Goal: Information Seeking & Learning: Learn about a topic

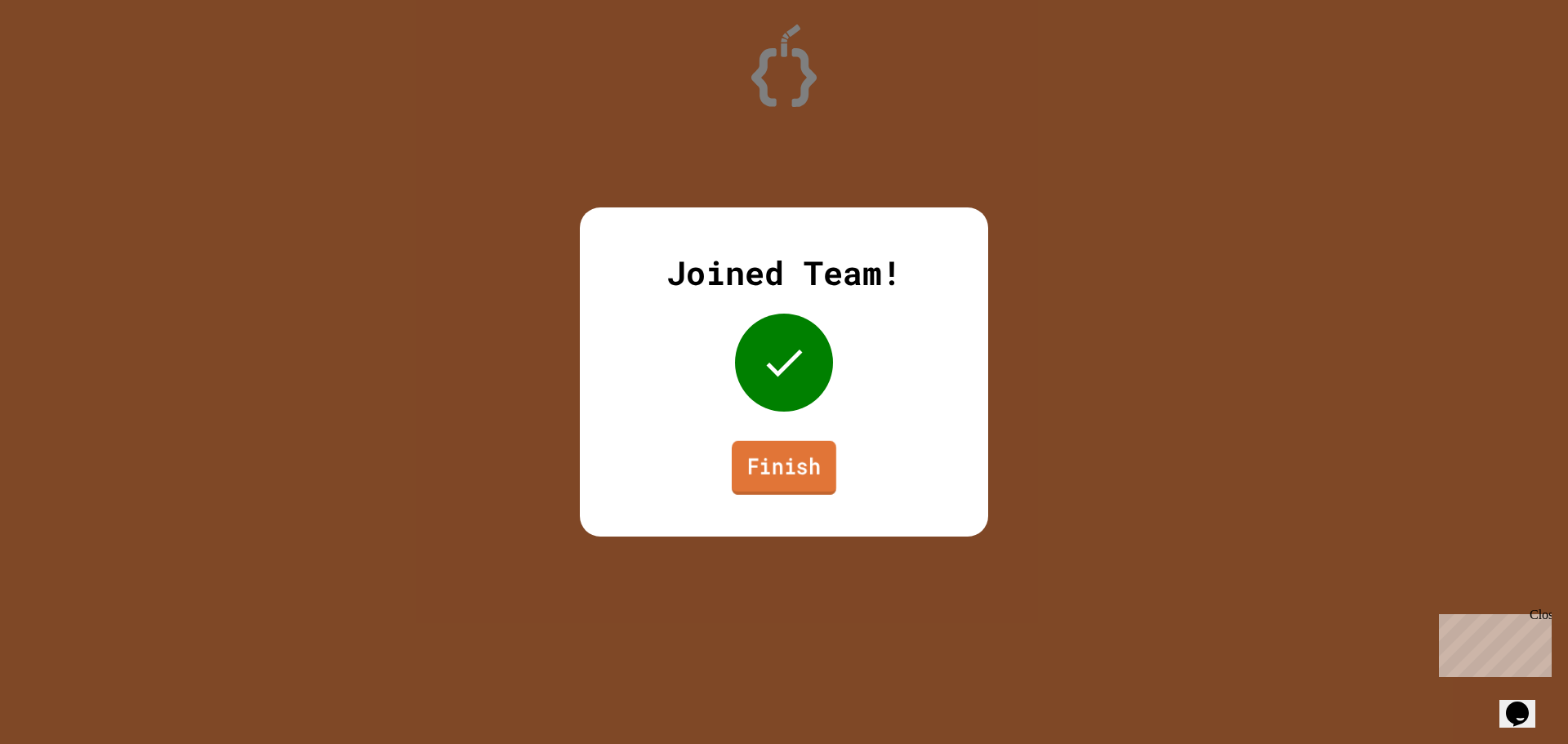
click at [765, 465] on link "Finish" at bounding box center [784, 467] width 105 height 54
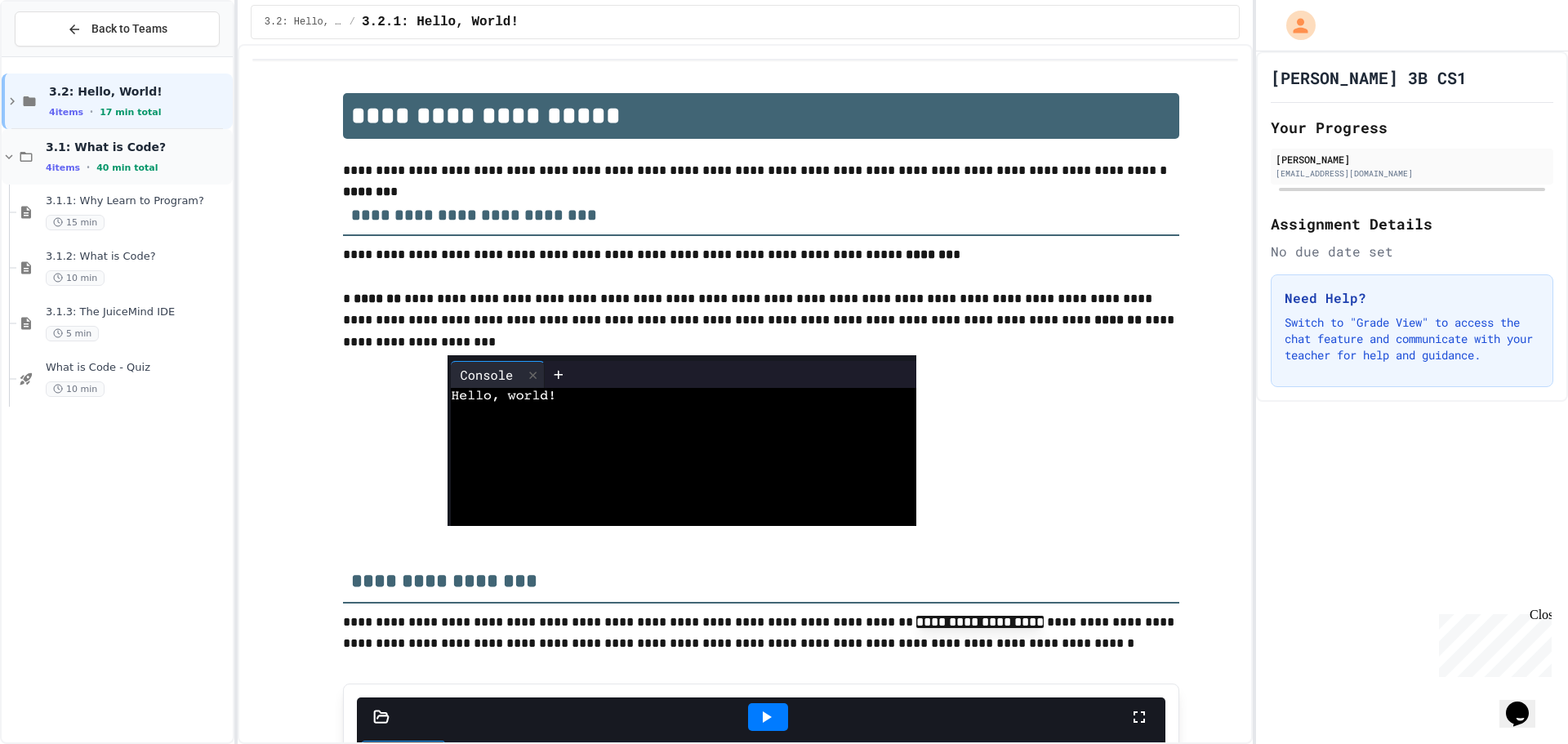
click at [173, 173] on div "4 items • 40 min total" at bounding box center [137, 168] width 184 height 13
click at [153, 149] on span "3.1: What is Code?" at bounding box center [137, 147] width 184 height 15
click at [191, 100] on div "3.2: Hello, World! 4 items • 17 min total" at bounding box center [139, 101] width 180 height 34
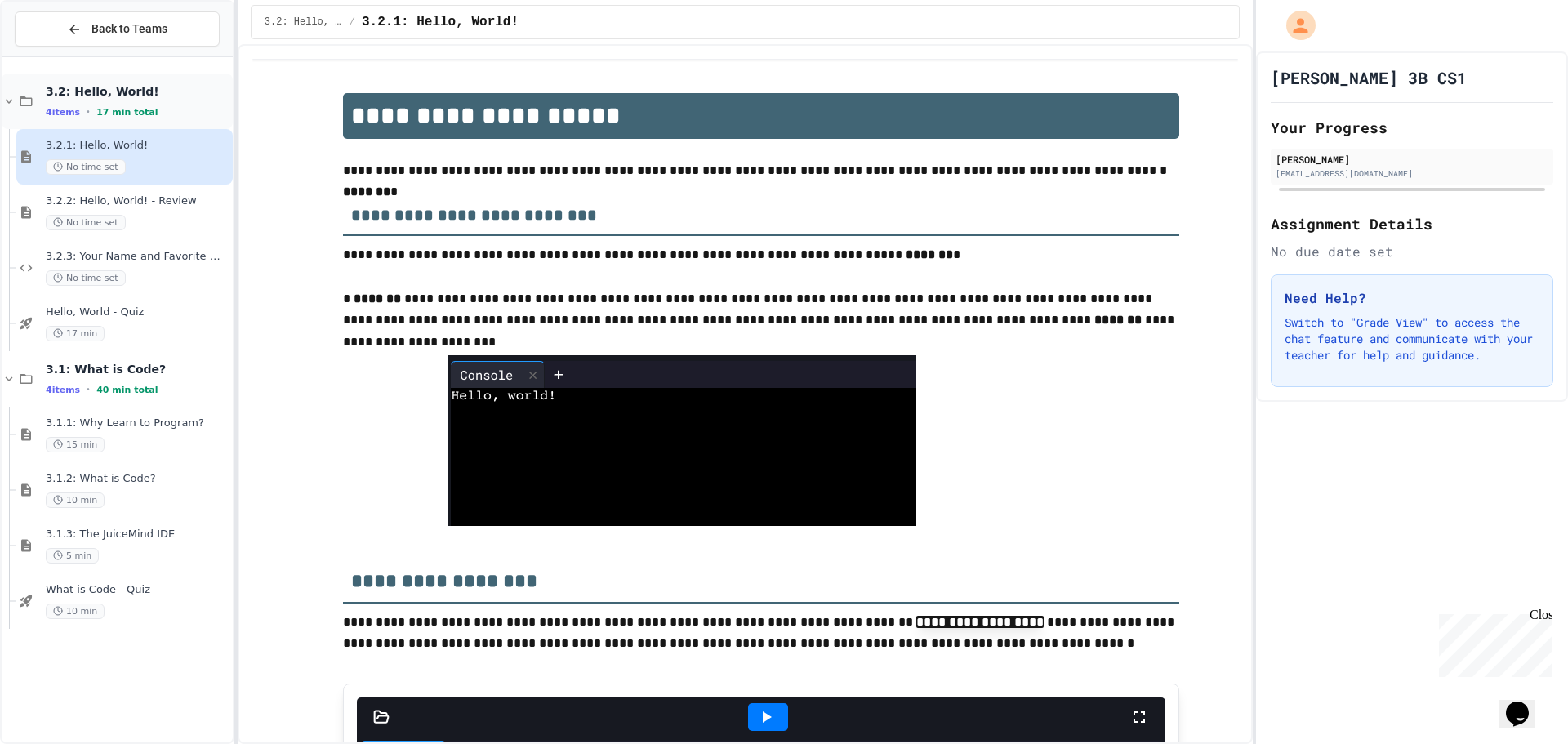
click at [159, 105] on div "3.2: Hello, World! 4 items • 17 min total" at bounding box center [137, 101] width 184 height 34
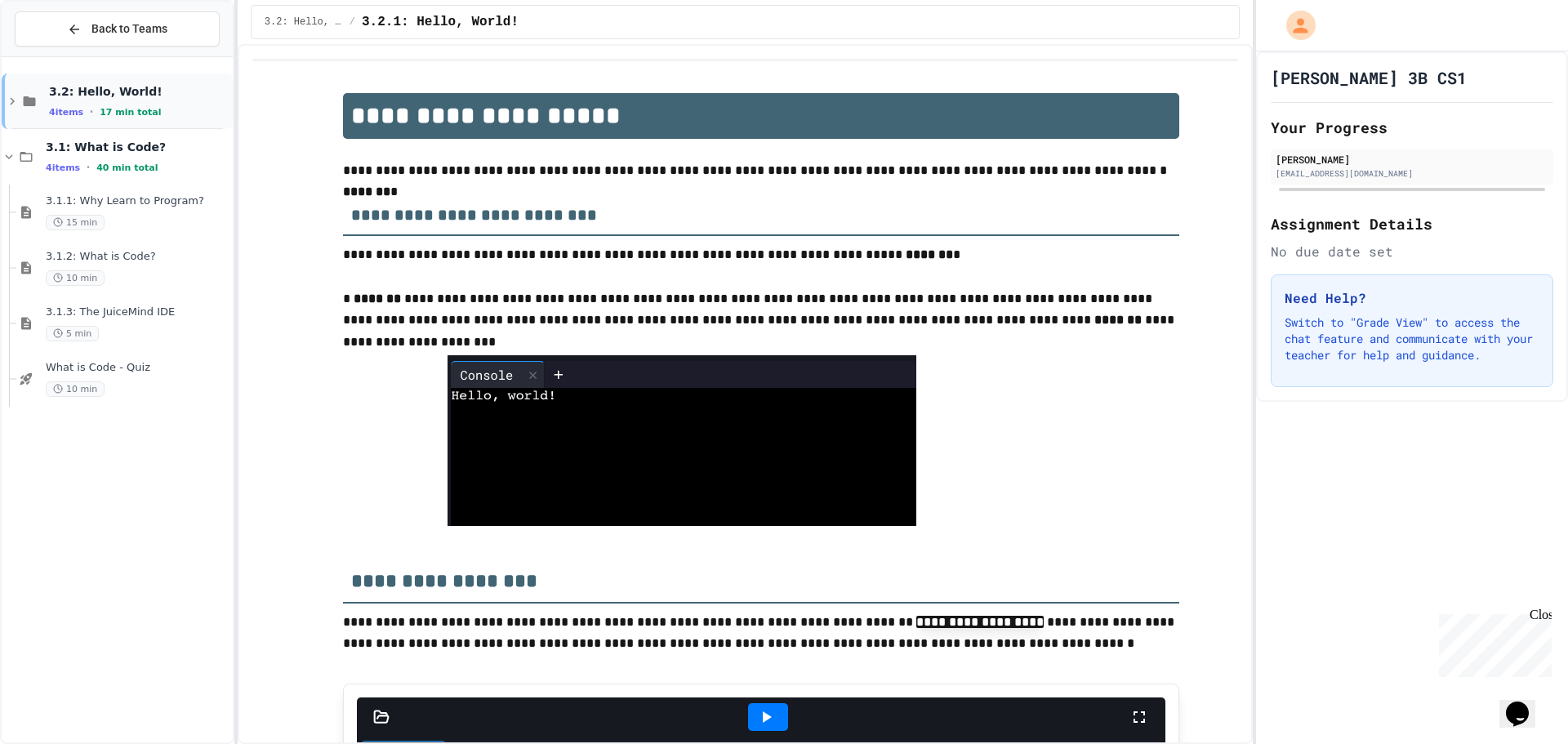
click at [168, 112] on div "4 items • 17 min total" at bounding box center [139, 112] width 180 height 13
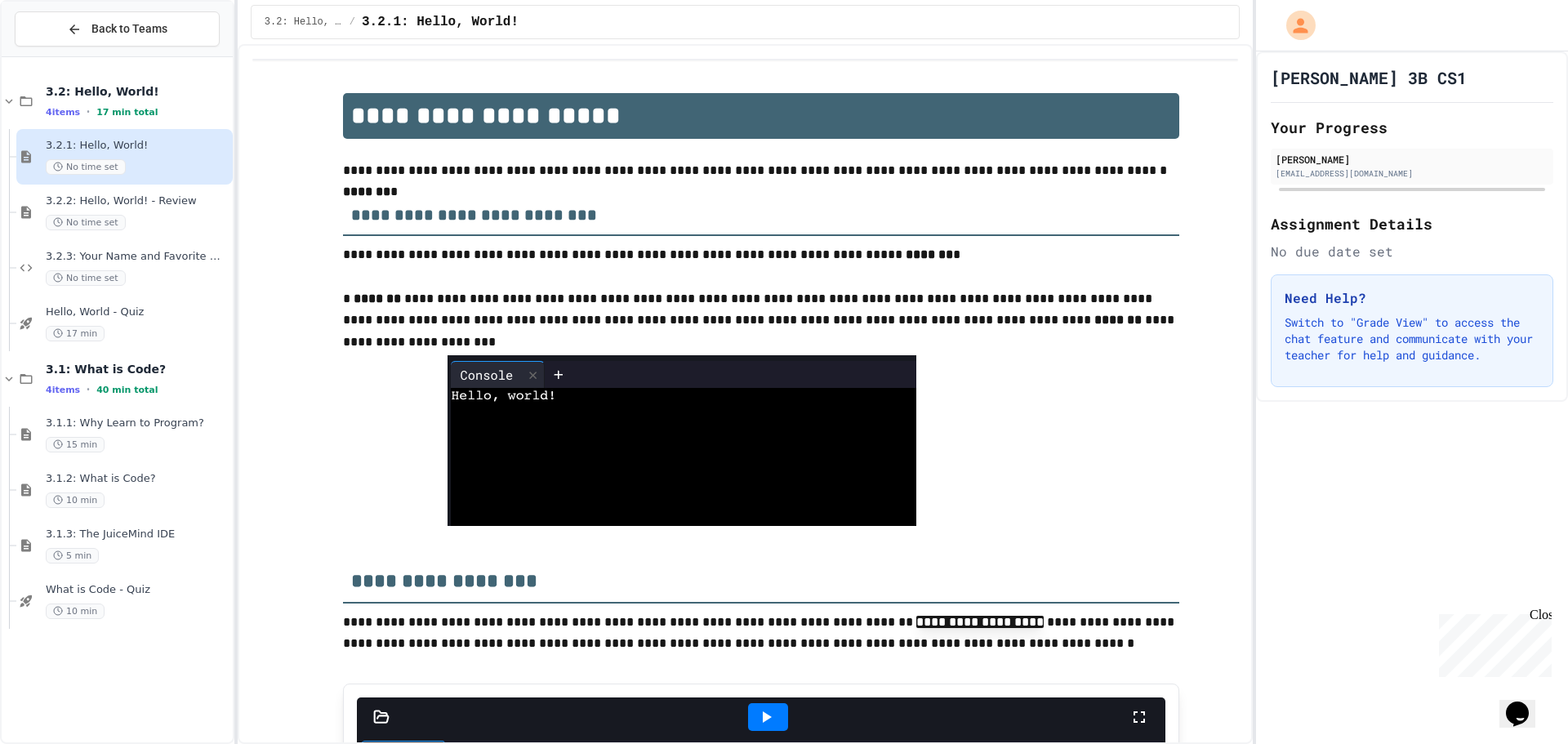
click at [170, 159] on div "No time set" at bounding box center [137, 167] width 184 height 15
click at [133, 152] on span "3.2.1: Hello, World!" at bounding box center [137, 145] width 184 height 14
click at [116, 157] on div "3.2.1: Hello, World! No time set" at bounding box center [137, 157] width 184 height 36
click at [99, 162] on span "No time set" at bounding box center [85, 167] width 80 height 15
click at [145, 241] on div "3.2.3: Your Name and Favorite Movie No time set" at bounding box center [124, 267] width 216 height 56
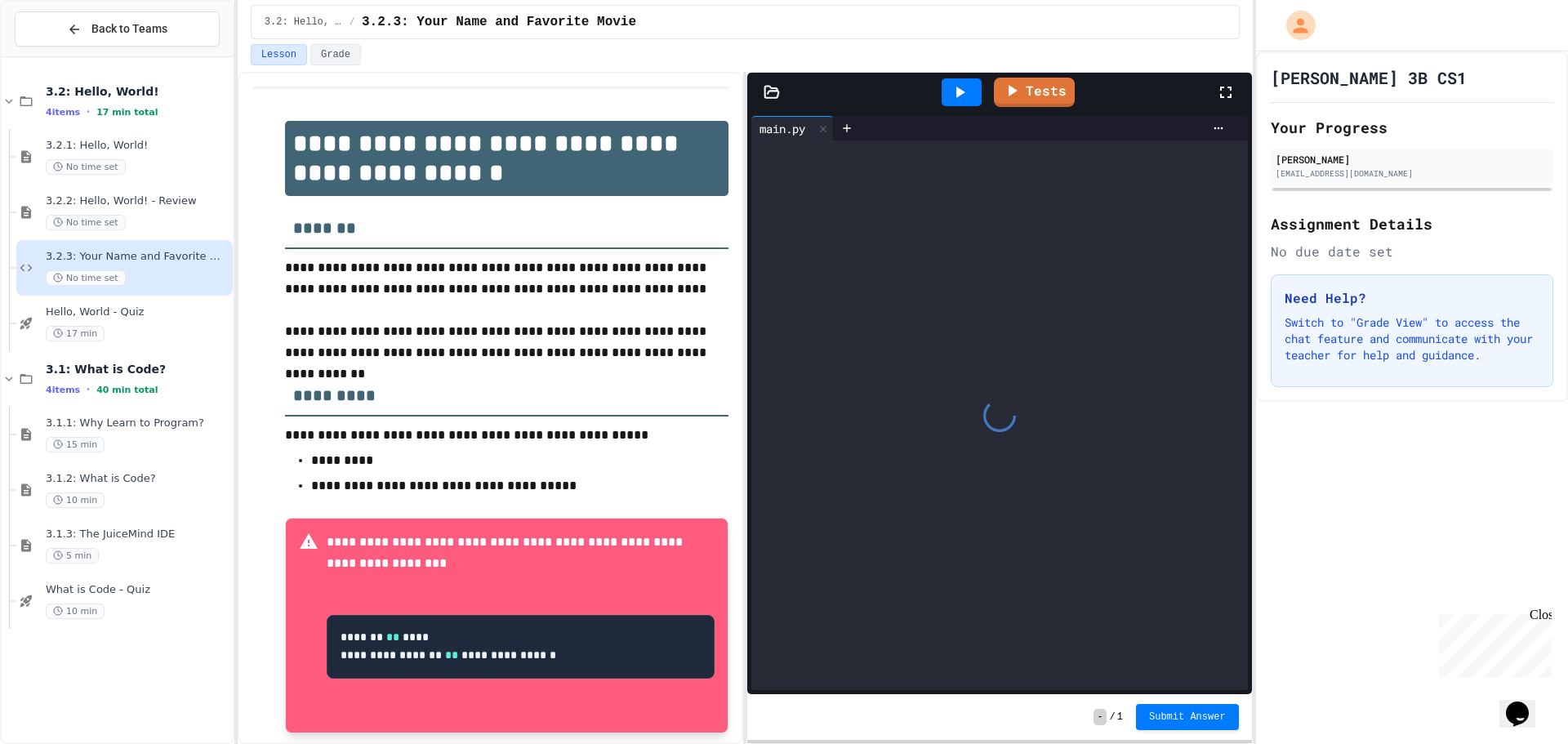
click at [152, 199] on span "3.2.2: Hello, World! - Review" at bounding box center [137, 201] width 184 height 14
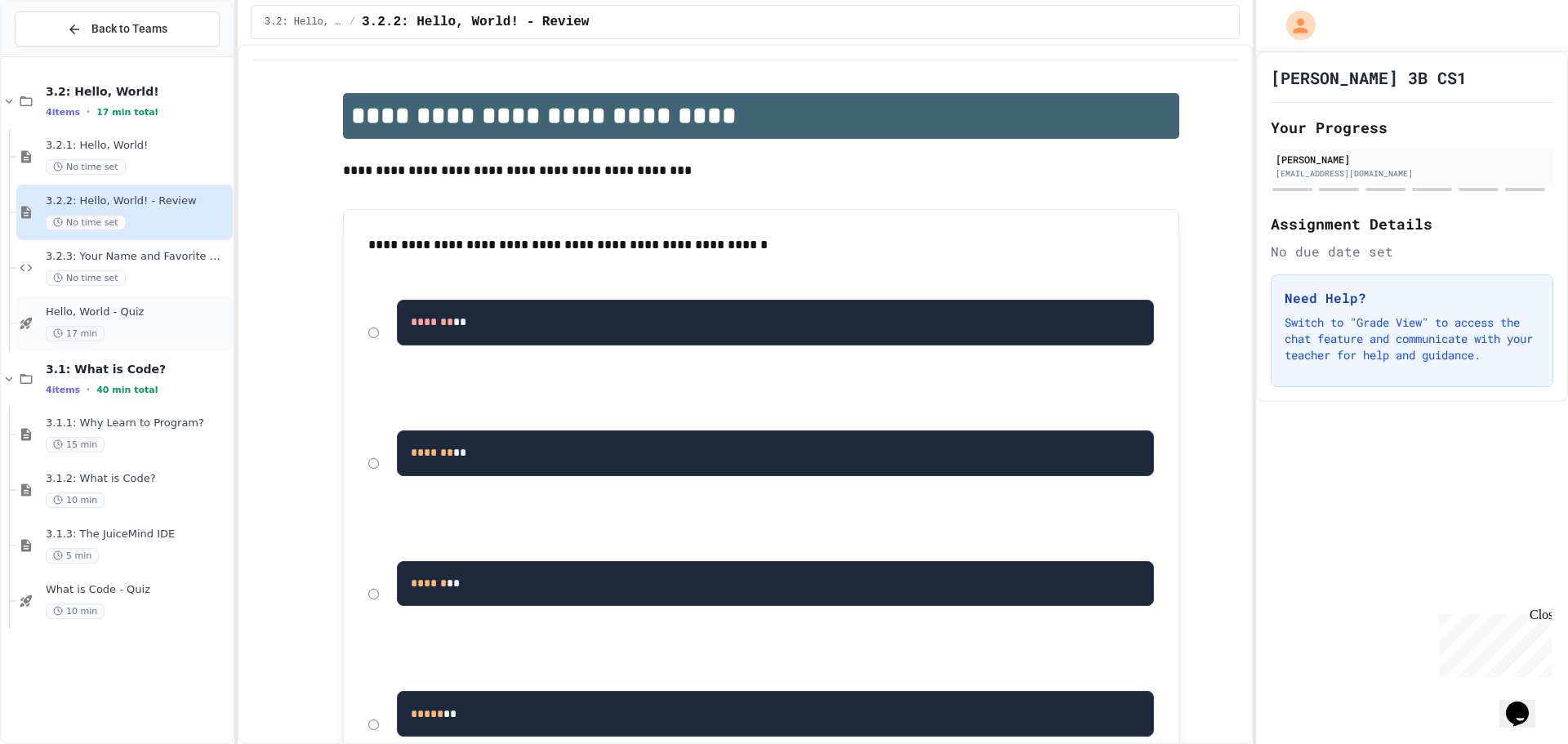
click at [125, 319] on span "Hello, World - Quiz" at bounding box center [137, 312] width 184 height 14
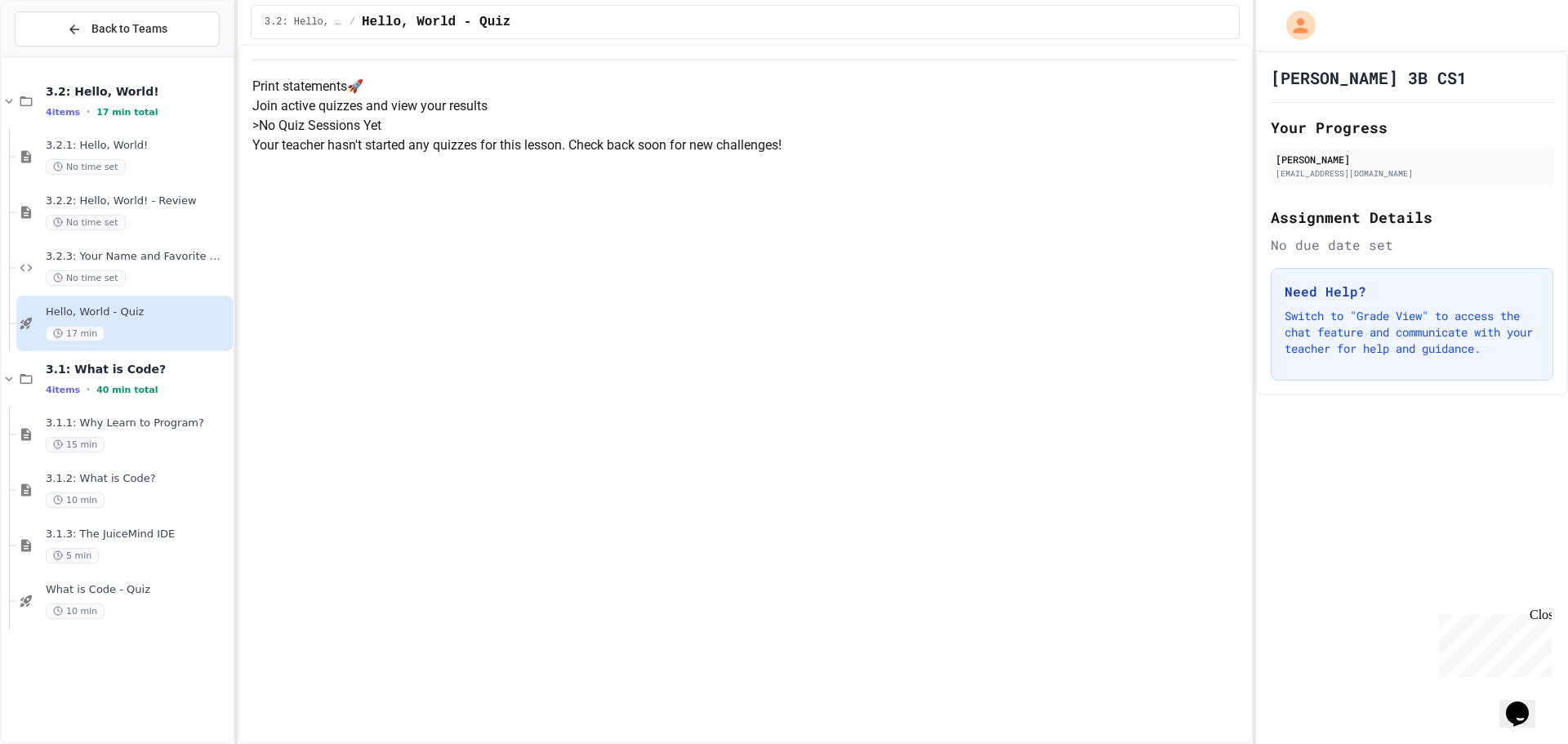
click at [751, 155] on div "> No Quiz Sessions Yet Your teacher hasn't started any quizzes for this lesson.…" at bounding box center [744, 136] width 986 height 40
click at [324, 84] on div "Print statements 🚀 Join active quizzes and view your results > No Quiz Sessions…" at bounding box center [744, 115] width 986 height 78
click at [331, 88] on div "Print statements 🚀 Join active quizzes and view your results > No Quiz Sessions…" at bounding box center [744, 115] width 986 height 78
click at [336, 90] on div "Print statements 🚀 Join active quizzes and view your results > No Quiz Sessions…" at bounding box center [744, 115] width 986 height 78
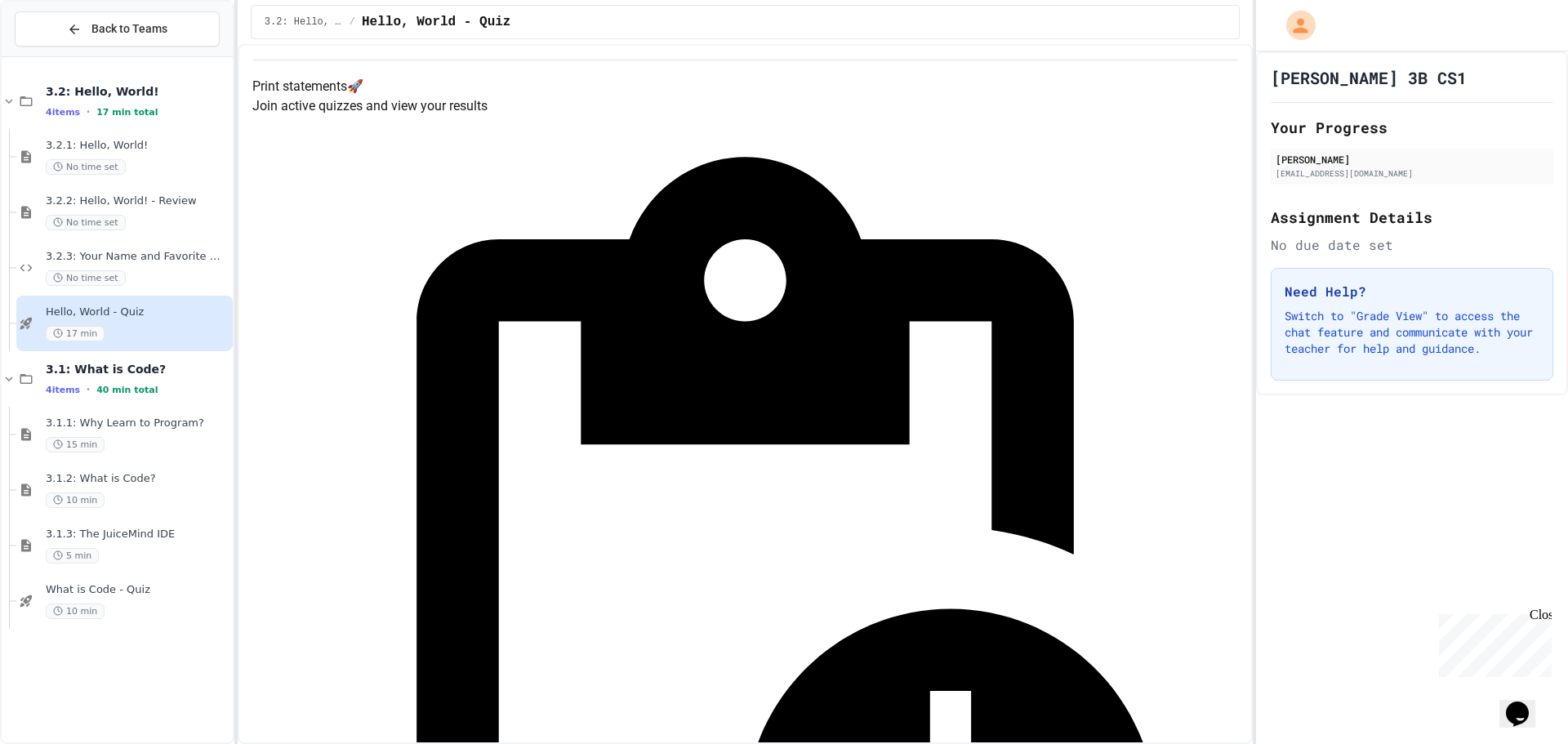
click at [171, 269] on div "3.2.3: Your Name and Favorite Movie No time set" at bounding box center [137, 268] width 184 height 36
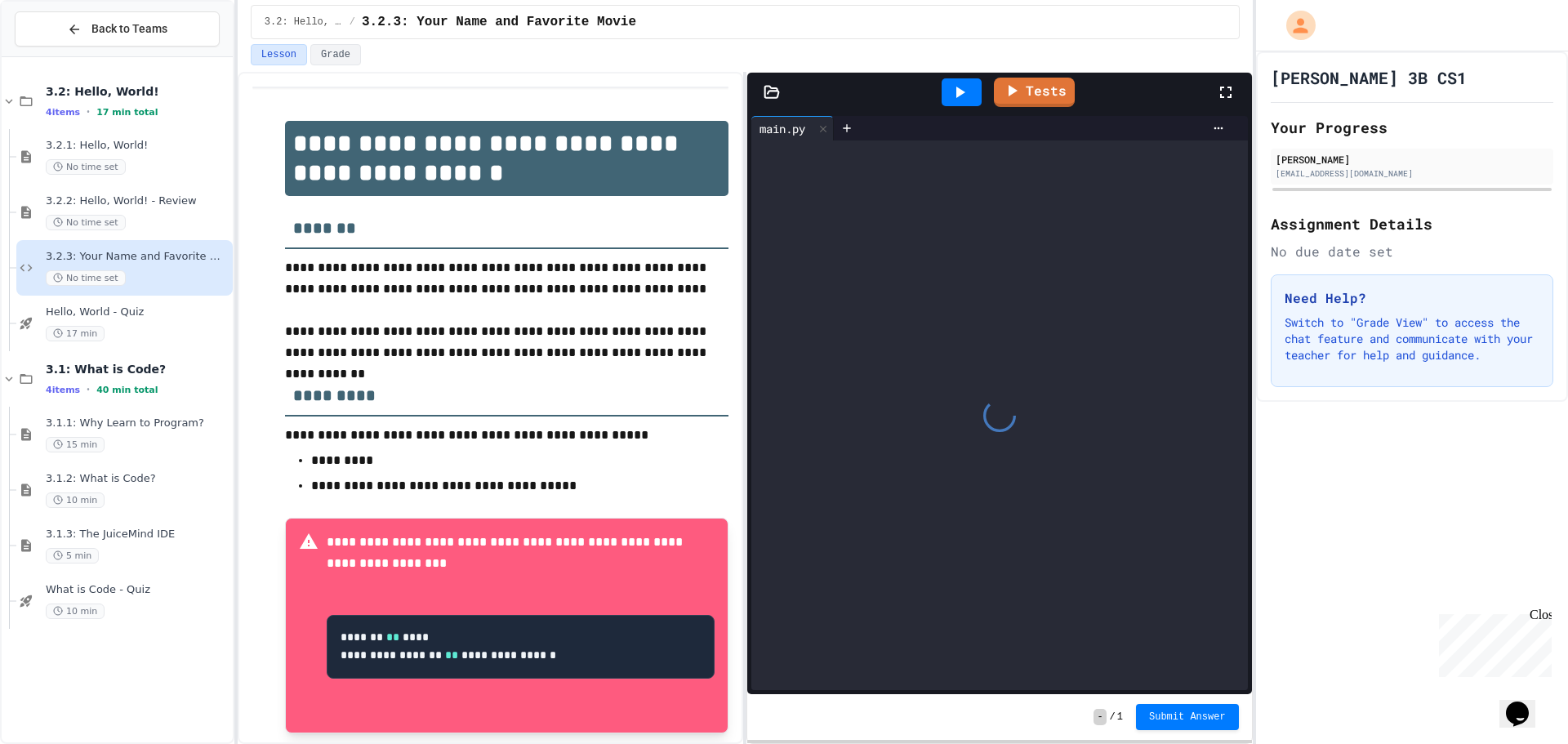
click at [177, 308] on span "Hello, World - Quiz" at bounding box center [137, 312] width 184 height 14
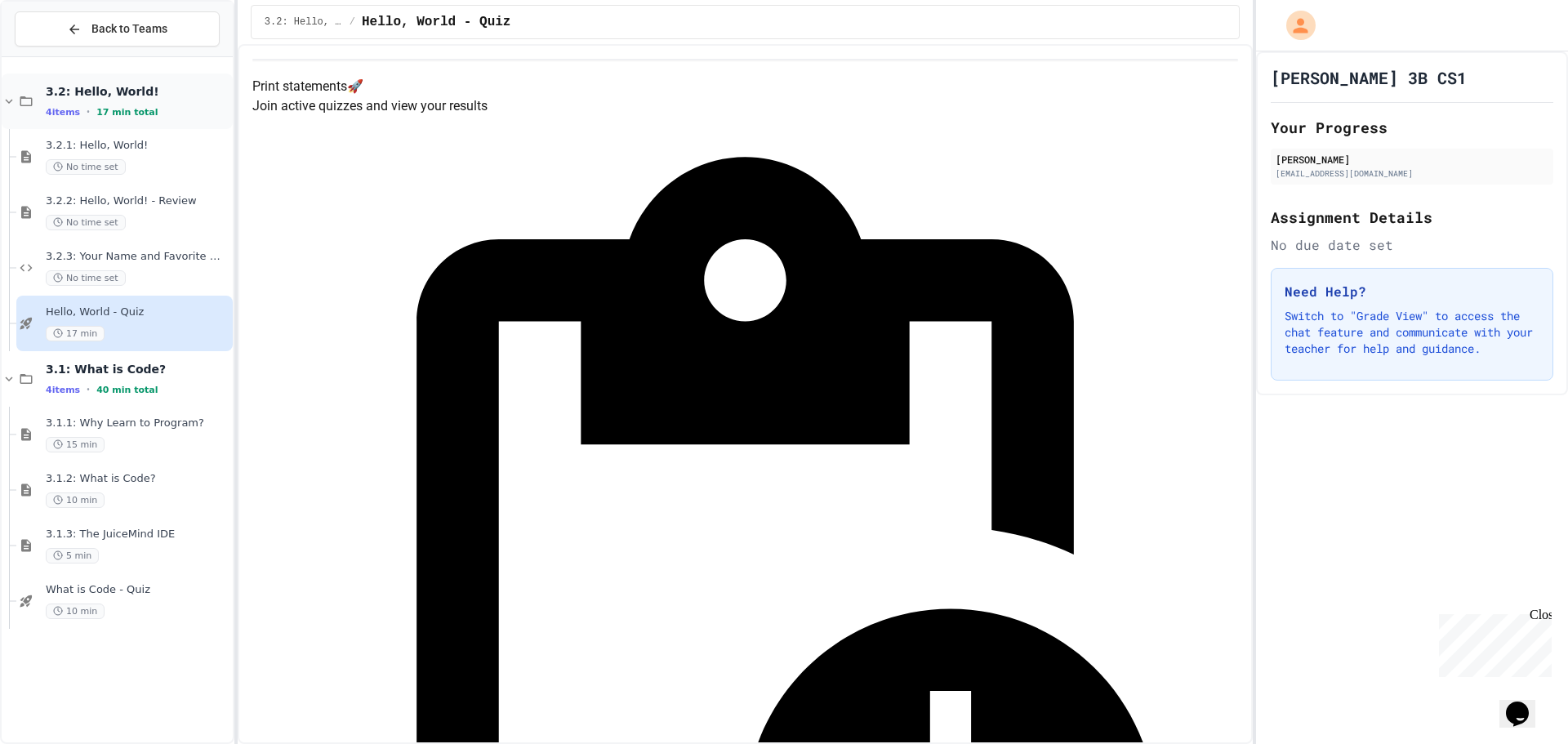
click at [124, 93] on span "3.2: Hello, World!" at bounding box center [137, 91] width 184 height 15
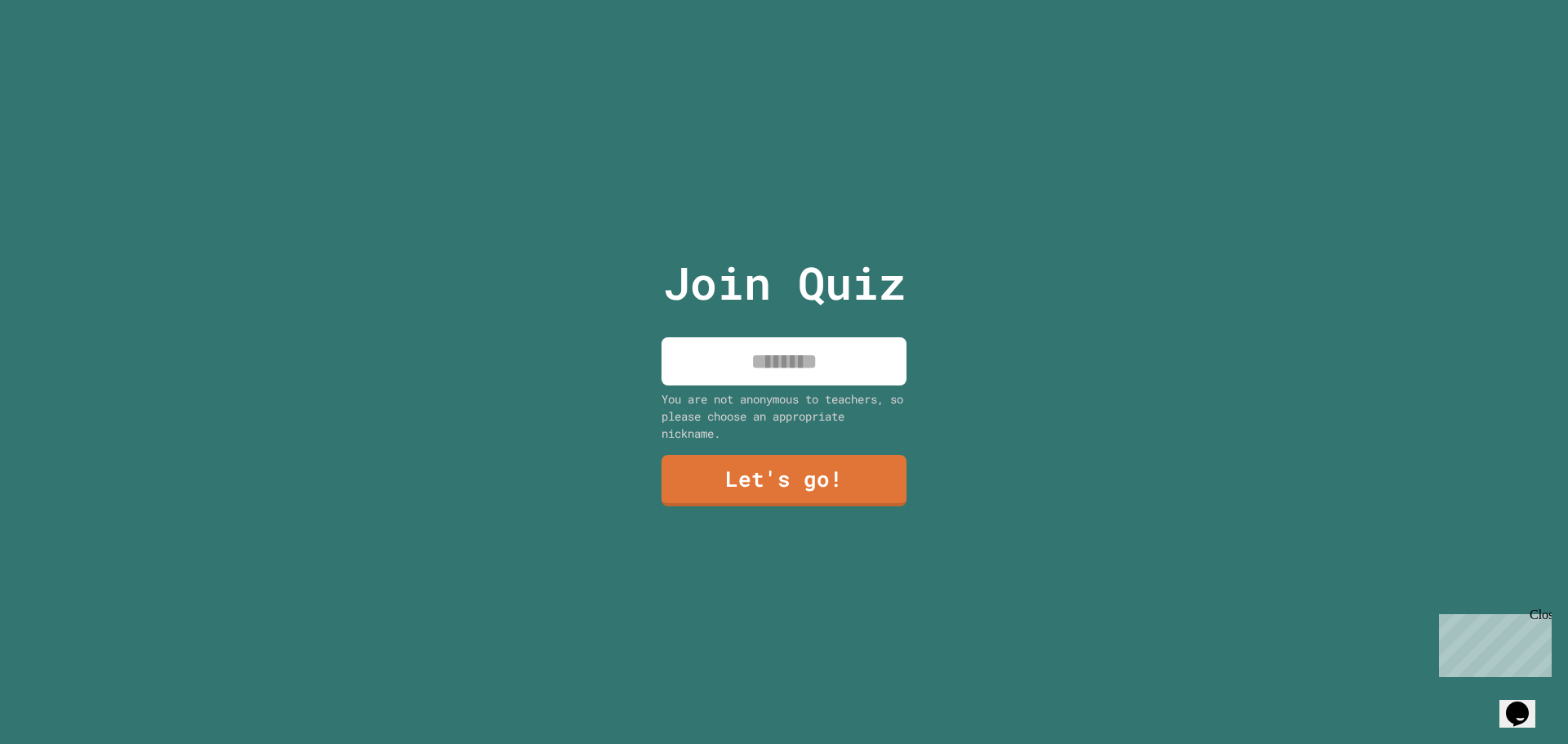
click at [744, 361] on input at bounding box center [784, 361] width 245 height 48
type input "*********"
click at [790, 460] on link "Let's go!" at bounding box center [783, 480] width 246 height 52
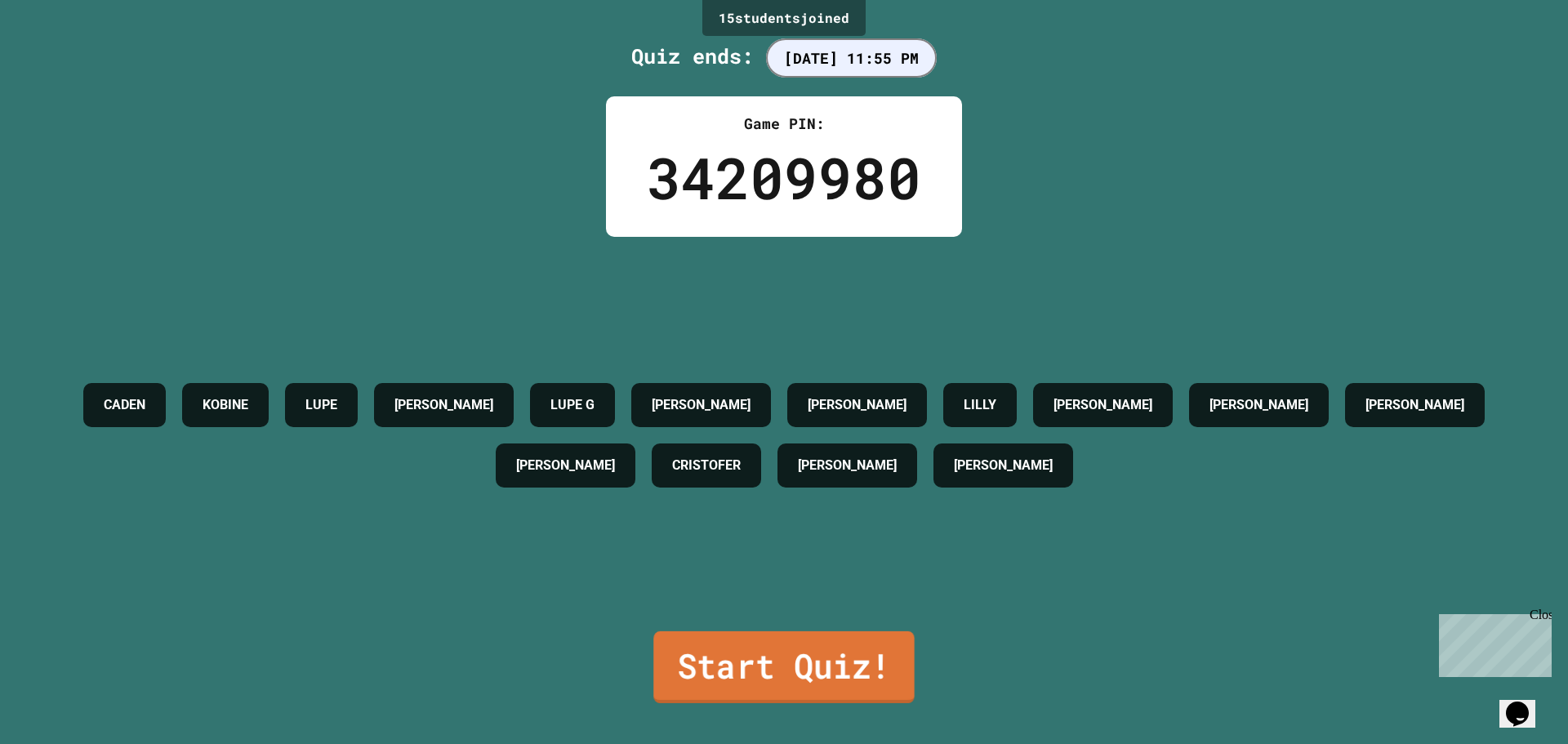
click at [787, 648] on link "Start Quiz!" at bounding box center [784, 667] width 260 height 72
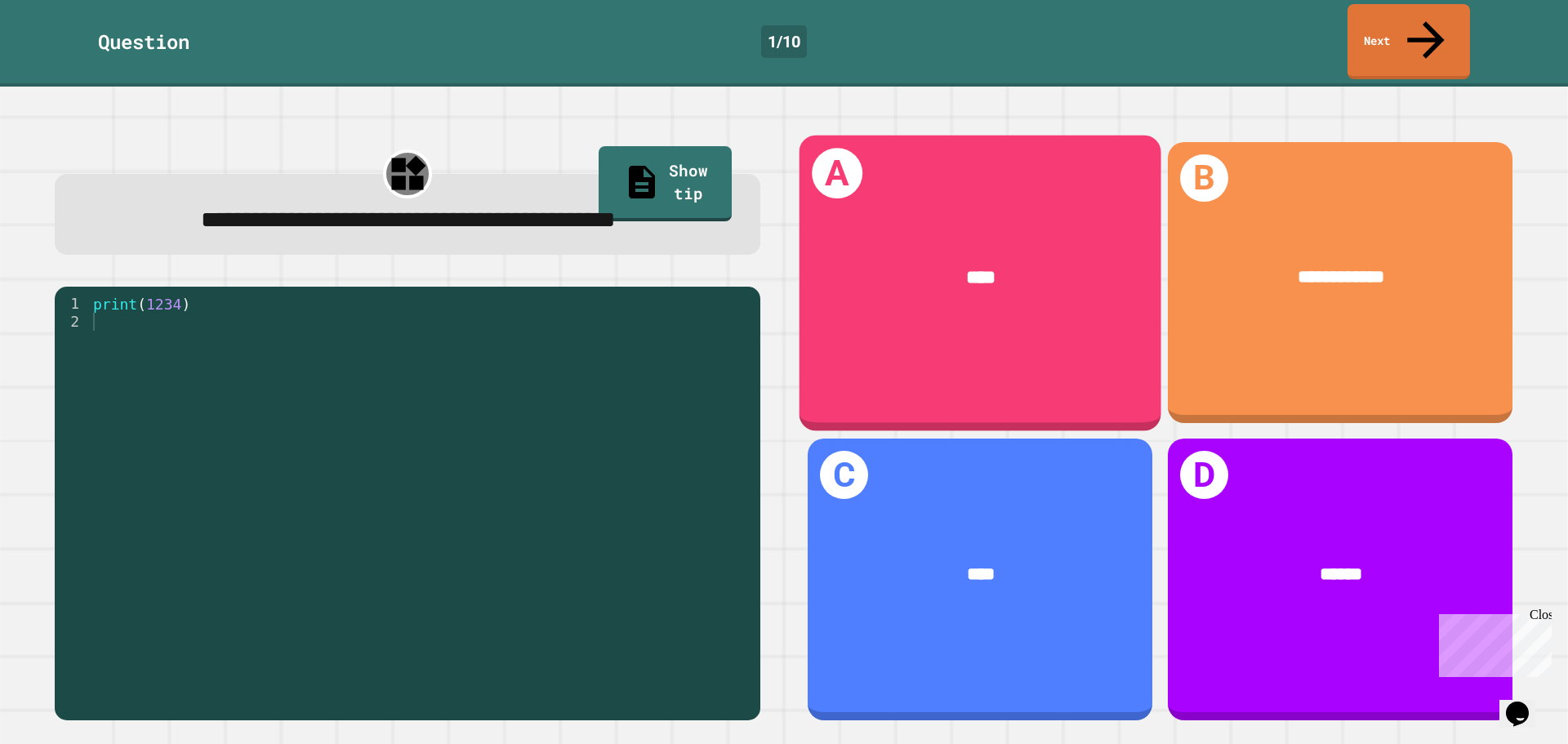
click at [997, 179] on div "A ****" at bounding box center [979, 282] width 361 height 295
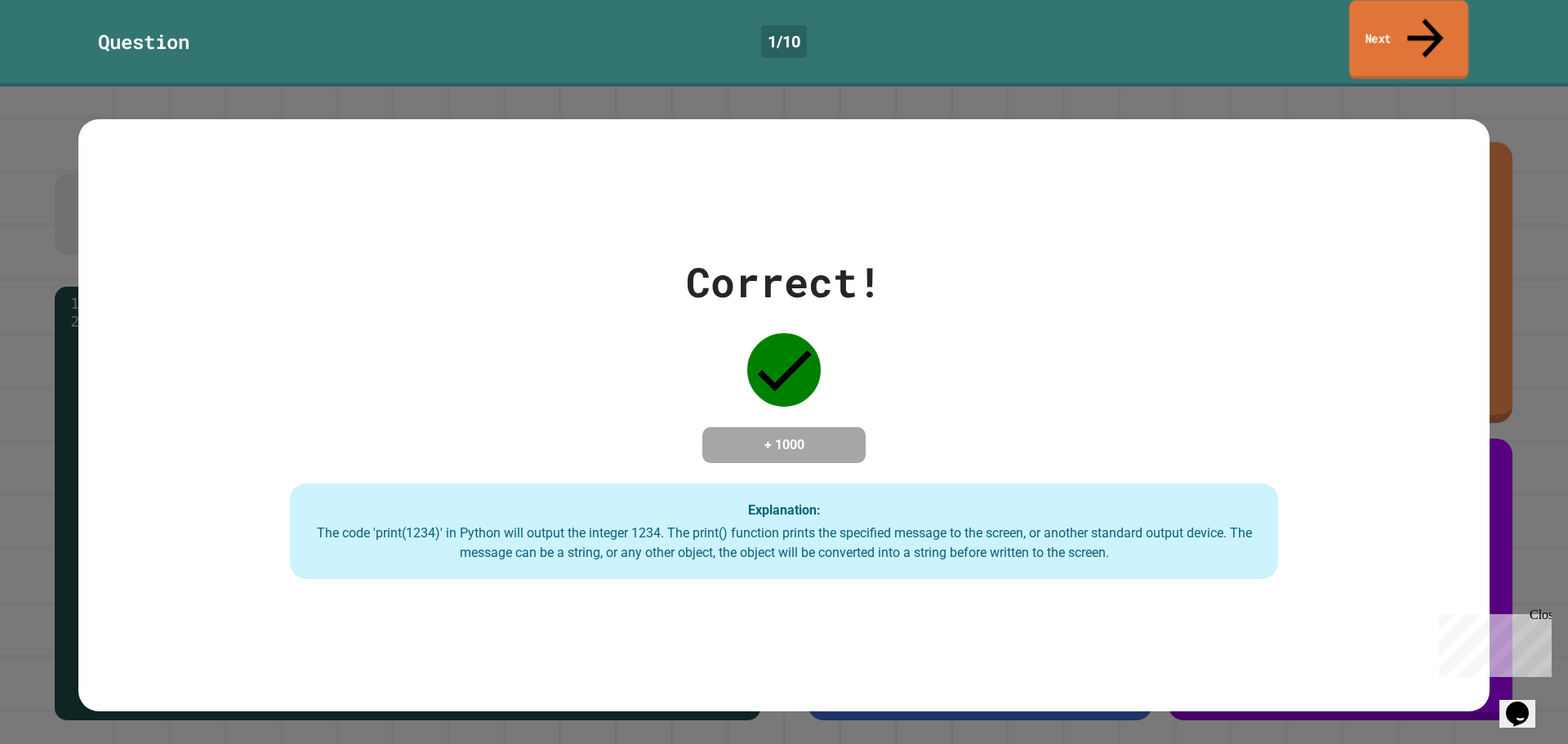
click at [1432, 15] on icon at bounding box center [1425, 38] width 54 height 58
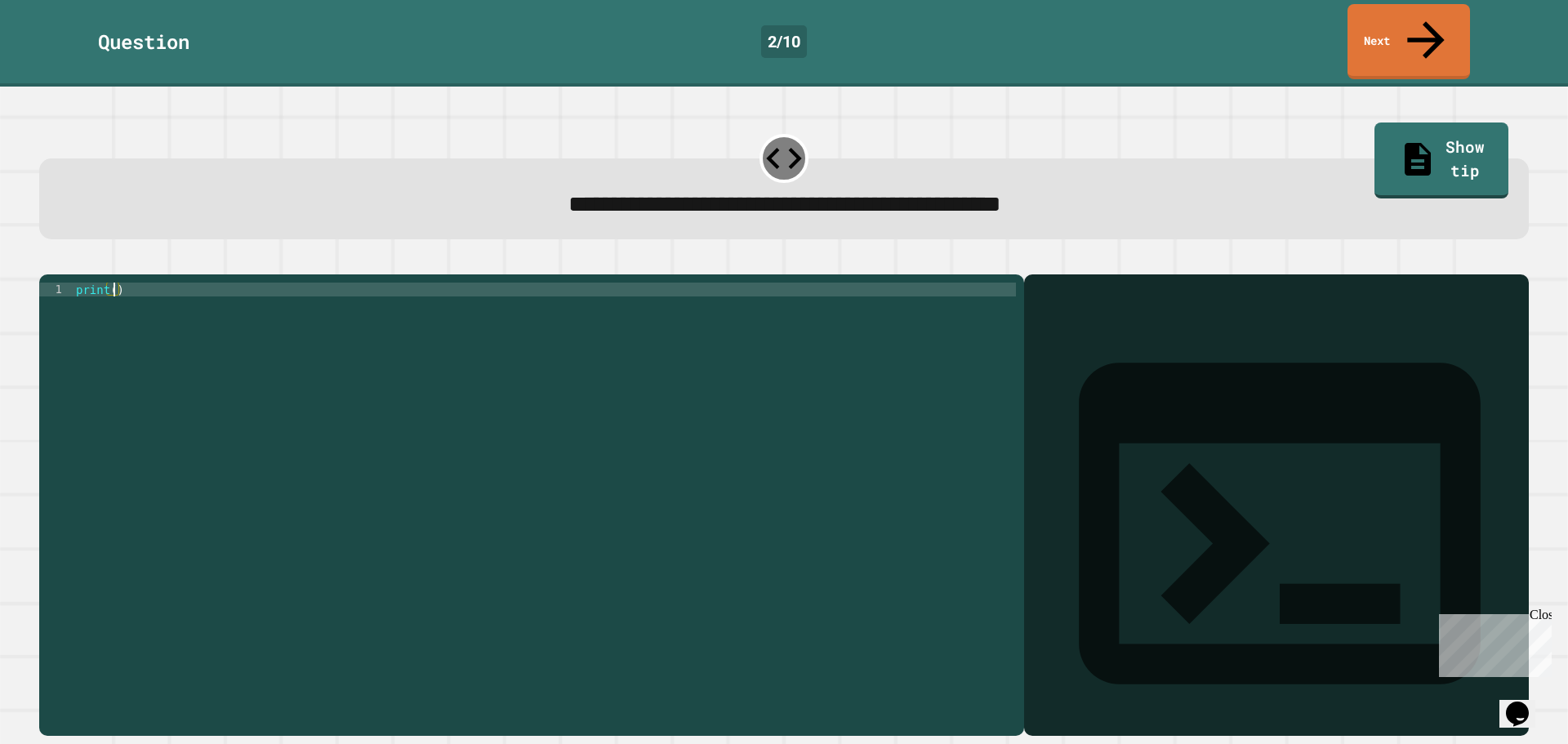
click at [113, 283] on div "print ( )" at bounding box center [544, 504] width 943 height 444
click at [275, 301] on div "print ( 9876543210 )" at bounding box center [544, 504] width 943 height 444
type textarea "**********"
click at [47, 261] on icon "button" at bounding box center [47, 261] width 0 height 0
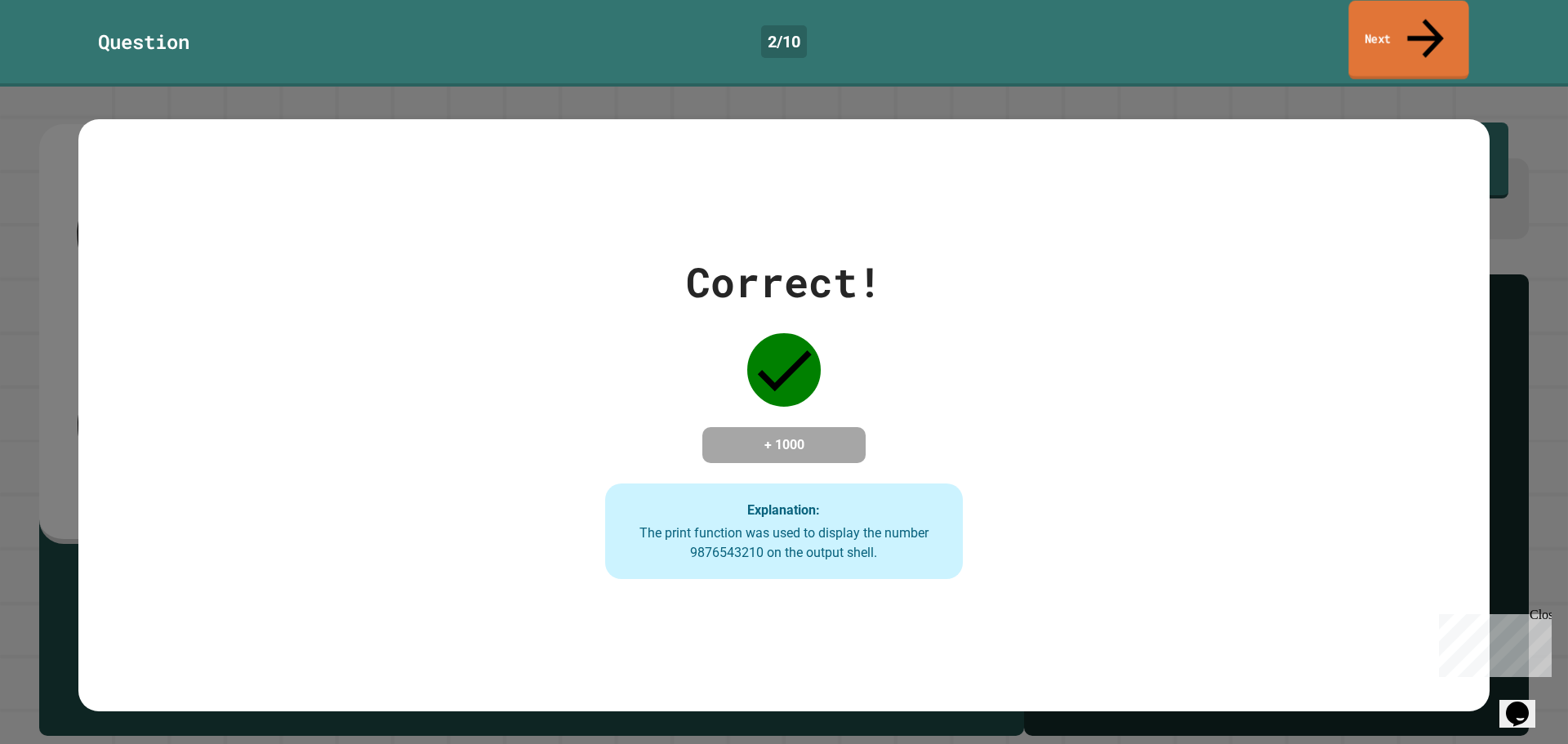
click at [1405, 17] on link "Next" at bounding box center [1408, 41] width 120 height 79
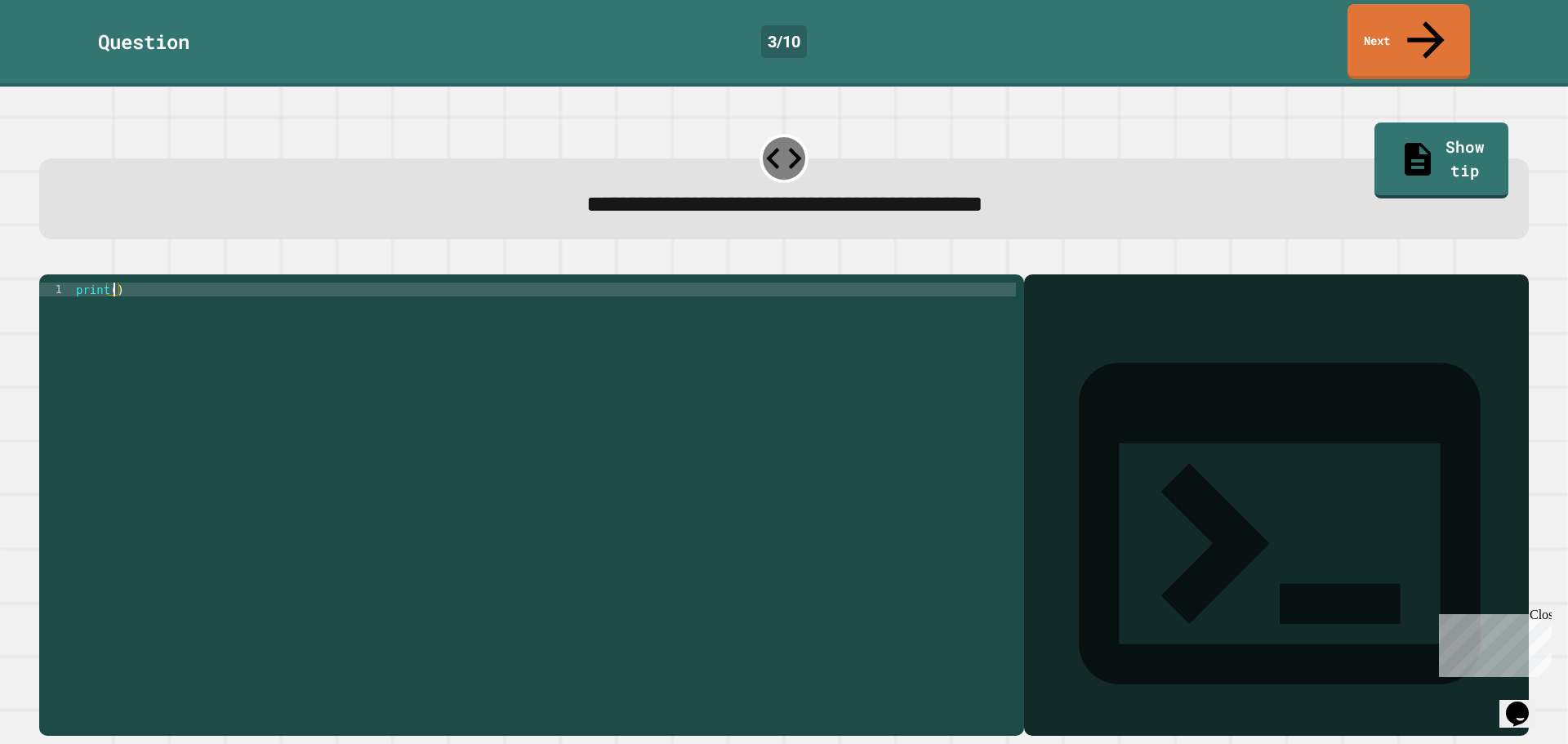
click at [112, 283] on div "print ( )" at bounding box center [544, 504] width 943 height 444
type textarea "**********"
click at [47, 261] on icon "button" at bounding box center [47, 261] width 0 height 0
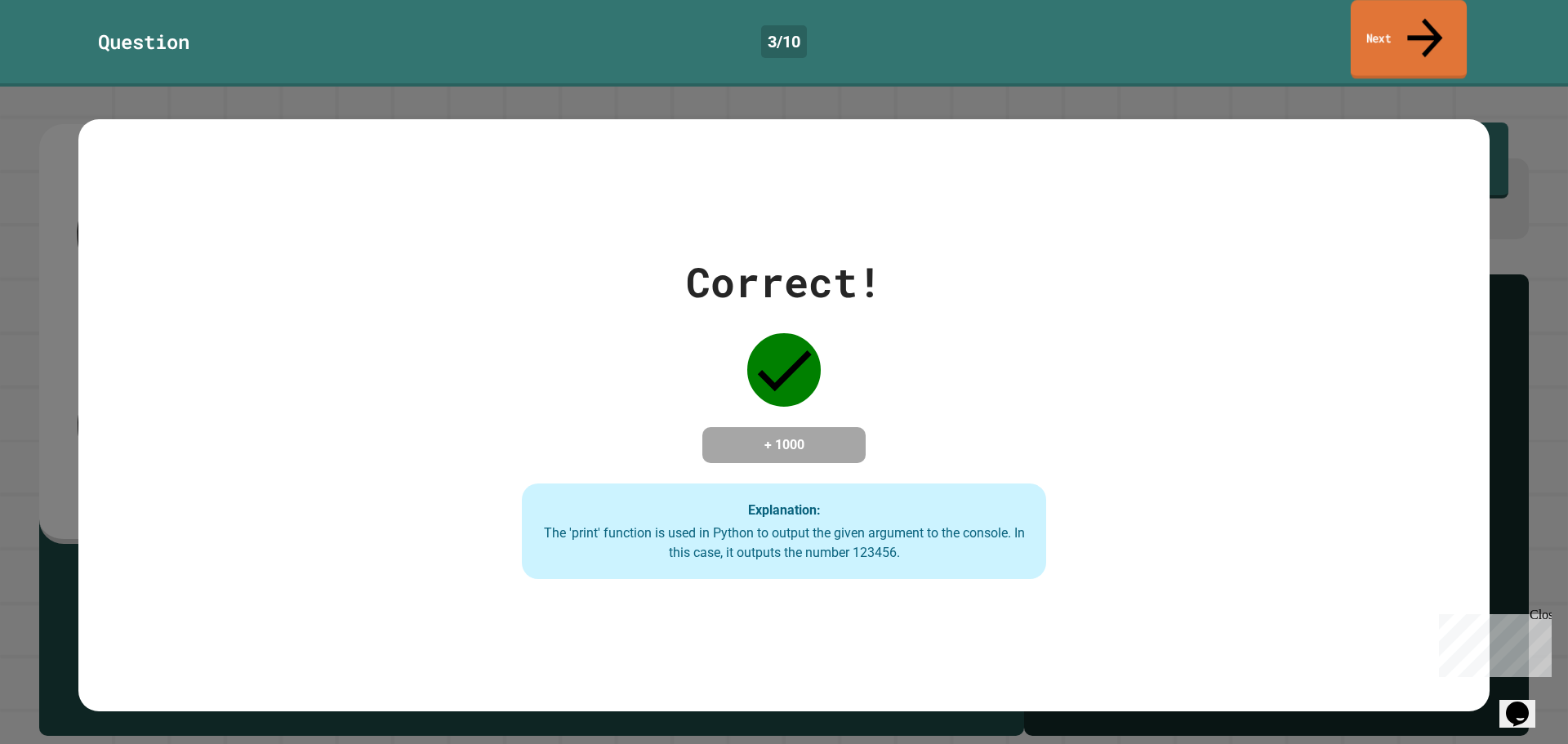
click at [1373, 28] on link "Next" at bounding box center [1409, 40] width 116 height 79
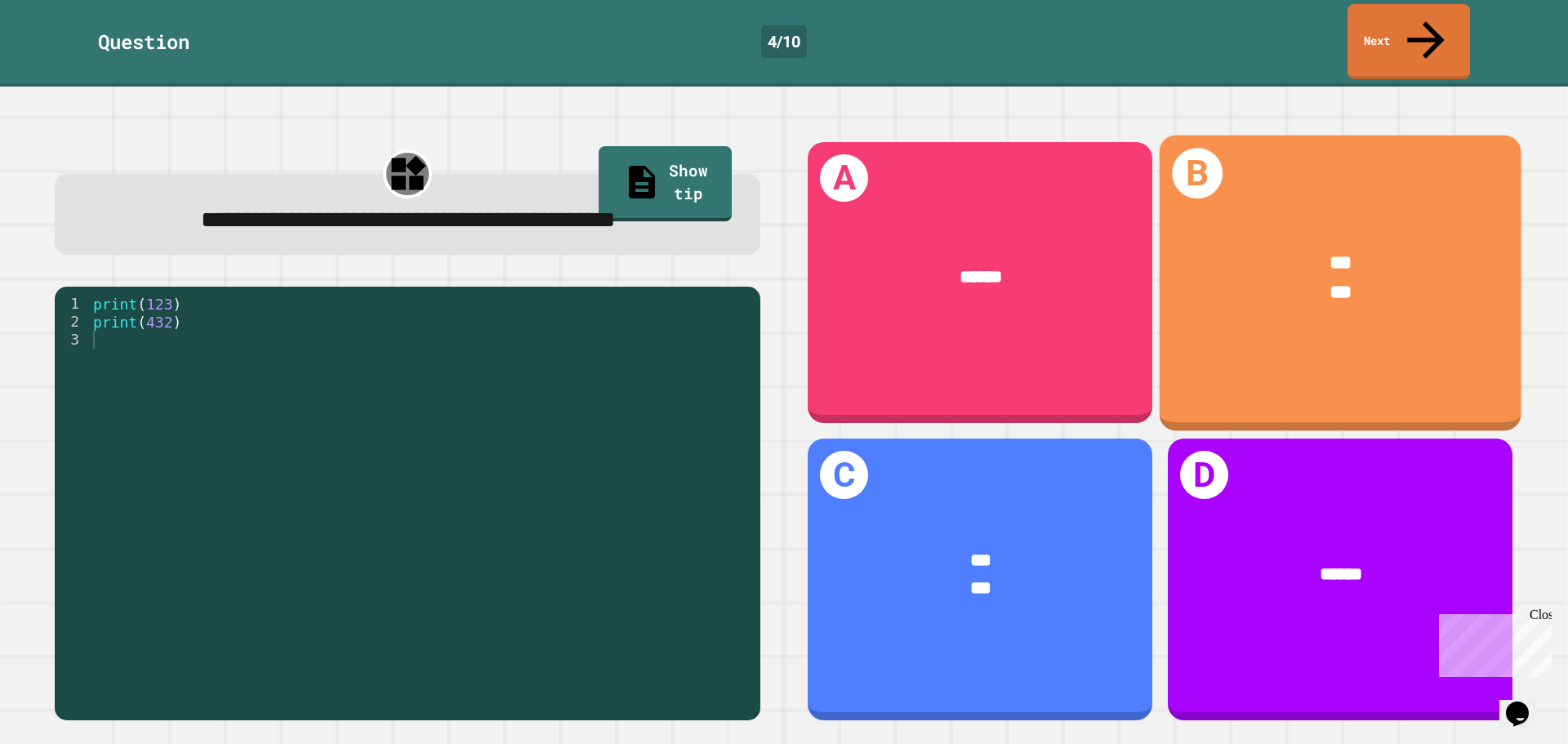
click at [1329, 283] on span "***" at bounding box center [1340, 292] width 22 height 19
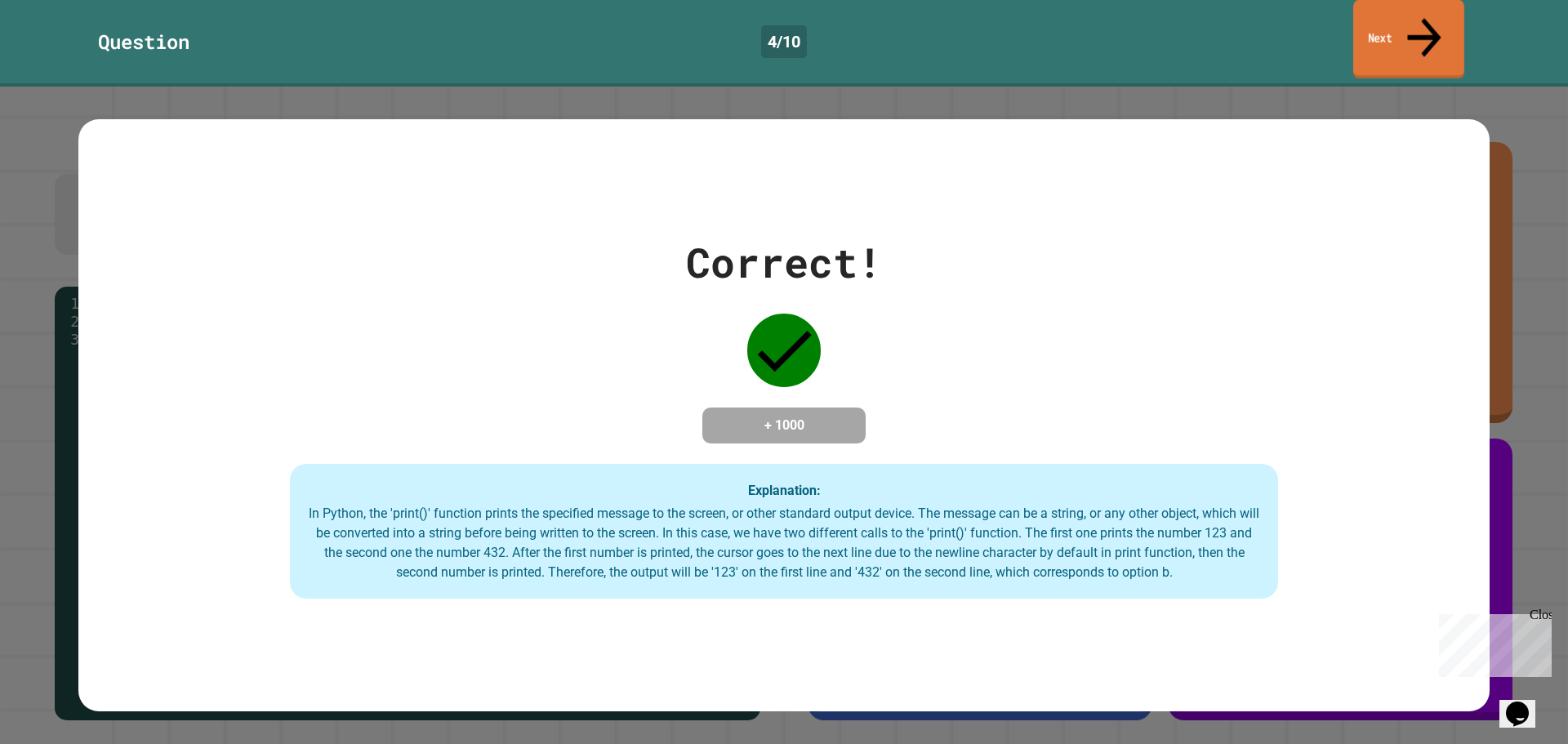
click at [1378, 25] on link "Next" at bounding box center [1409, 40] width 111 height 79
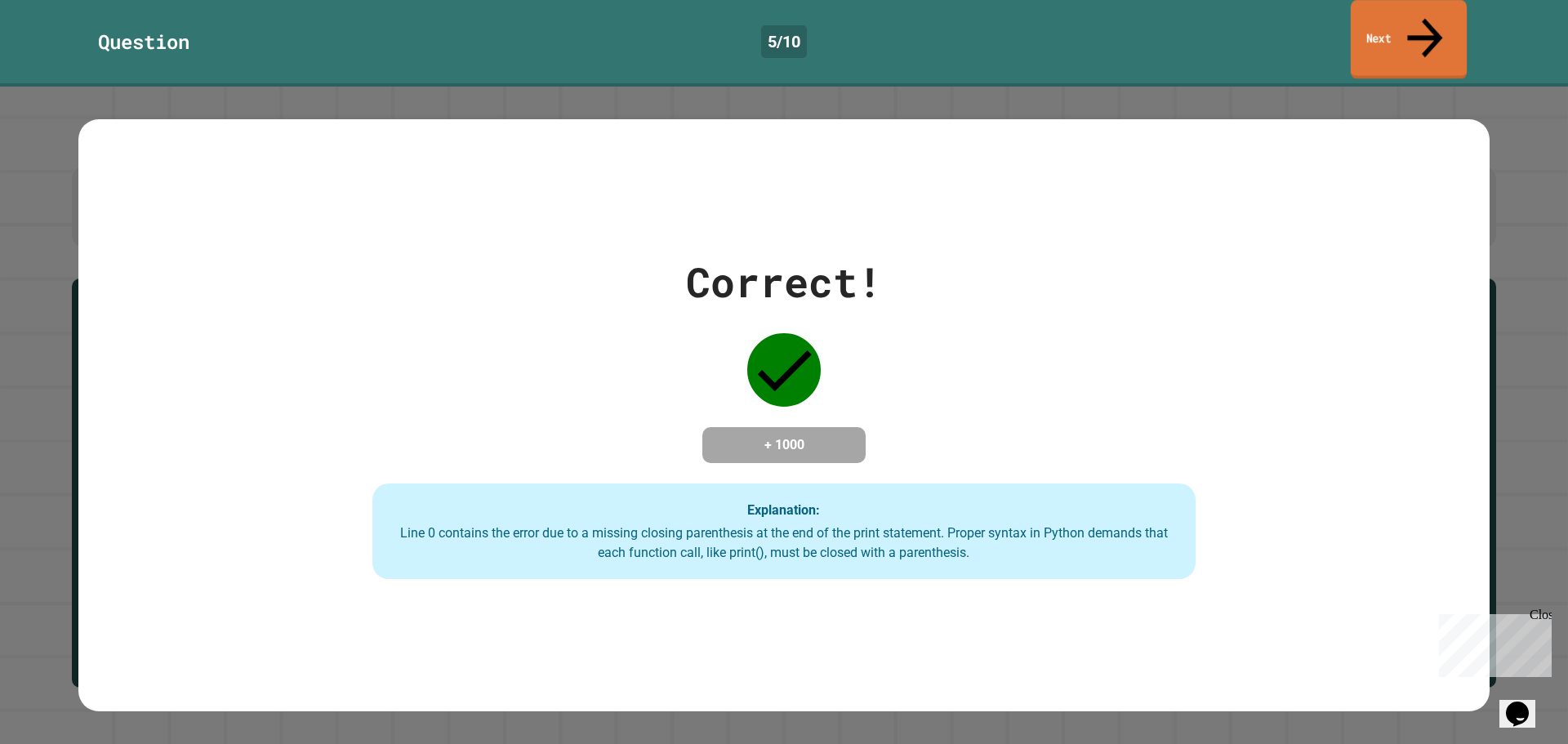
click at [1451, 19] on link "Next" at bounding box center [1409, 40] width 116 height 79
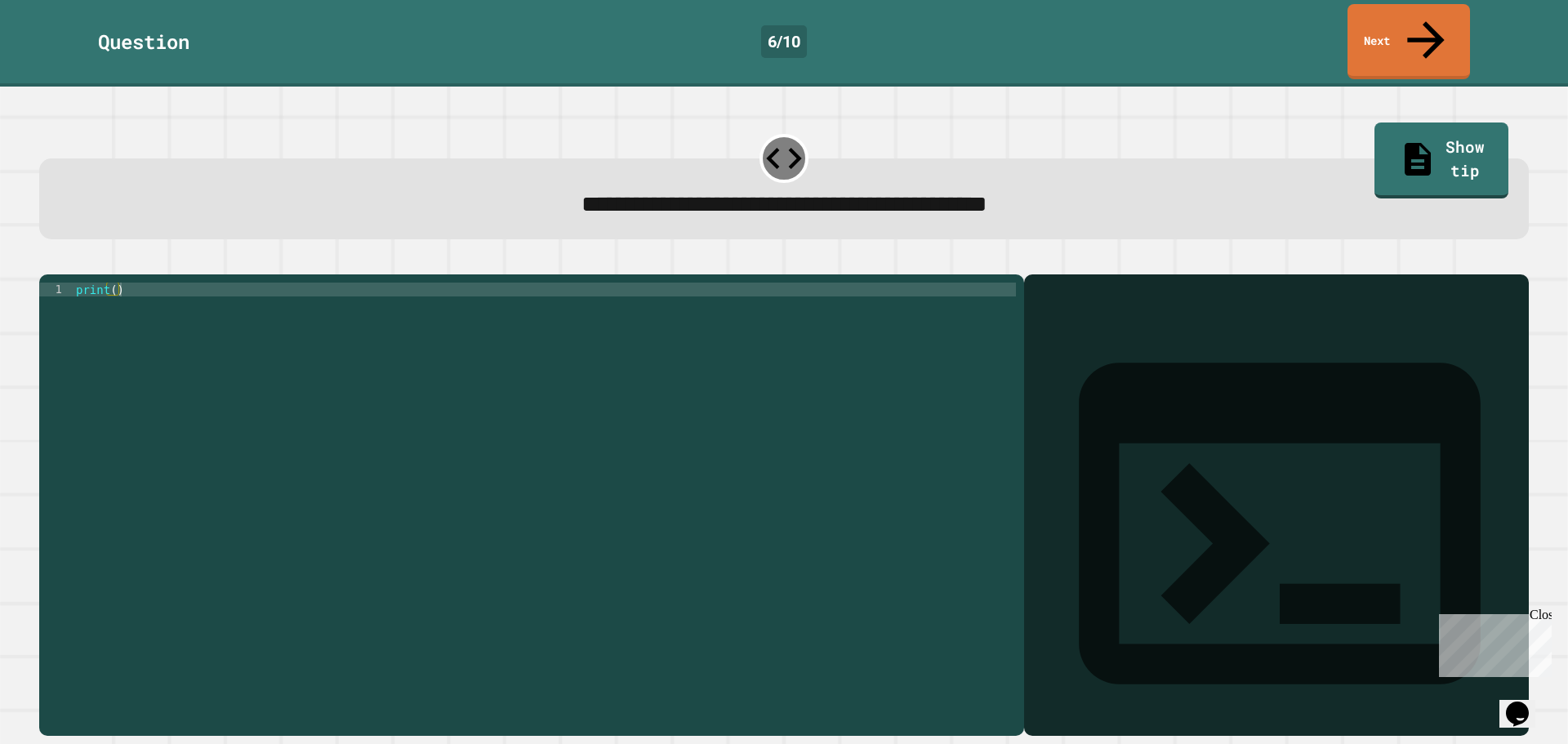
click at [110, 283] on div "print ( )" at bounding box center [544, 504] width 943 height 444
click at [113, 283] on div "print ( )" at bounding box center [544, 504] width 943 height 444
type textarea "**********"
click at [47, 261] on icon "button" at bounding box center [47, 261] width 0 height 0
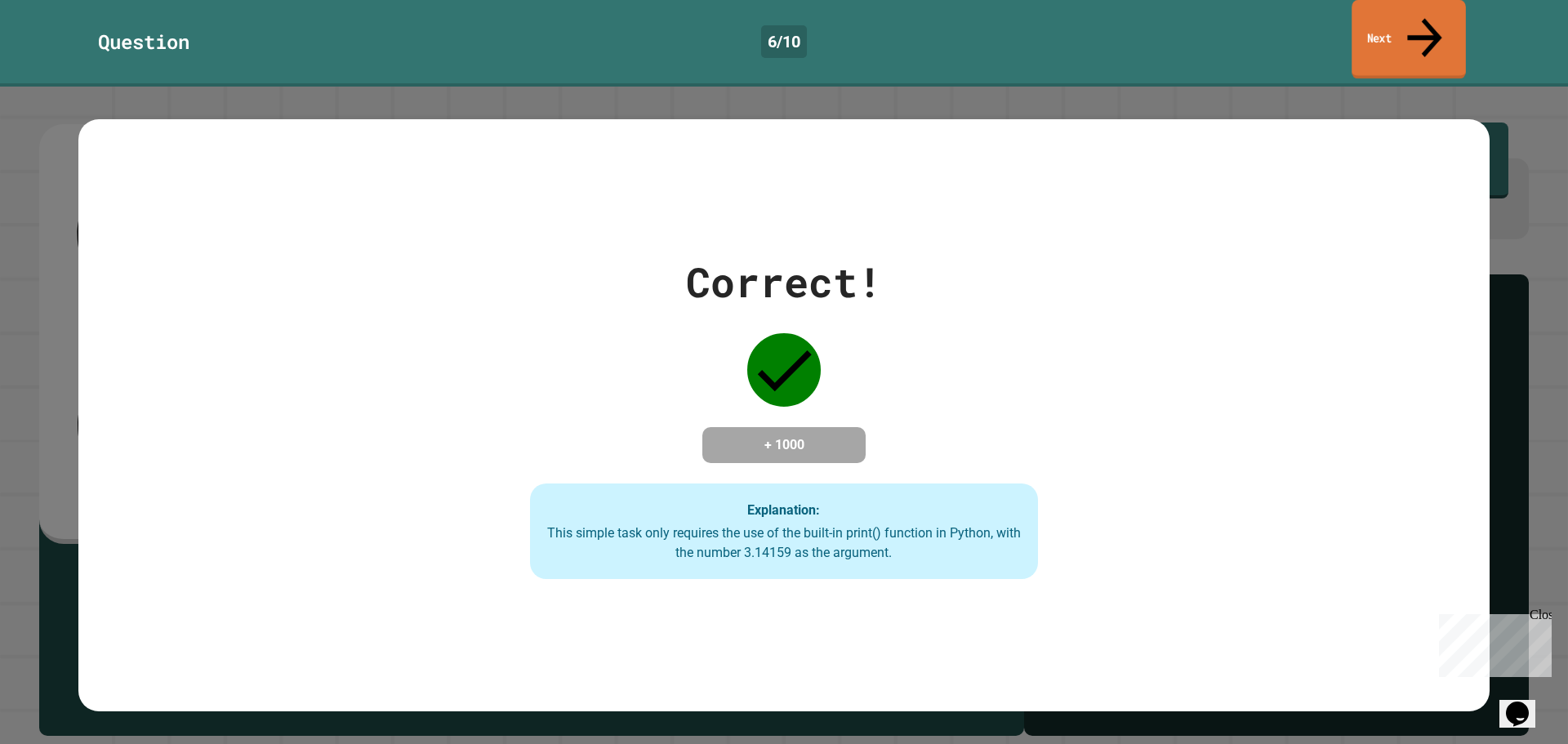
click at [1423, 9] on link "Next" at bounding box center [1409, 40] width 114 height 79
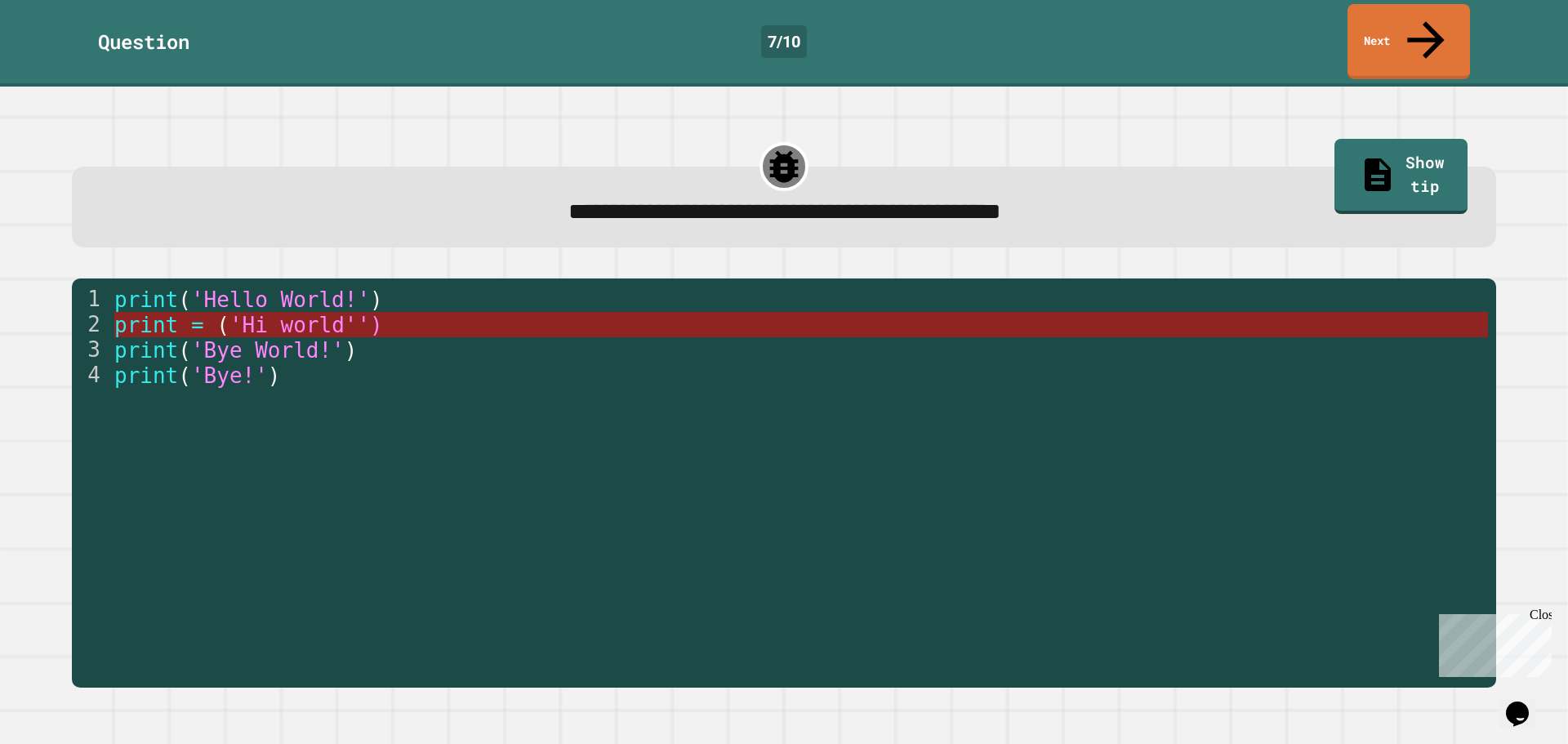
click at [335, 313] on span "'Hi world'')" at bounding box center [305, 325] width 154 height 25
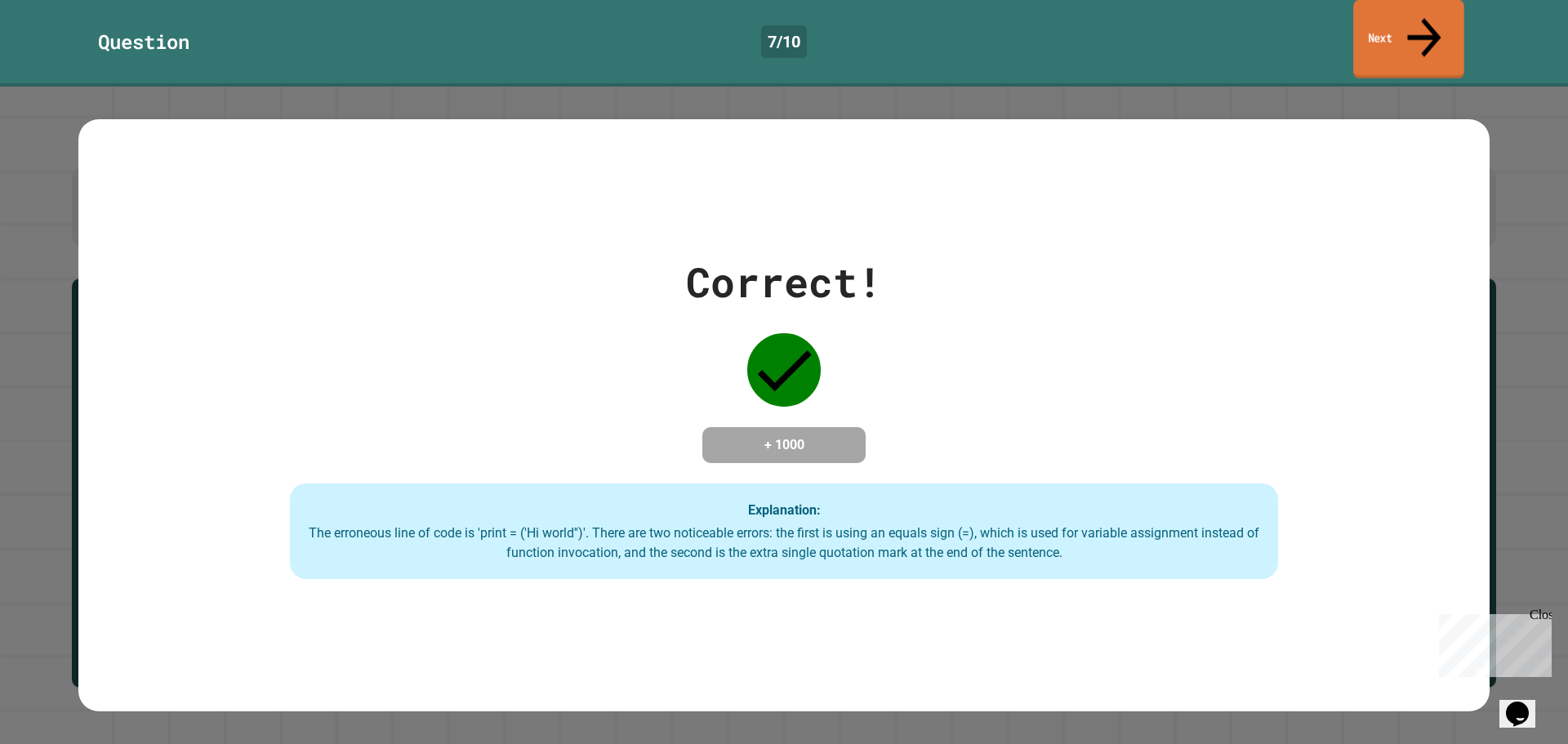
click at [1452, 25] on link "Next" at bounding box center [1409, 40] width 111 height 79
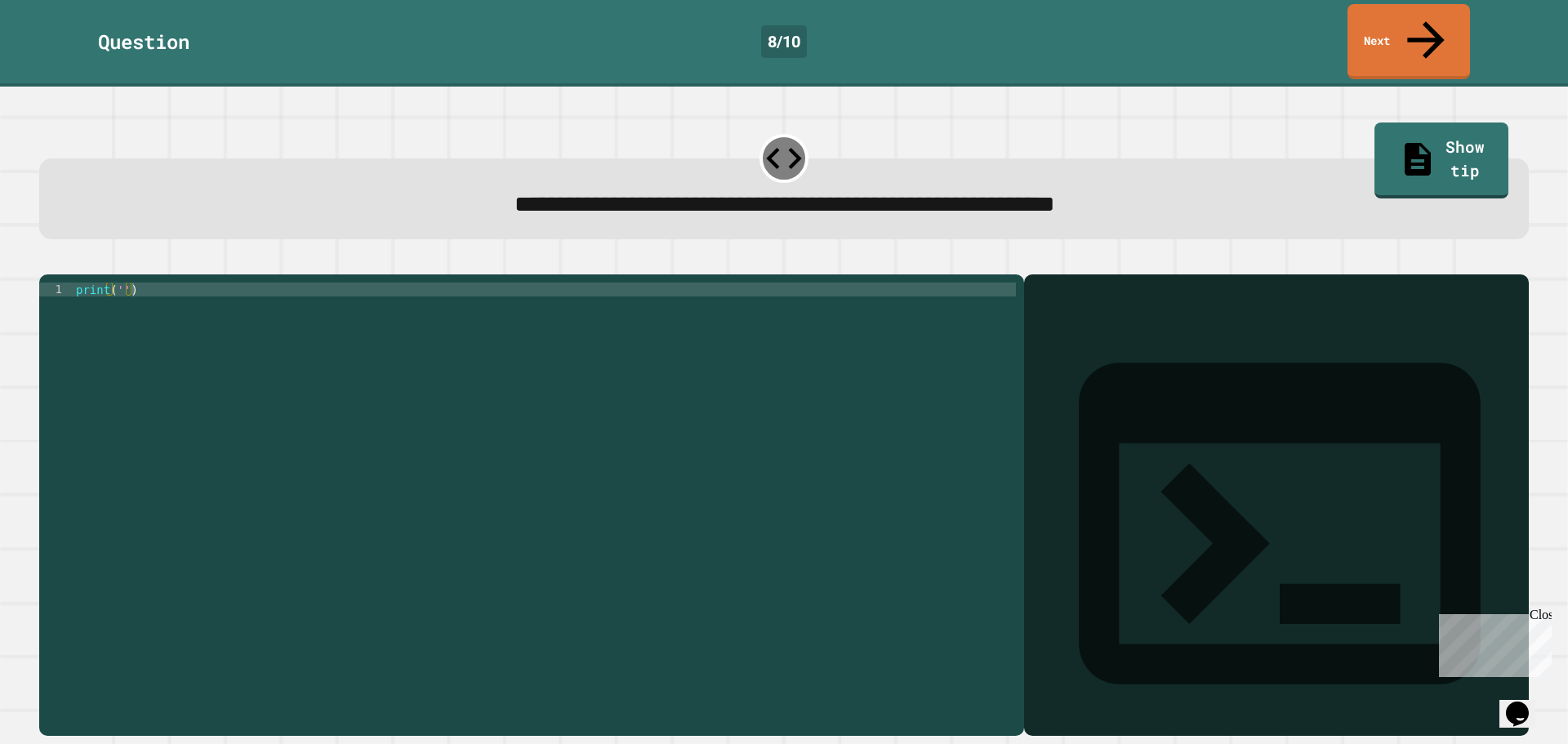
click at [119, 283] on div "print ( '' )" at bounding box center [544, 504] width 943 height 444
click at [227, 283] on div "print ( 'It' s a beautiful day )" at bounding box center [544, 504] width 943 height 444
click at [246, 283] on div "print ( 'It' s a beautiful day )" at bounding box center [544, 504] width 943 height 444
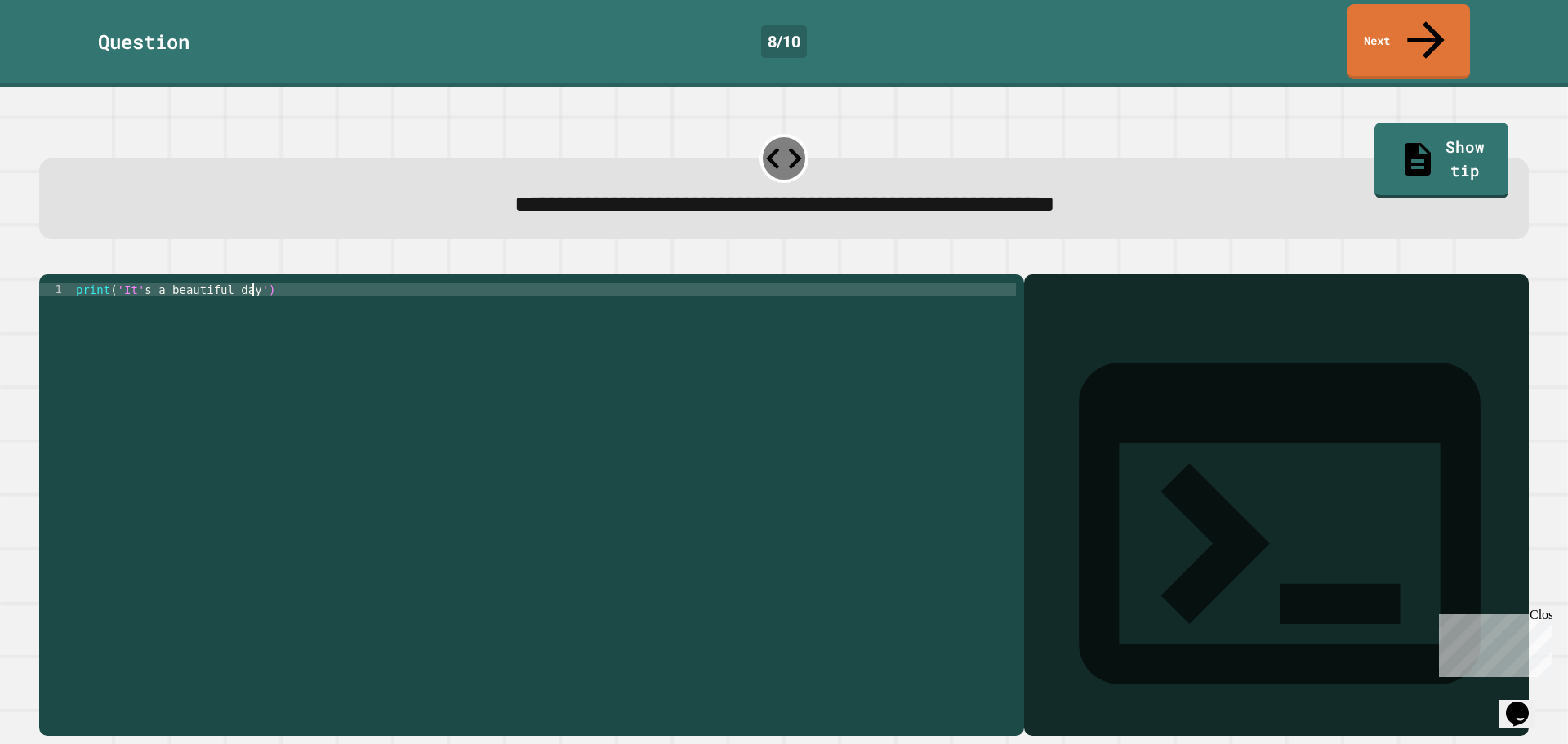
scroll to position [0, 11]
click at [47, 261] on button "button" at bounding box center [47, 261] width 0 height 0
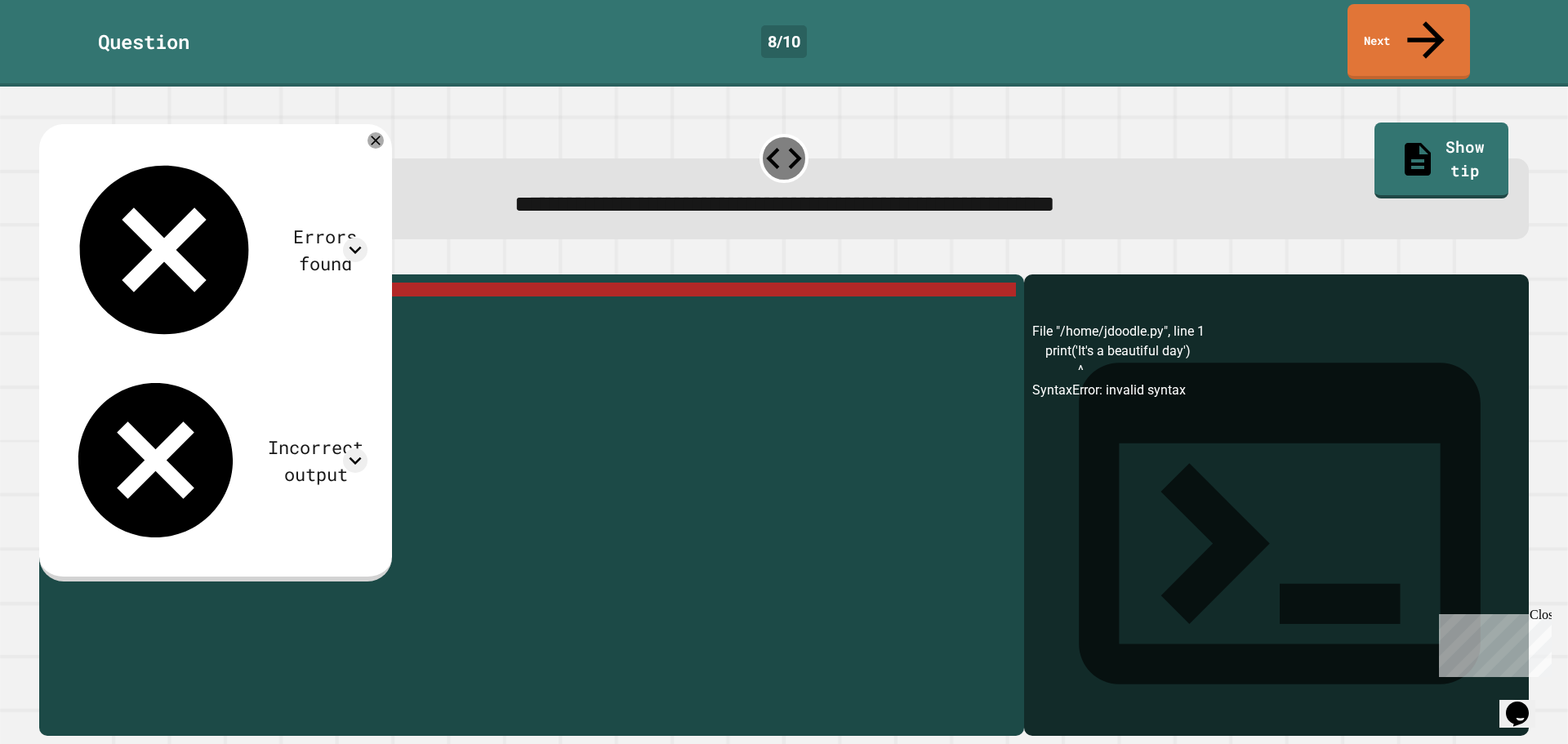
click at [142, 283] on div "print ( 'It' s a beautiful day ')" at bounding box center [544, 504] width 943 height 444
click at [138, 283] on div "print ( 'It' s a beautiful day ')" at bounding box center [544, 504] width 943 height 444
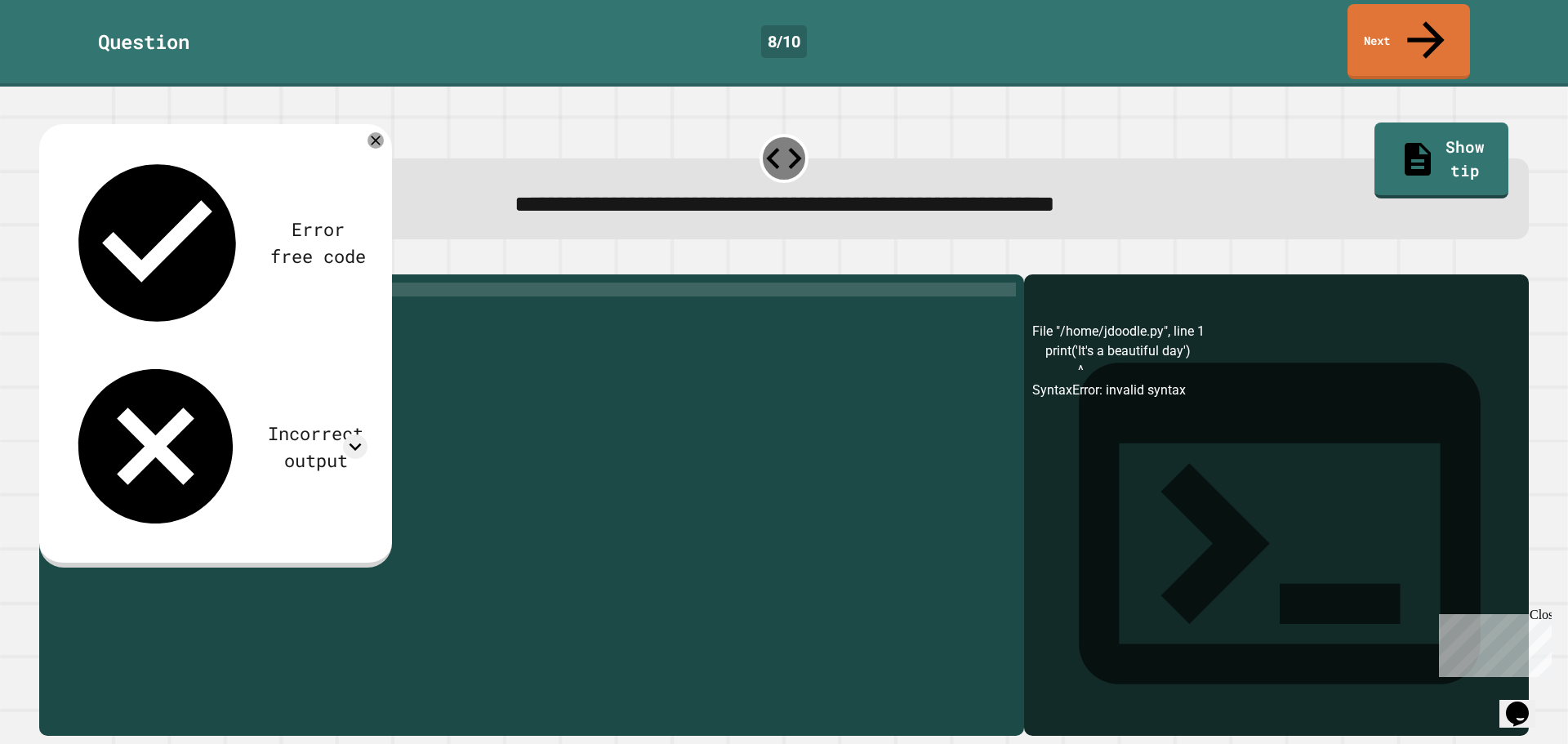
click at [168, 283] on div "print ( 'It' = is a beautiful day ')" at bounding box center [544, 504] width 943 height 444
click at [151, 283] on div "print ( 'It' = is a beautiful day ')" at bounding box center [544, 504] width 943 height 444
click at [147, 283] on div "print ( 'It' s a beautiful day ')" at bounding box center [544, 504] width 943 height 444
click at [47, 261] on icon "button" at bounding box center [47, 261] width 0 height 0
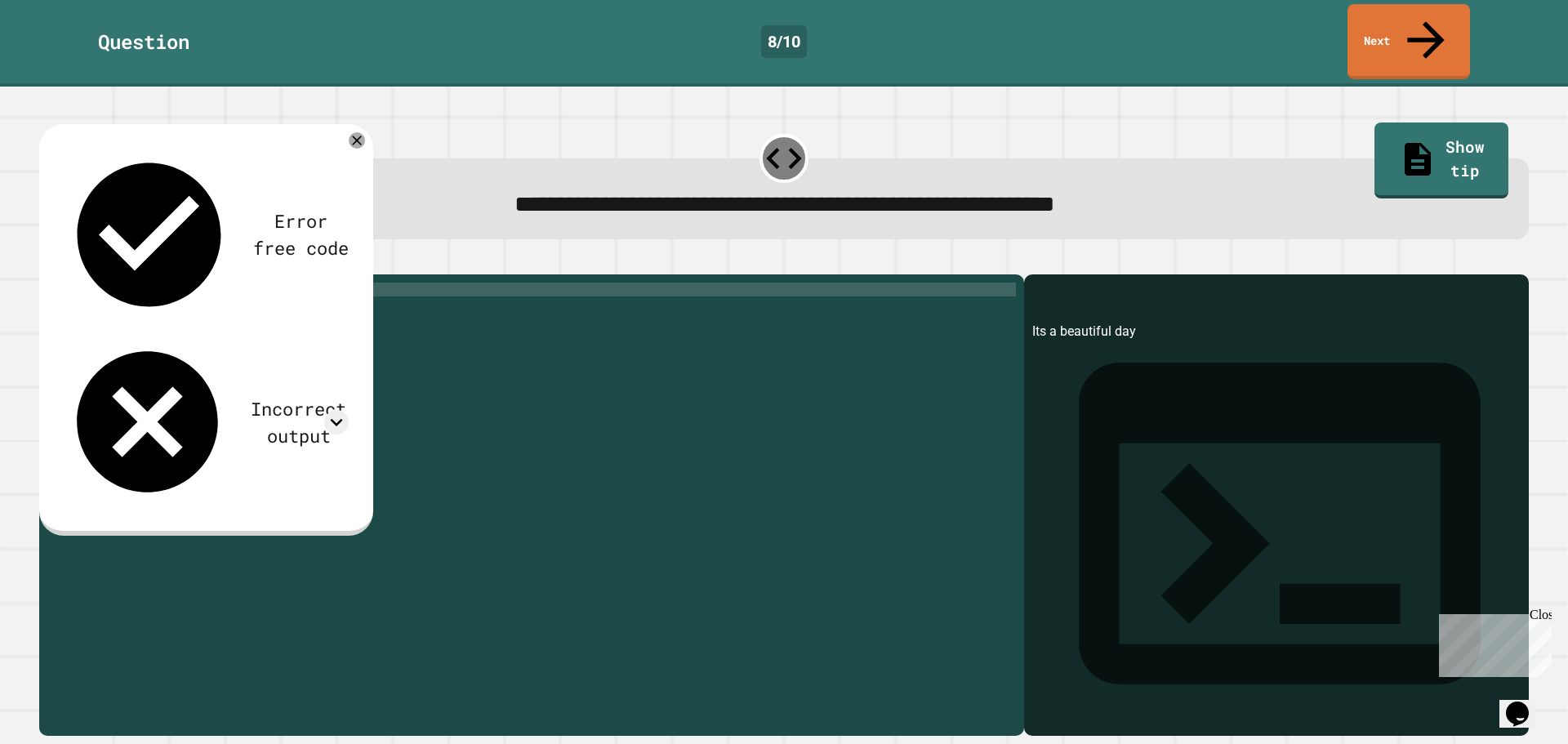
click at [108, 283] on div "print ( 'Its a beautiful day' )" at bounding box center [544, 504] width 943 height 444
click at [62, 265] on icon "button" at bounding box center [58, 271] width 9 height 11
click at [112, 283] on div "print = ( 'Its a beautiful day' )" at bounding box center [544, 504] width 943 height 444
click at [509, 307] on div "print ( 'Its a beautiful day' )" at bounding box center [544, 504] width 943 height 444
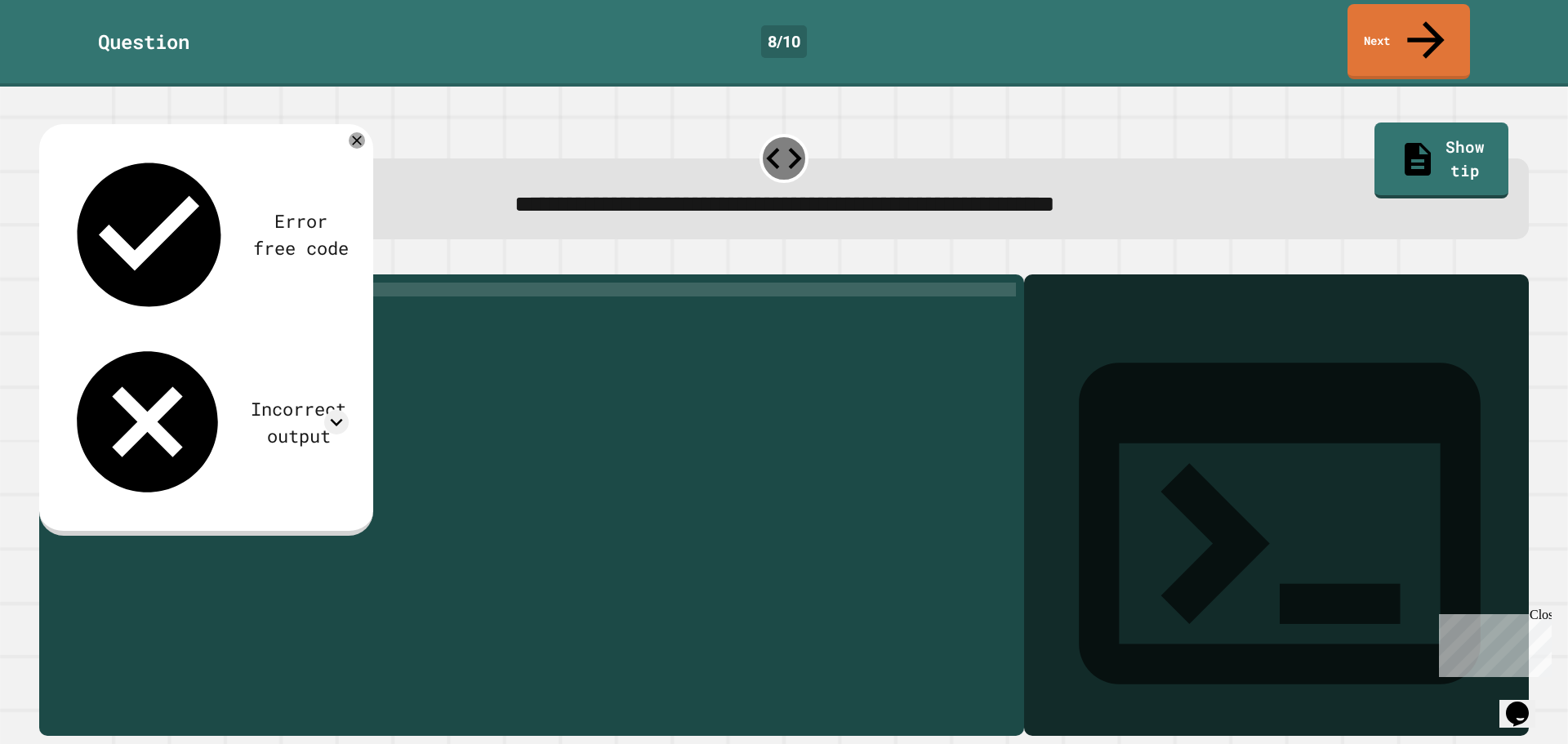
click at [131, 283] on div "print ( 'Its a beautiful day' )" at bounding box center [544, 504] width 943 height 444
click at [47, 261] on icon "button" at bounding box center [47, 261] width 0 height 0
click at [129, 283] on div "print ( 'It s a beautiful day' )" at bounding box center [544, 504] width 943 height 444
click at [120, 283] on div "print ( 'It s a beautiful day' )" at bounding box center [544, 504] width 943 height 444
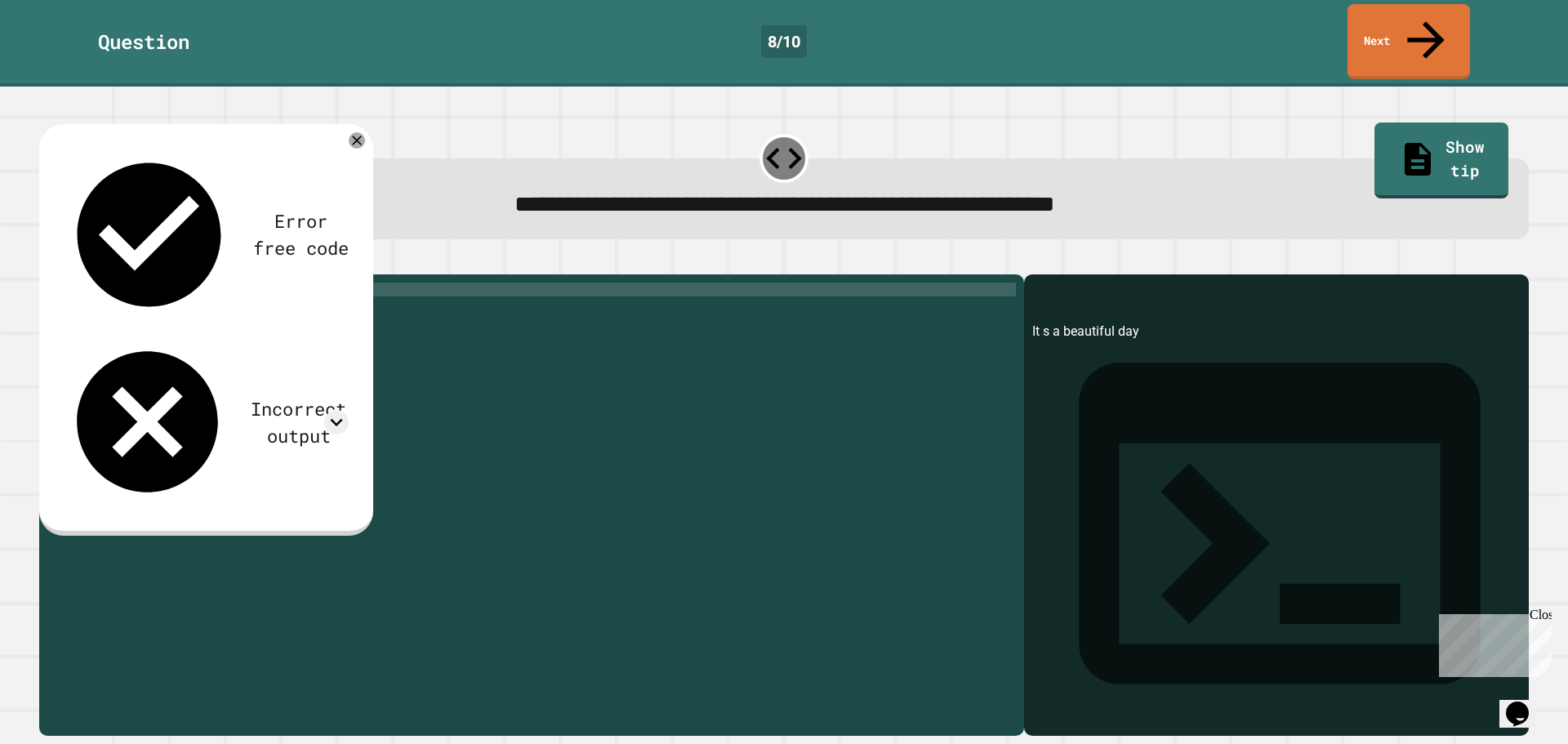
scroll to position [0, 3]
click at [145, 283] on div "print ( ' It s a beautiful day' )" at bounding box center [544, 504] width 943 height 444
click at [160, 283] on div "print ( ' It' ss a beautiful day ')" at bounding box center [544, 504] width 943 height 444
click at [157, 283] on div "print ( ' It' s a beautiful day ')" at bounding box center [544, 504] width 943 height 444
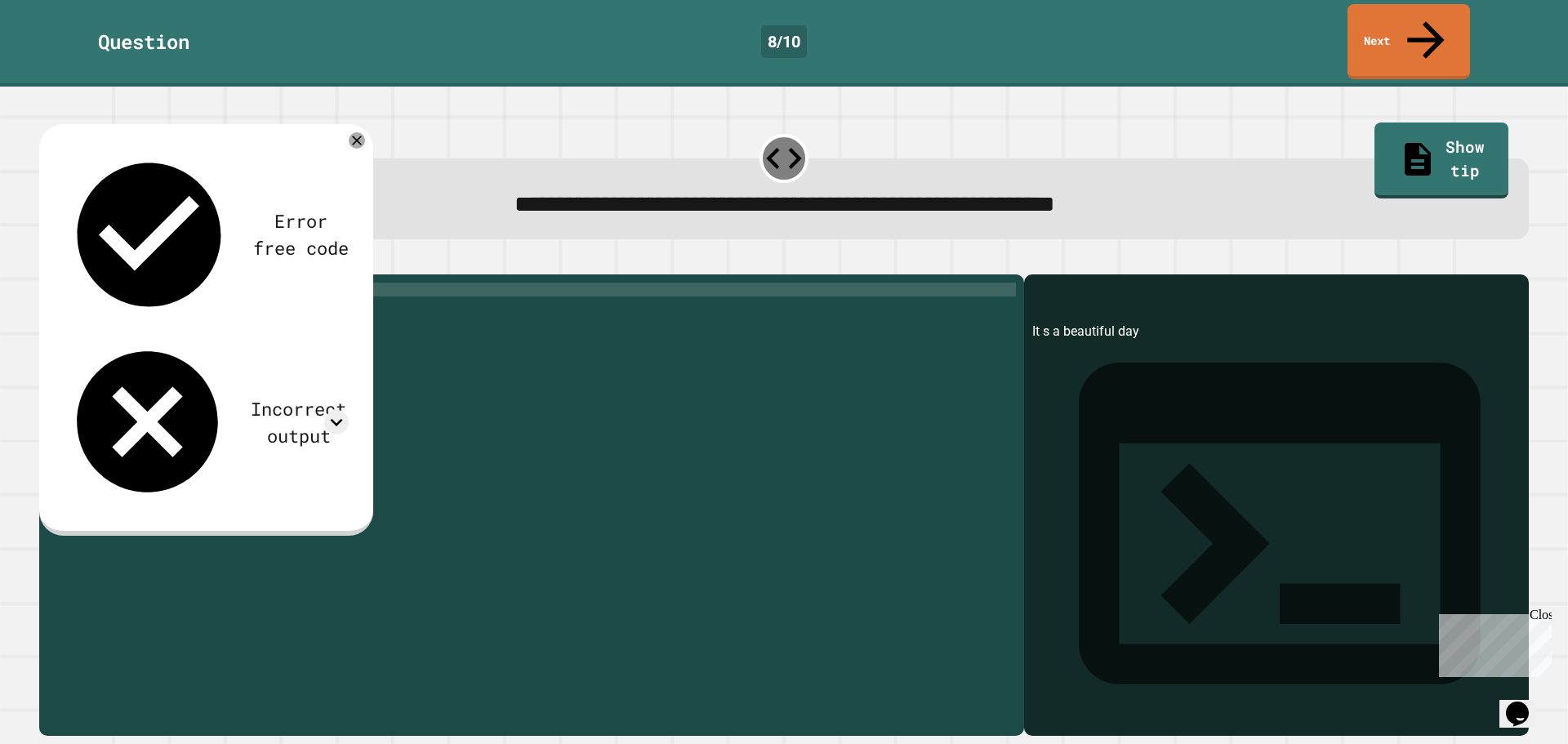
scroll to position [0, 6]
click at [47, 261] on button "button" at bounding box center [47, 261] width 0 height 0
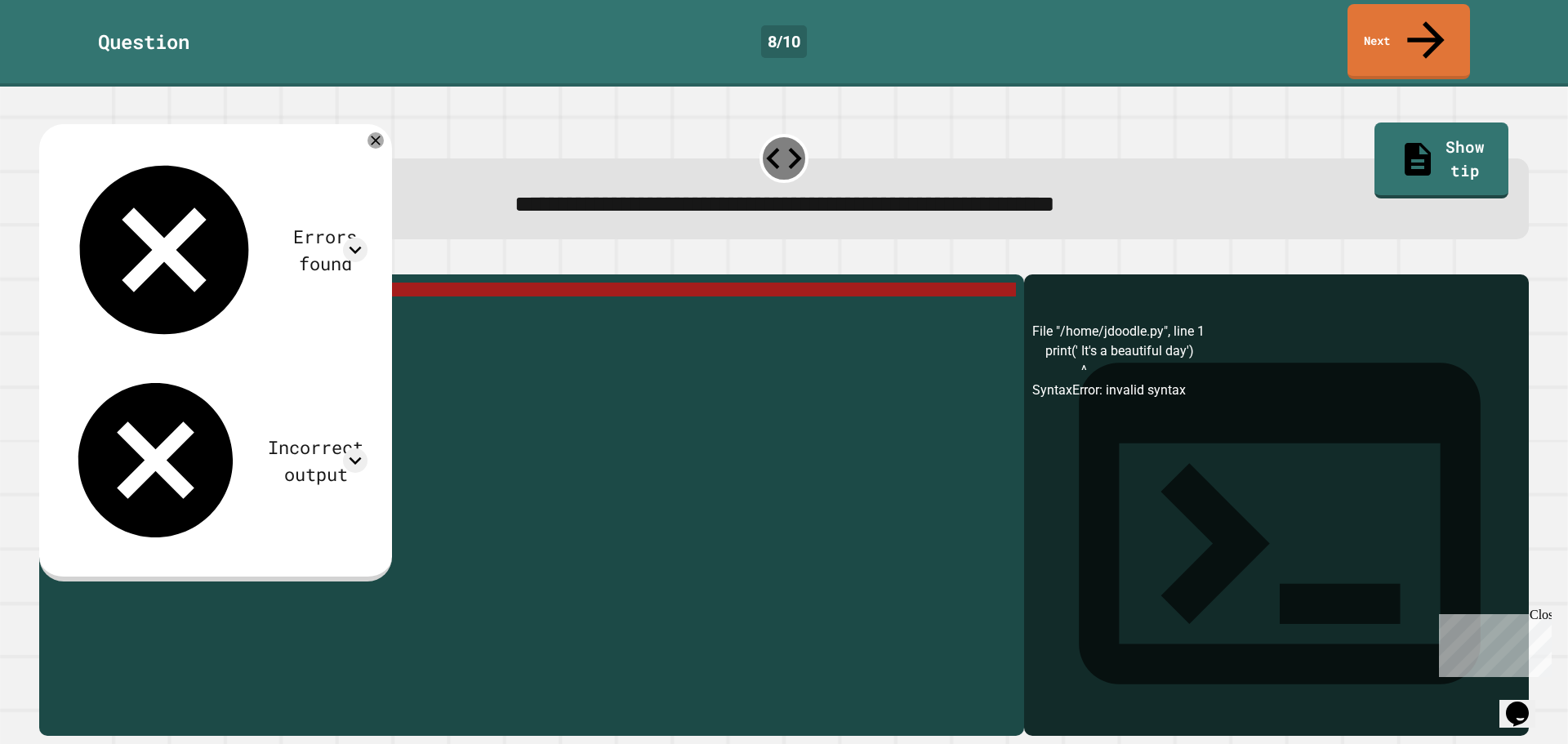
click at [122, 283] on div "print ( ' It' s a beautiful day ')" at bounding box center [544, 504] width 943 height 444
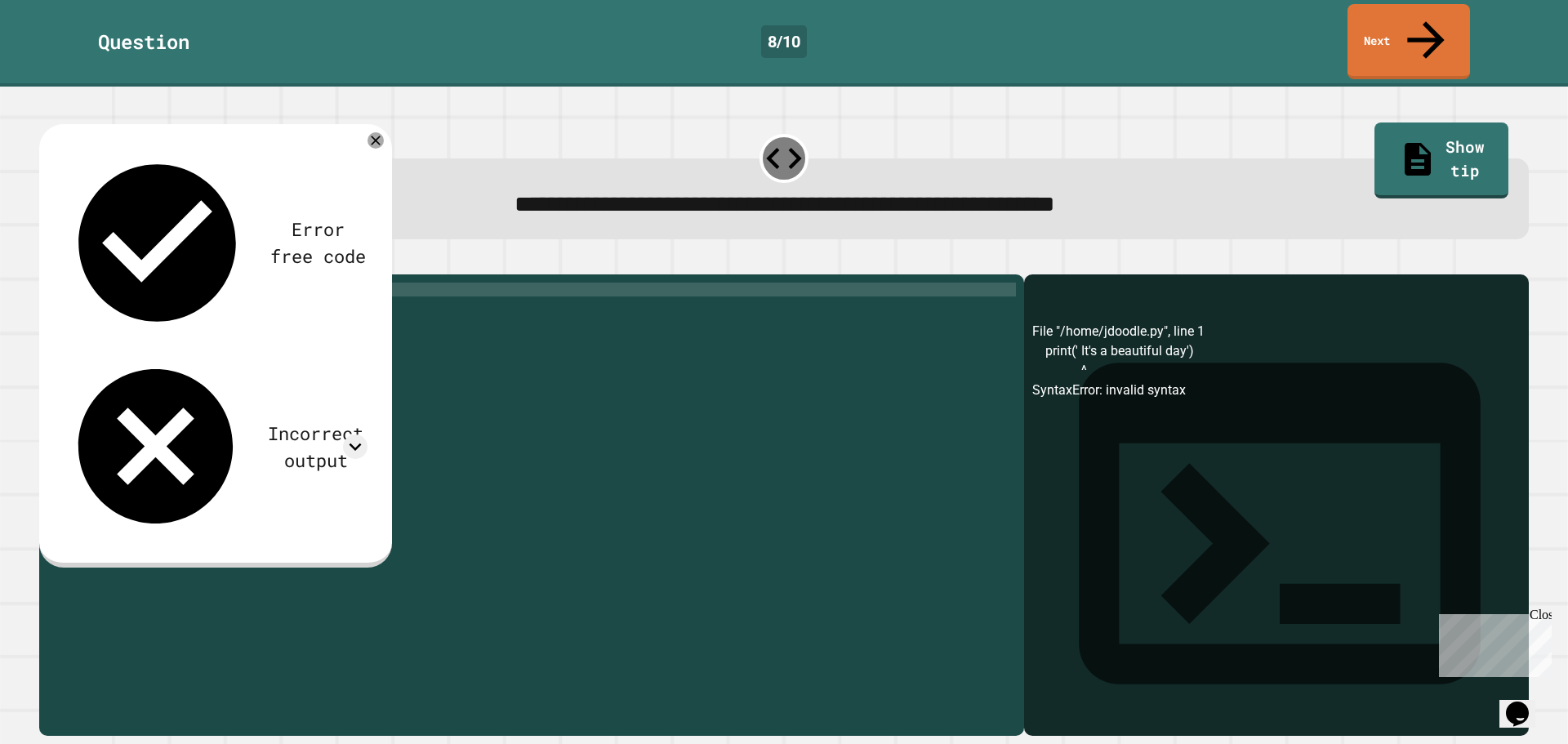
click at [47, 261] on icon "button" at bounding box center [47, 261] width 0 height 0
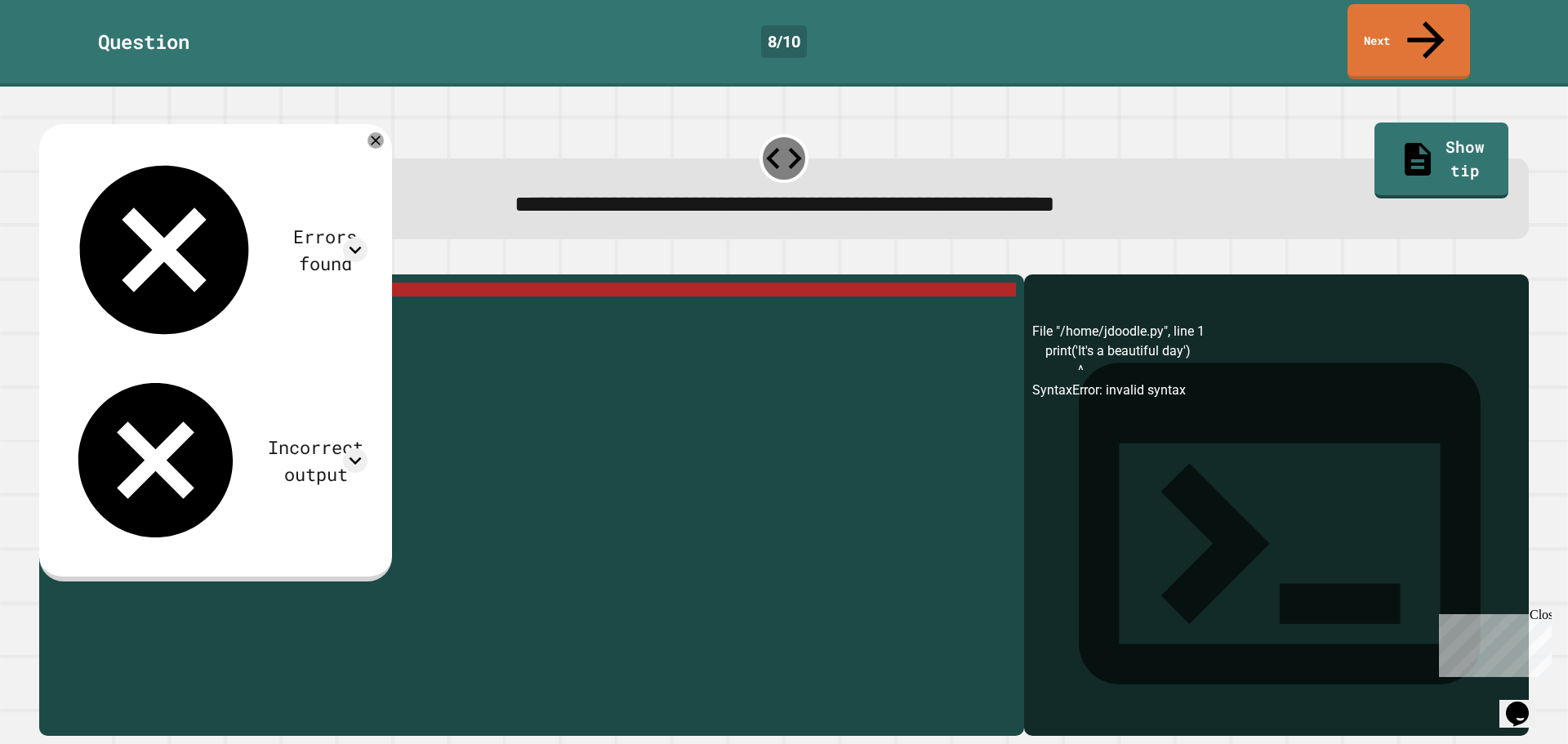
click at [47, 261] on button "button" at bounding box center [47, 261] width 0 height 0
click at [80, 261] on icon "button" at bounding box center [80, 261] width 0 height 0
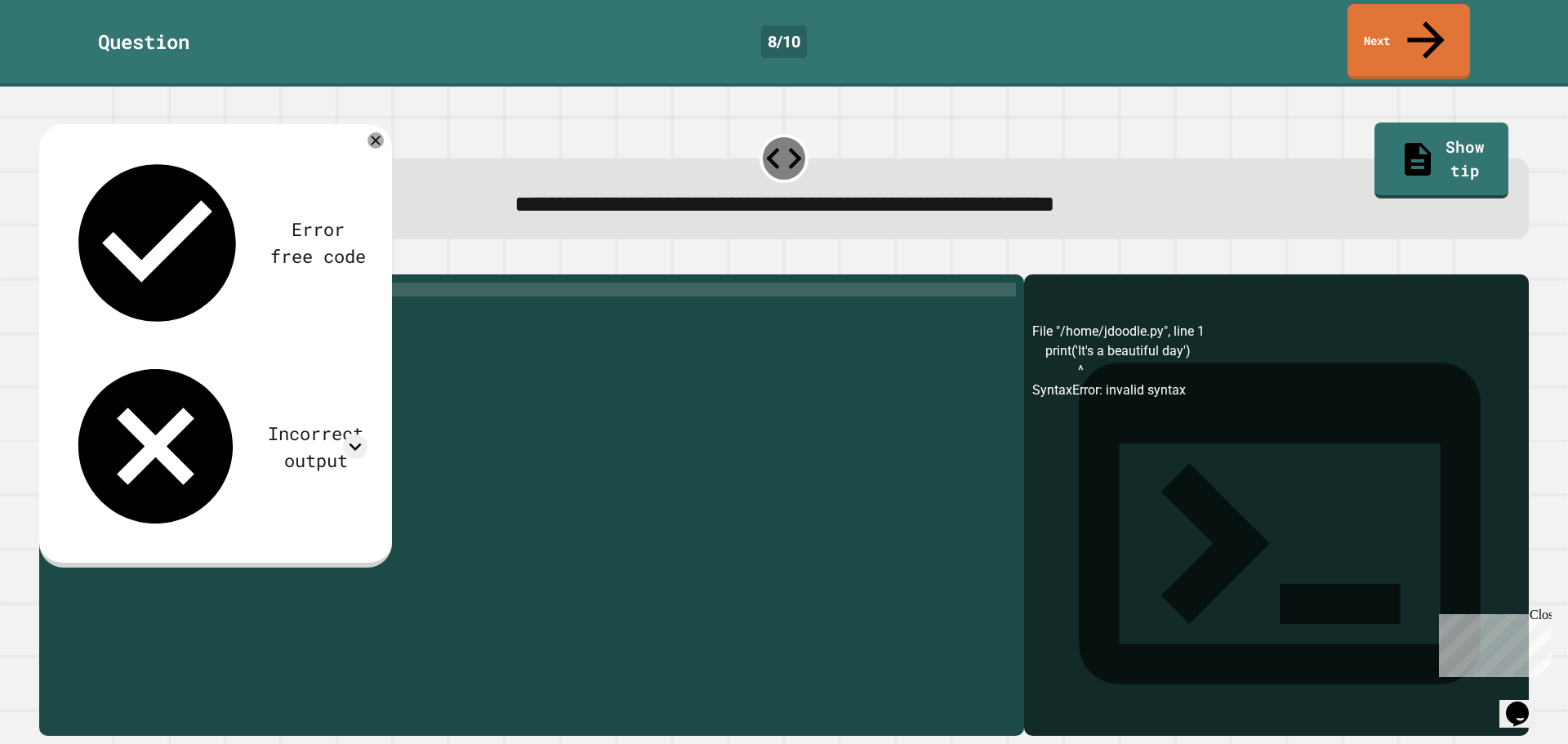
scroll to position [0, 3]
click at [119, 283] on div "print ( '' )" at bounding box center [544, 490] width 943 height 416
click at [47, 261] on icon "button" at bounding box center [47, 261] width 0 height 0
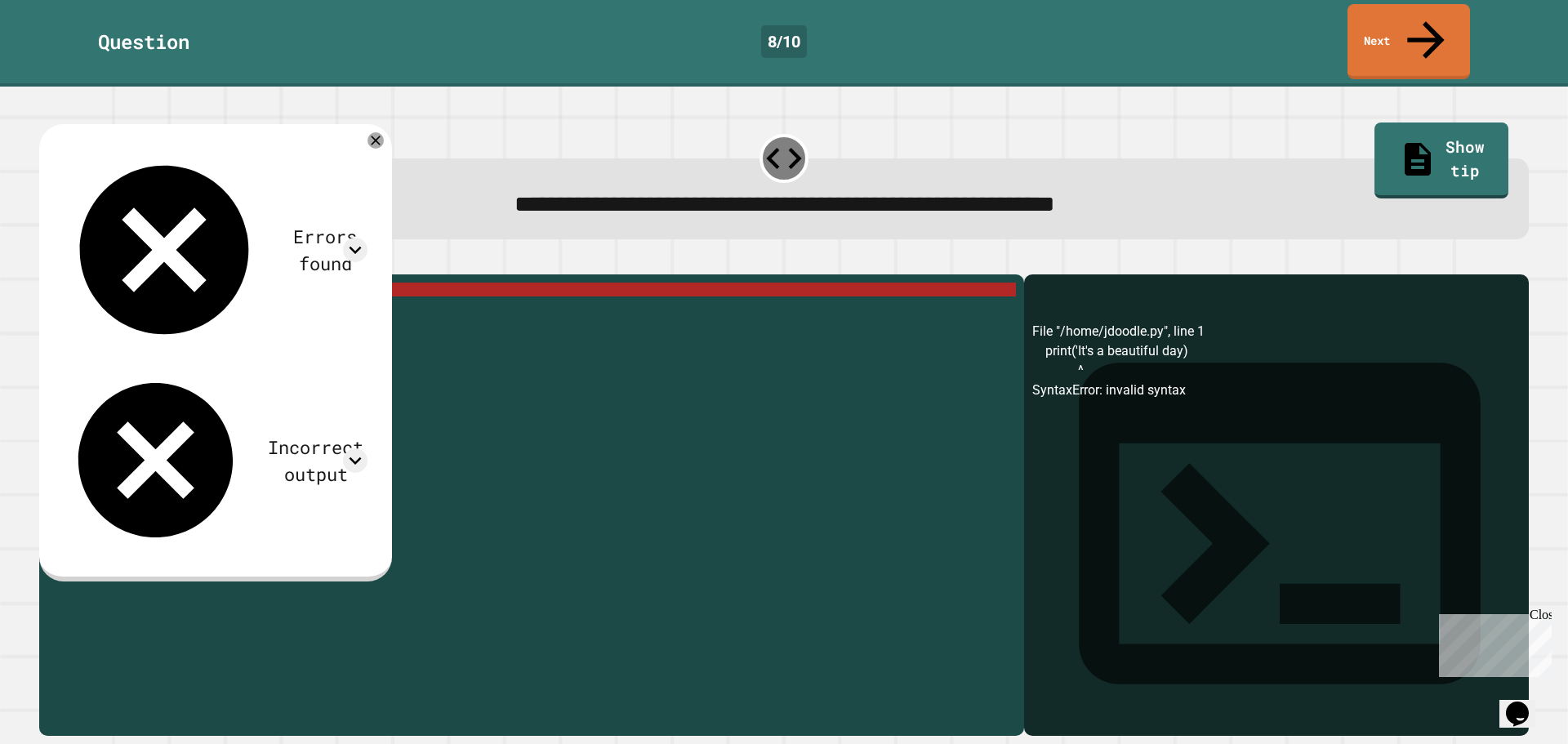
click at [245, 283] on div "print ( 'It' s a beautiful day )" at bounding box center [544, 504] width 943 height 444
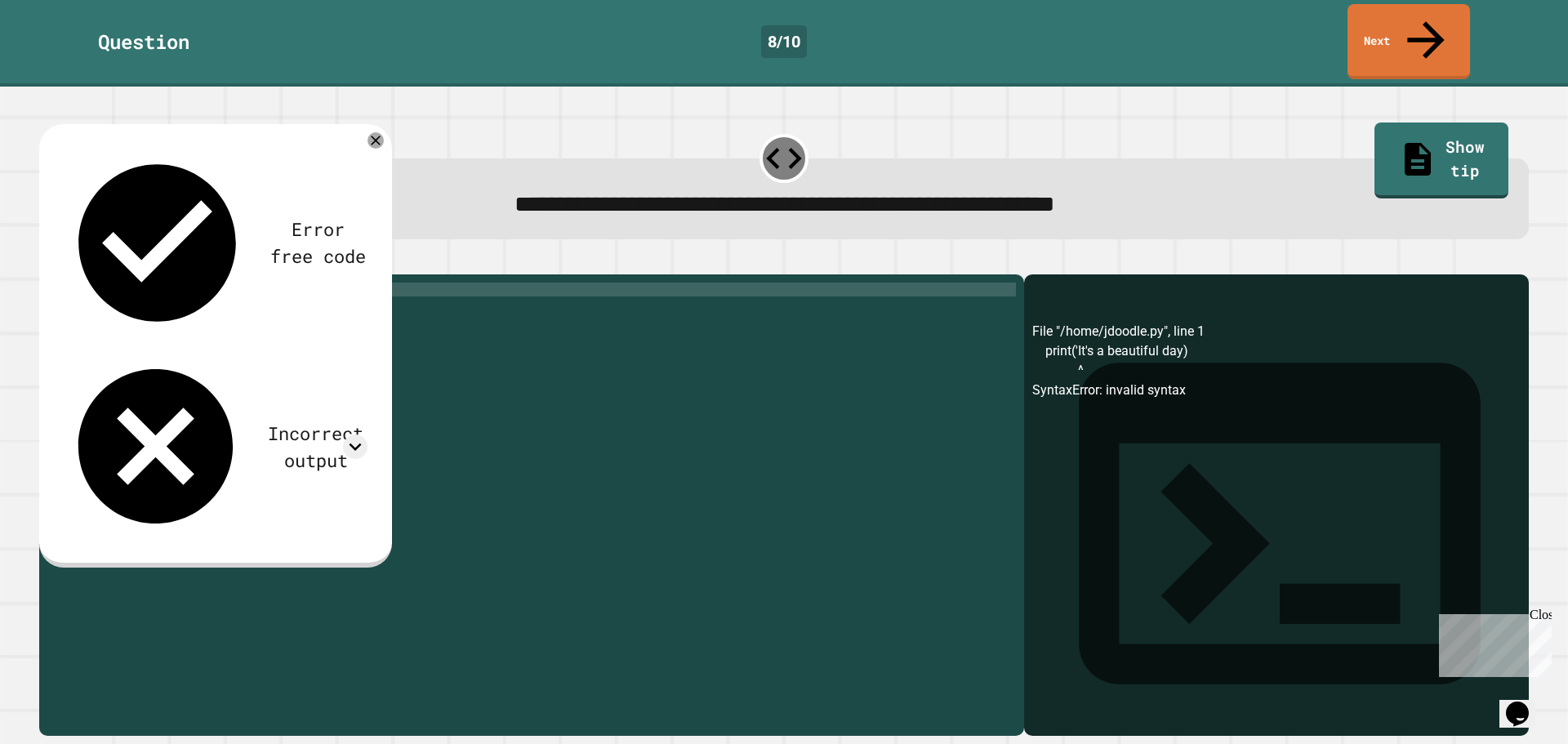
click at [47, 261] on icon "button" at bounding box center [47, 261] width 0 height 0
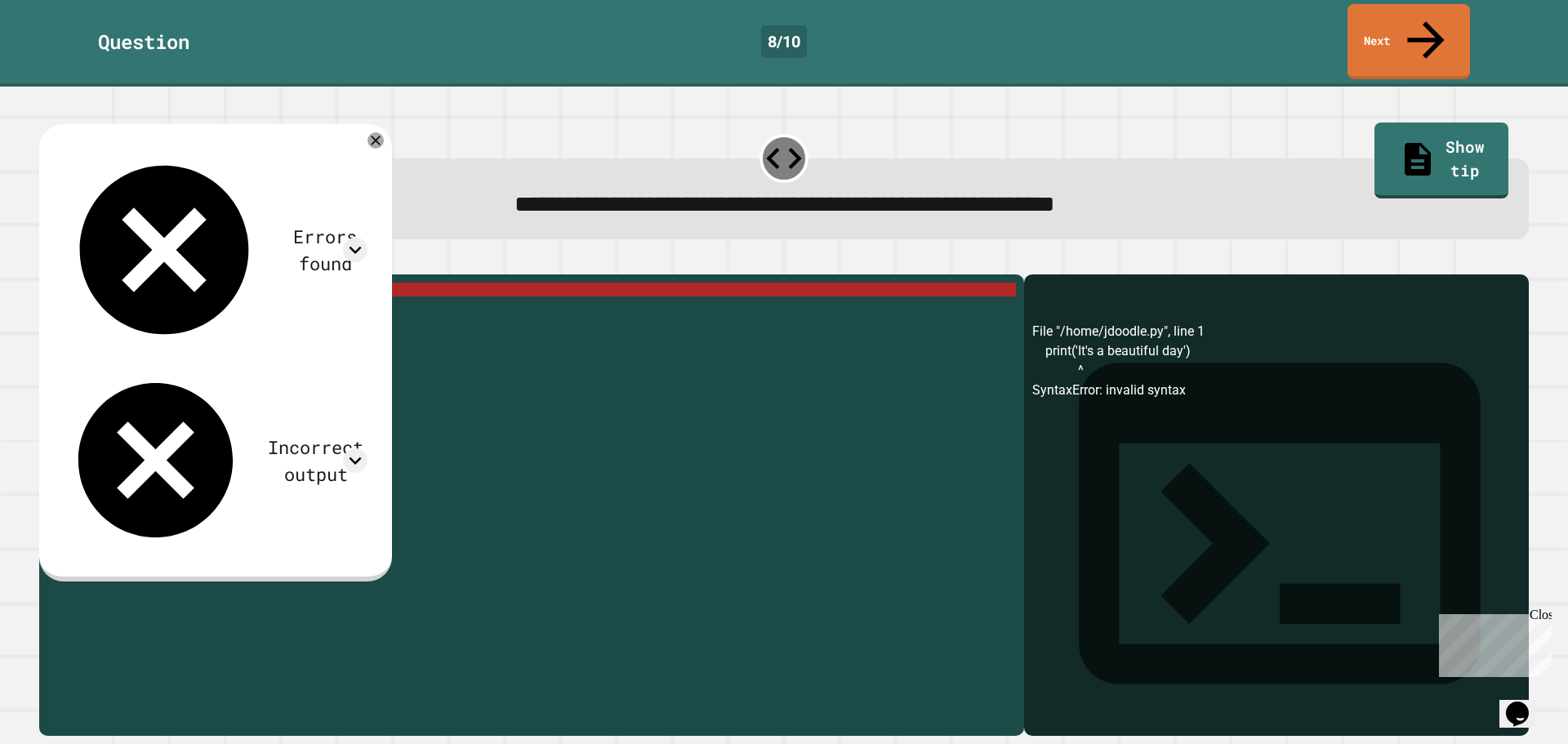
click at [63, 265] on icon "button" at bounding box center [58, 271] width 9 height 11
click at [243, 283] on div "print ( 'It' s a beautiful day ')" at bounding box center [544, 504] width 943 height 444
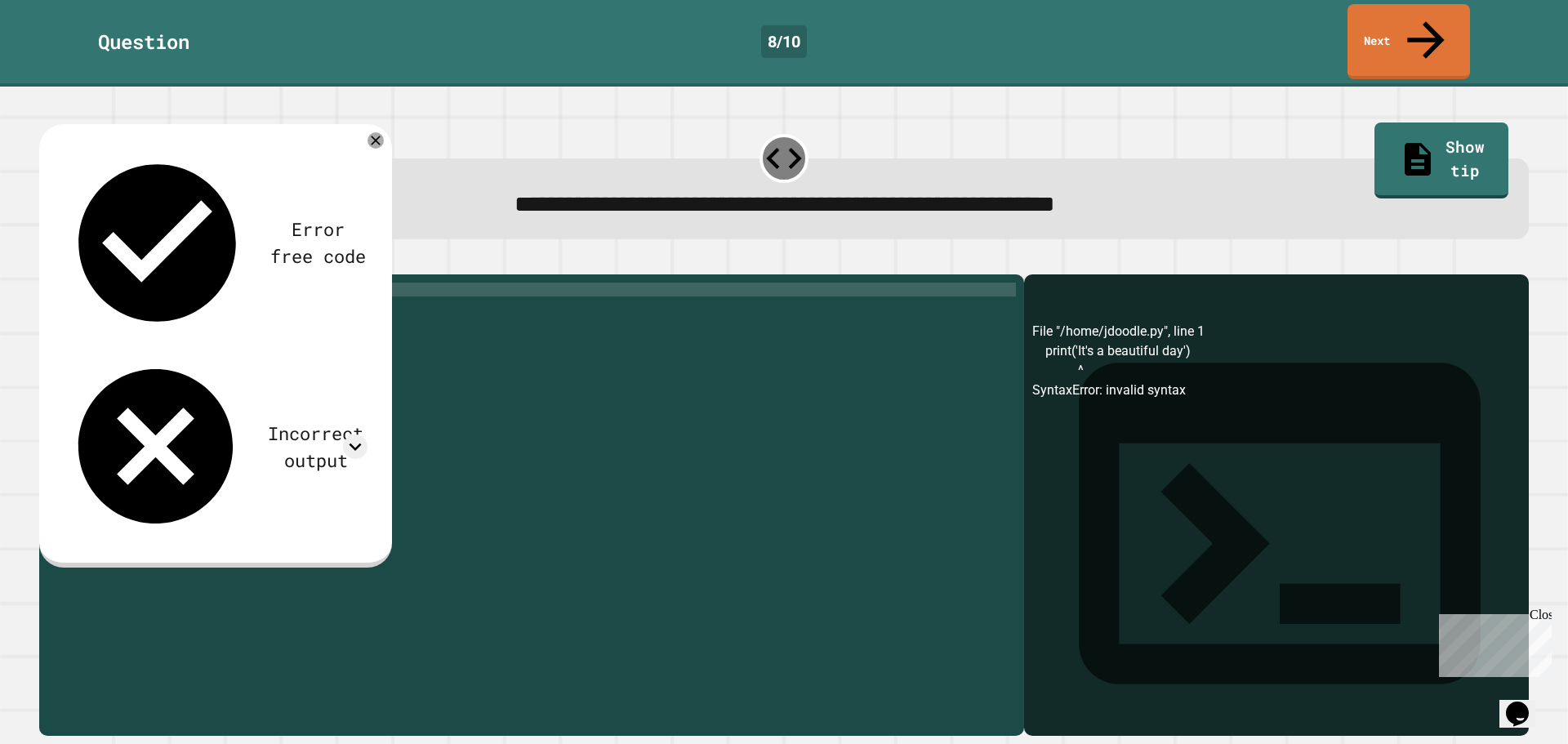
click at [47, 261] on icon "button" at bounding box center [47, 261] width 0 height 0
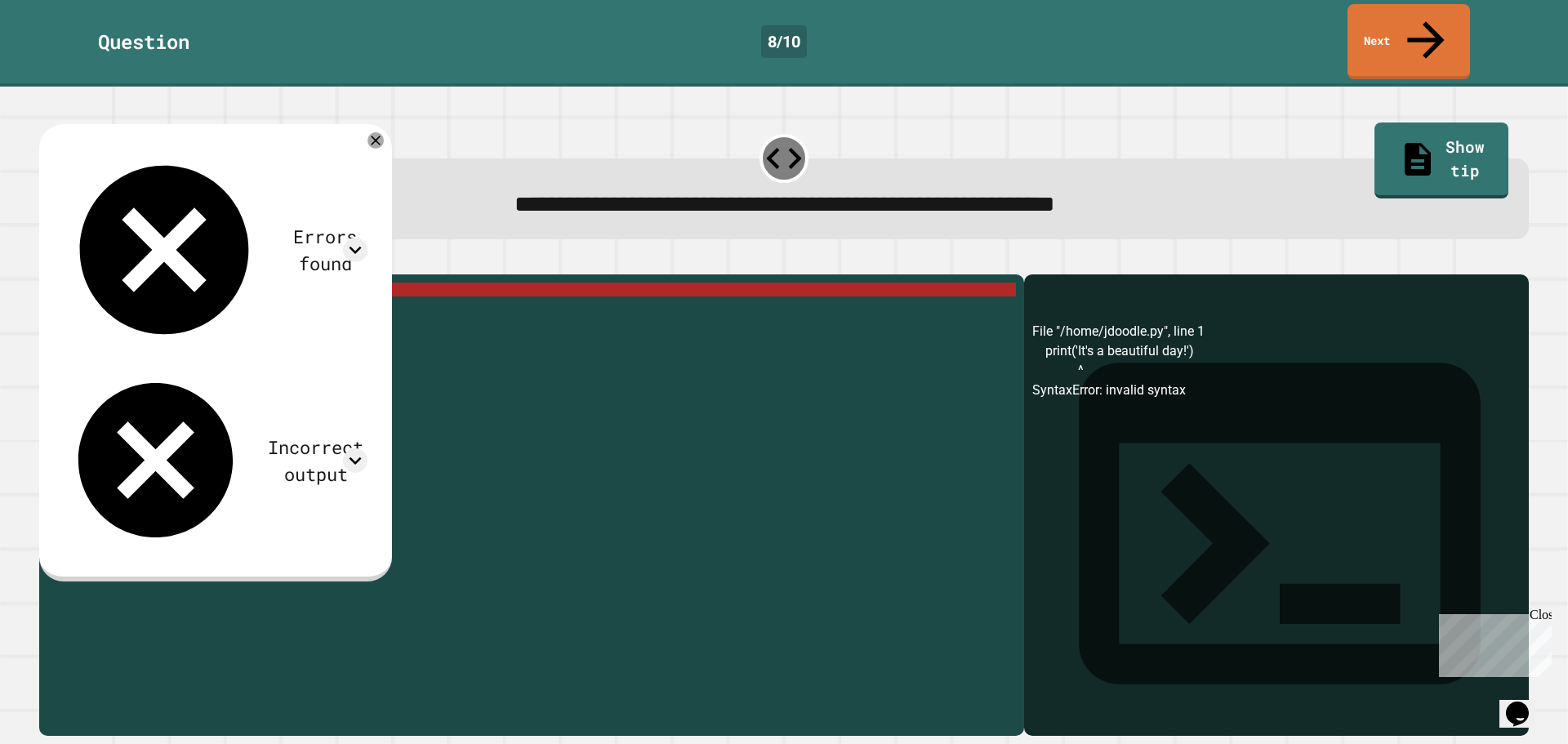
click at [249, 283] on div "print ( 'It' s a beautiful day ! ')" at bounding box center [544, 504] width 943 height 444
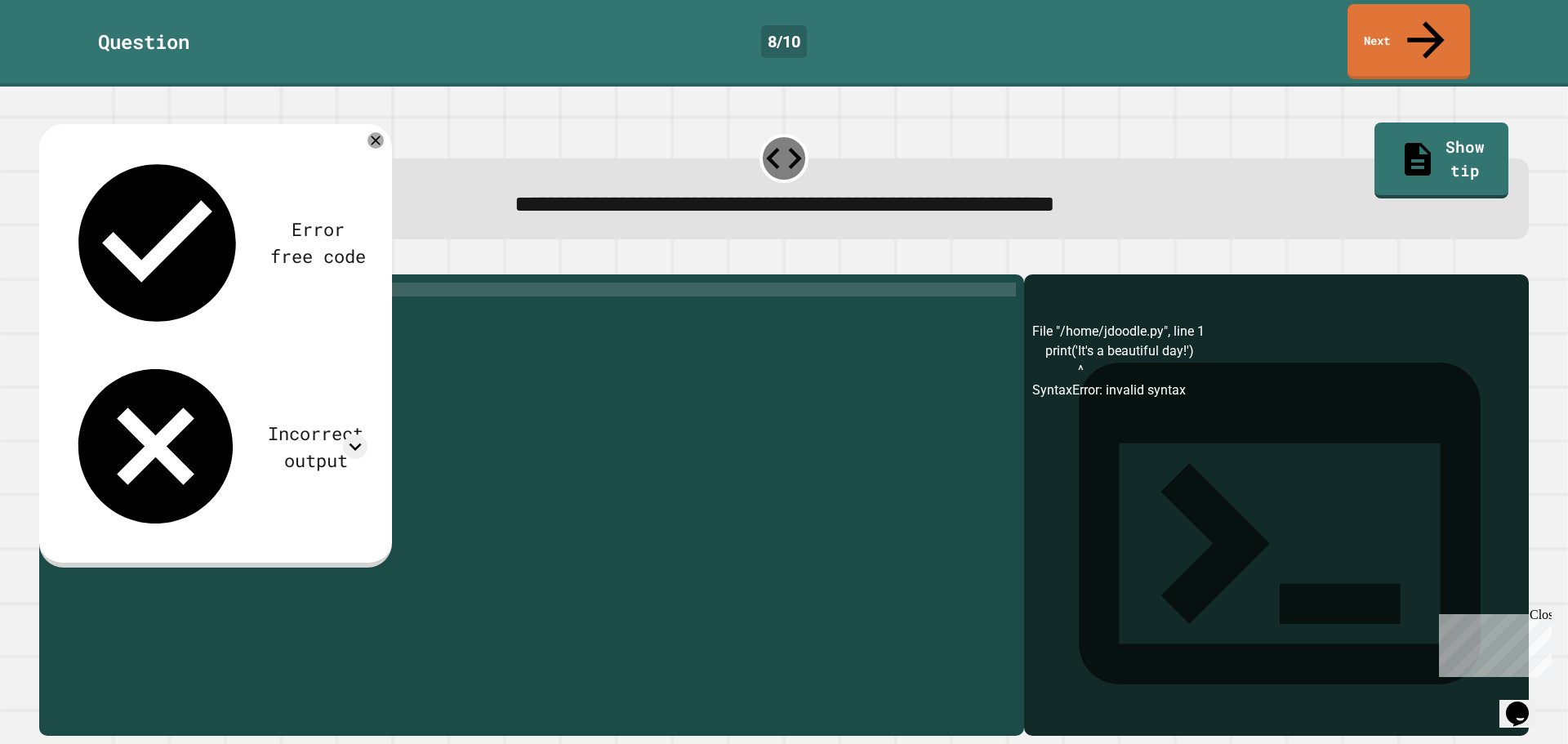
click at [141, 283] on div "print ( 'It' s a beautiful day ! ')" at bounding box center [544, 504] width 943 height 444
click at [47, 261] on icon "button" at bounding box center [47, 261] width 0 height 0
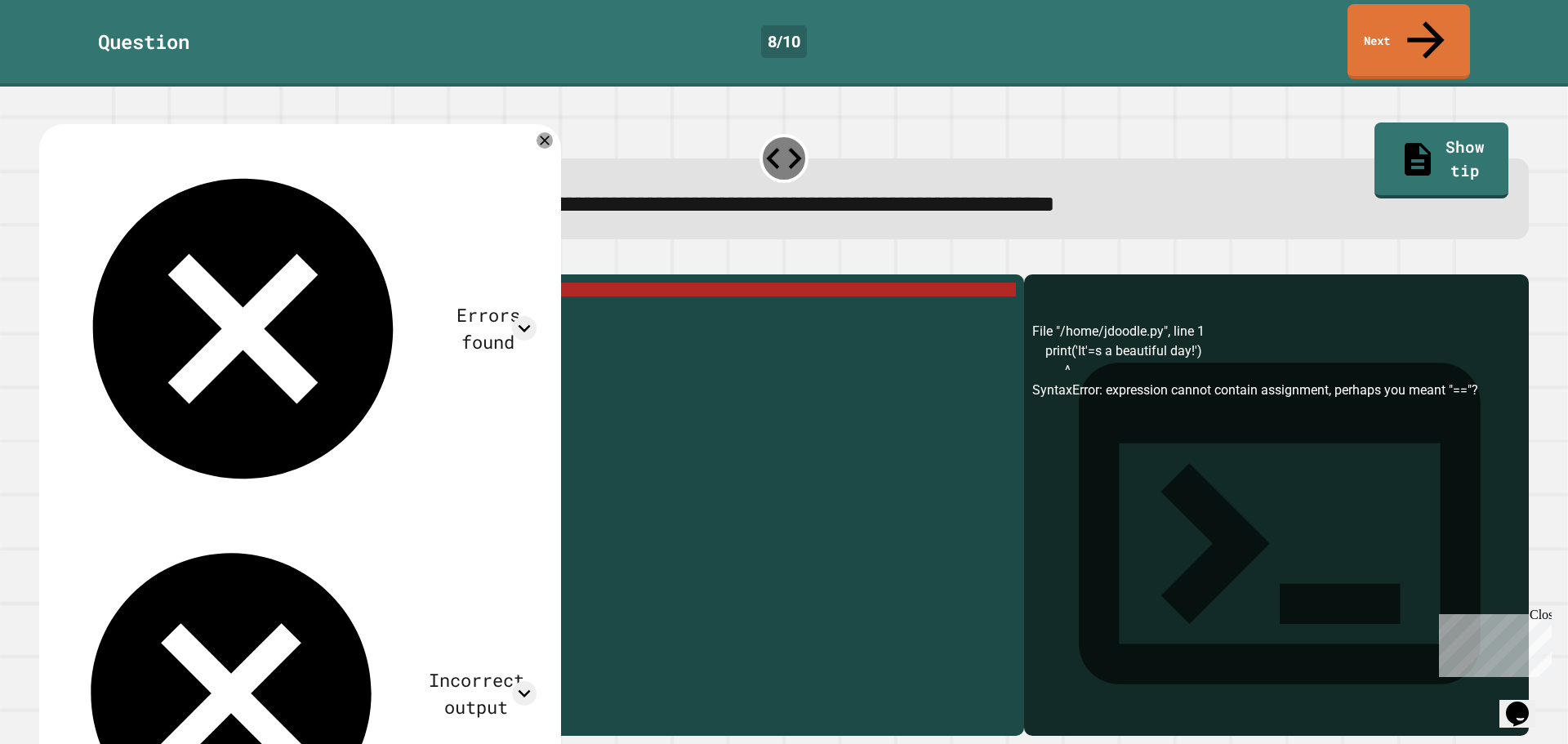
click at [142, 283] on div "print ( 'It' = s a beautiful day ! ')" at bounding box center [544, 504] width 943 height 444
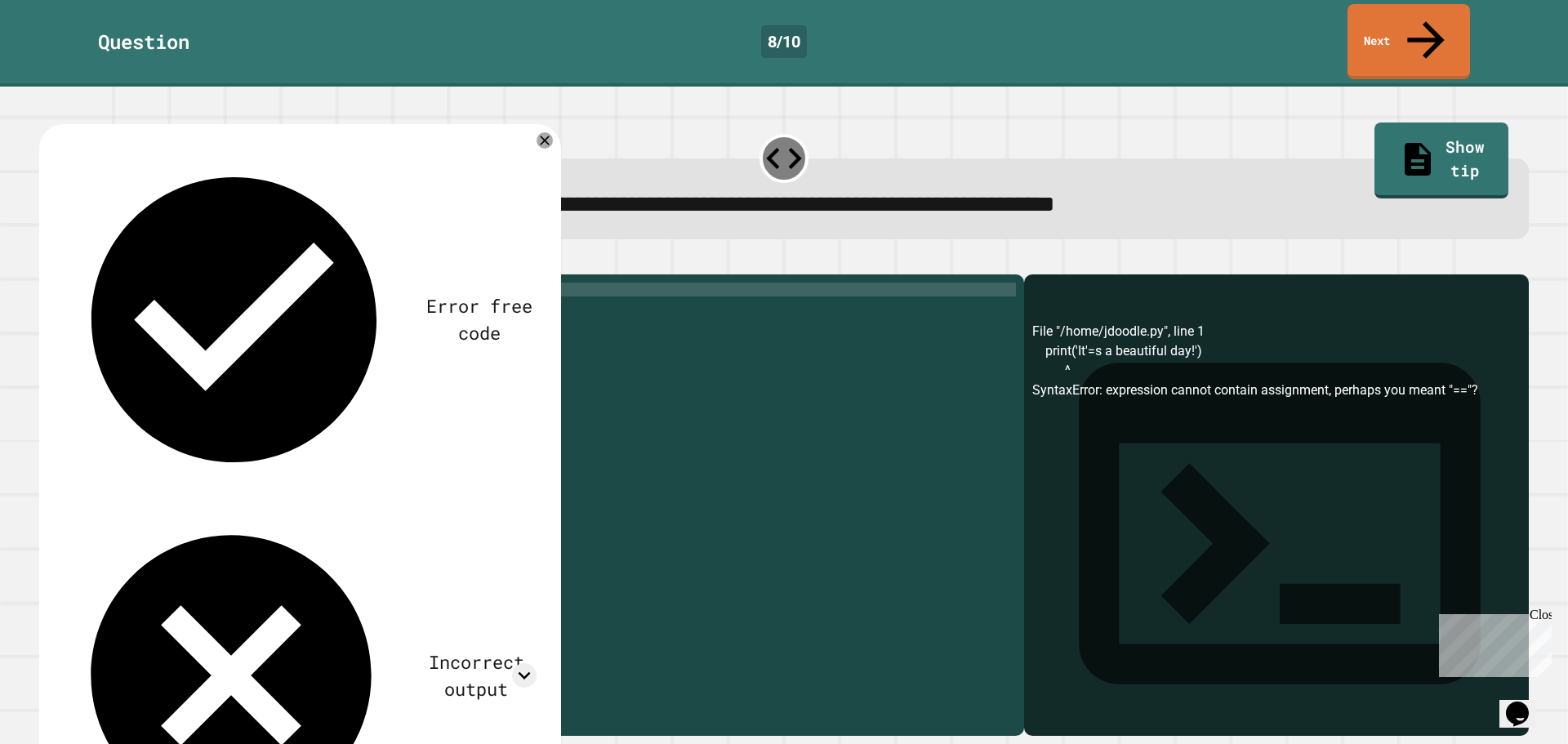
click at [119, 283] on div "print ( 'It' s a beautiful day ! ')" at bounding box center [544, 504] width 943 height 444
click at [264, 283] on div "print ( '' It 's a beautiful day!' )" at bounding box center [544, 504] width 943 height 444
click at [135, 283] on div "print ( '' It 's a beautiful day!'')" at bounding box center [544, 504] width 943 height 444
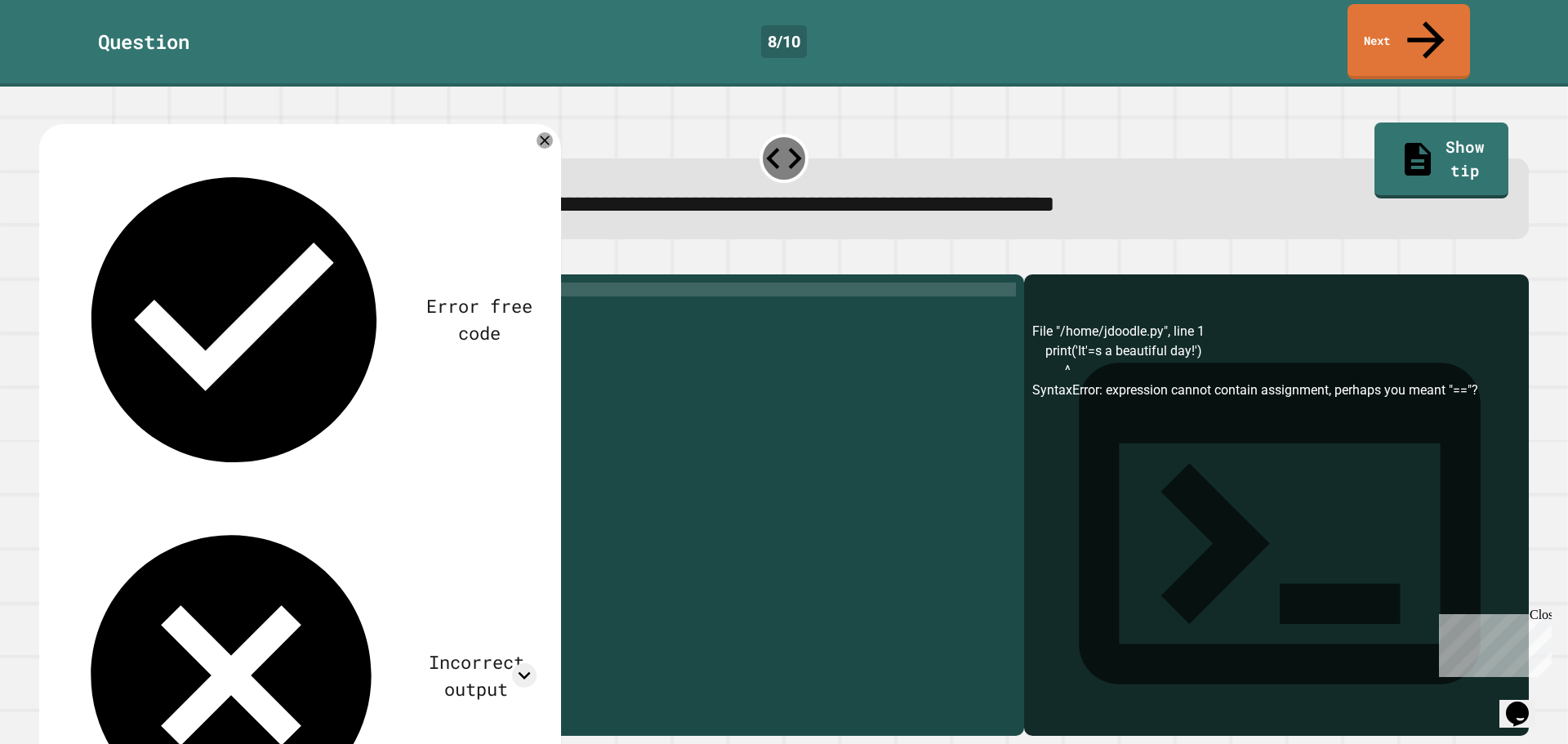
click at [138, 283] on div "print ( '' It 's a beautiful day!'')" at bounding box center [544, 504] width 943 height 444
click at [126, 283] on div "print ( '' It 's a beautiful day!'')" at bounding box center [544, 504] width 943 height 444
click at [137, 283] on div "print ( '' It 's a beautiful day!'')" at bounding box center [544, 504] width 943 height 444
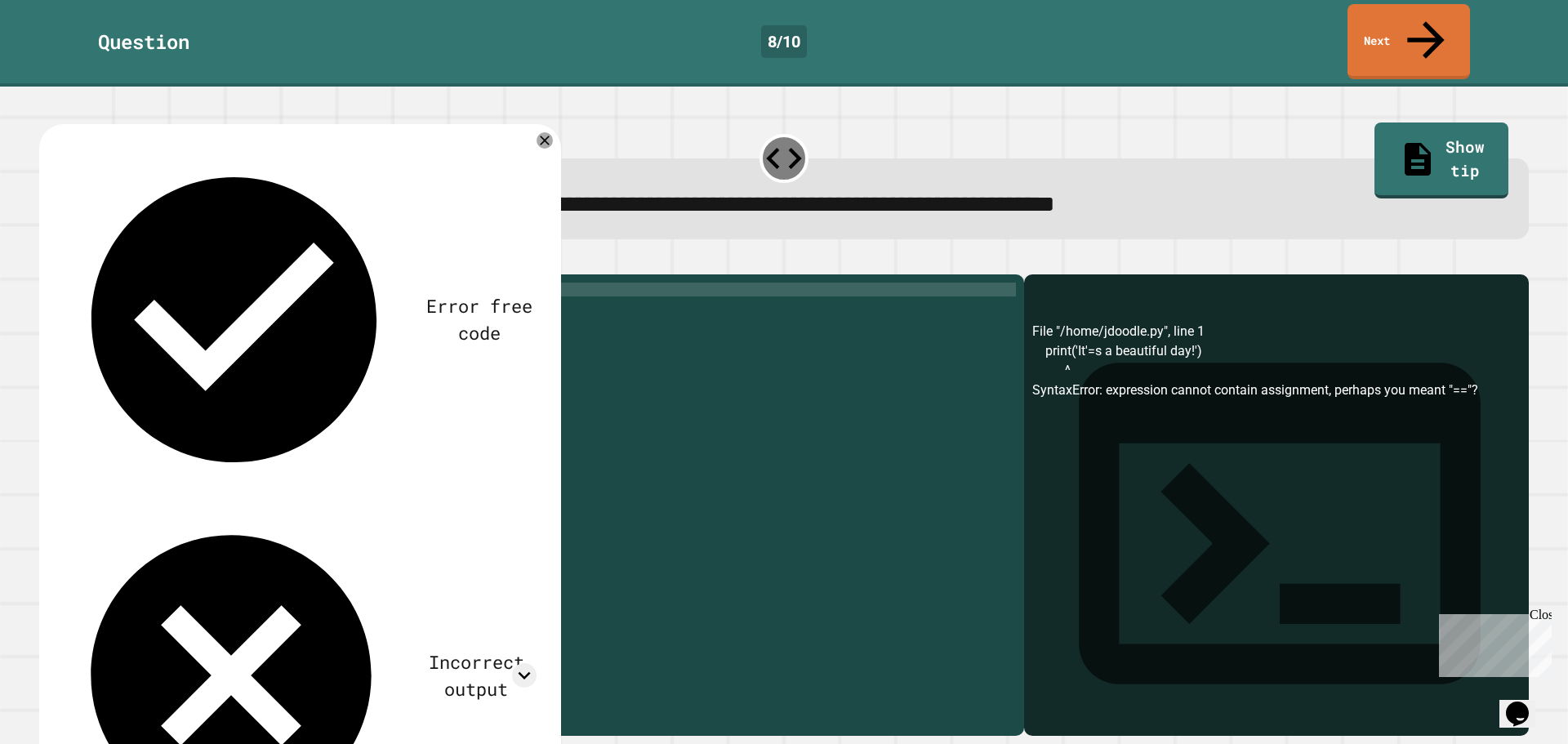
click at [58, 217] on div "Error free code File "/home/jdoodle.py", line 1 print('It'=s a beautiful day!')…" at bounding box center [300, 498] width 522 height 748
click at [47, 261] on icon "button" at bounding box center [47, 261] width 0 height 0
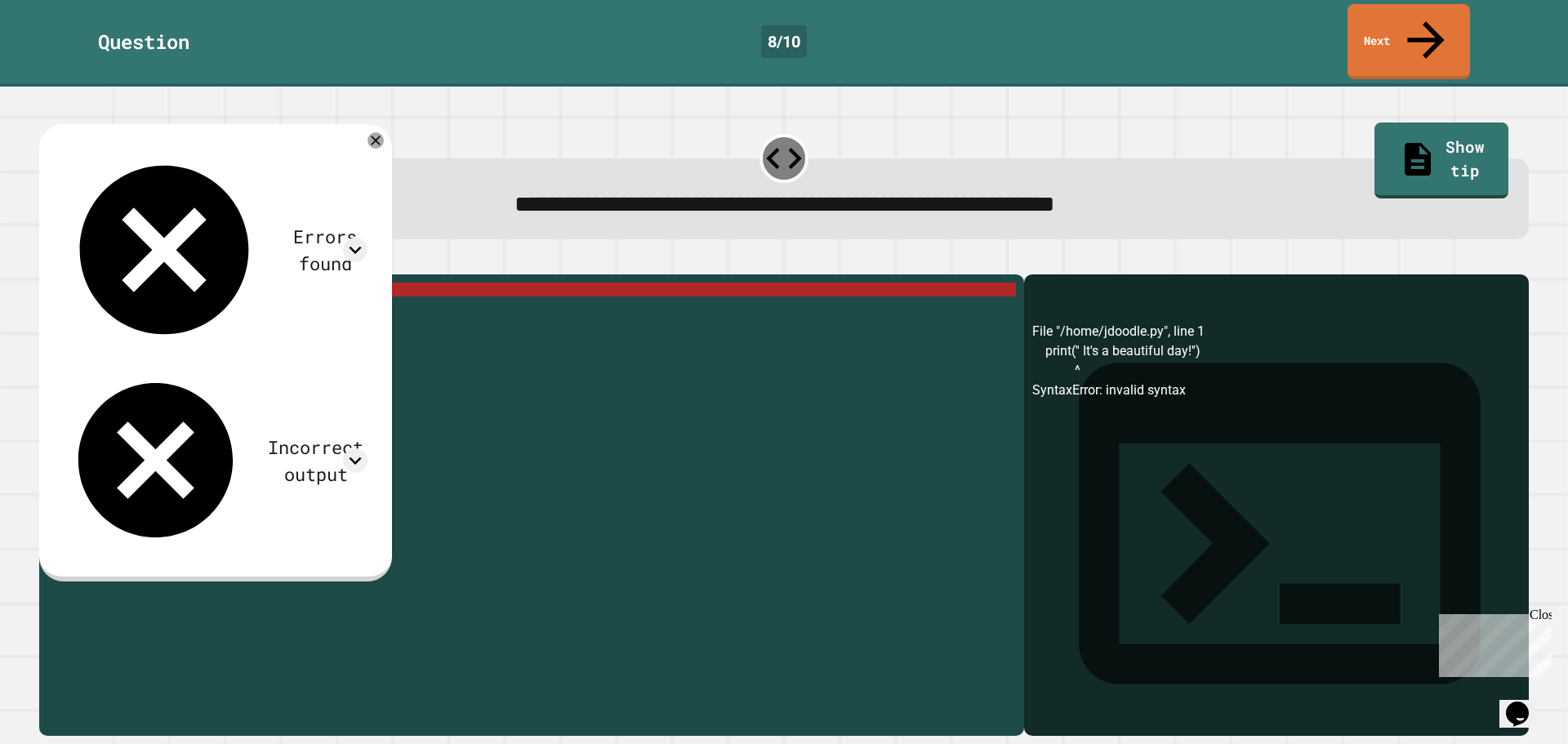
click at [262, 283] on div "print ( '' It 's a beautiful day!'')" at bounding box center [544, 504] width 943 height 444
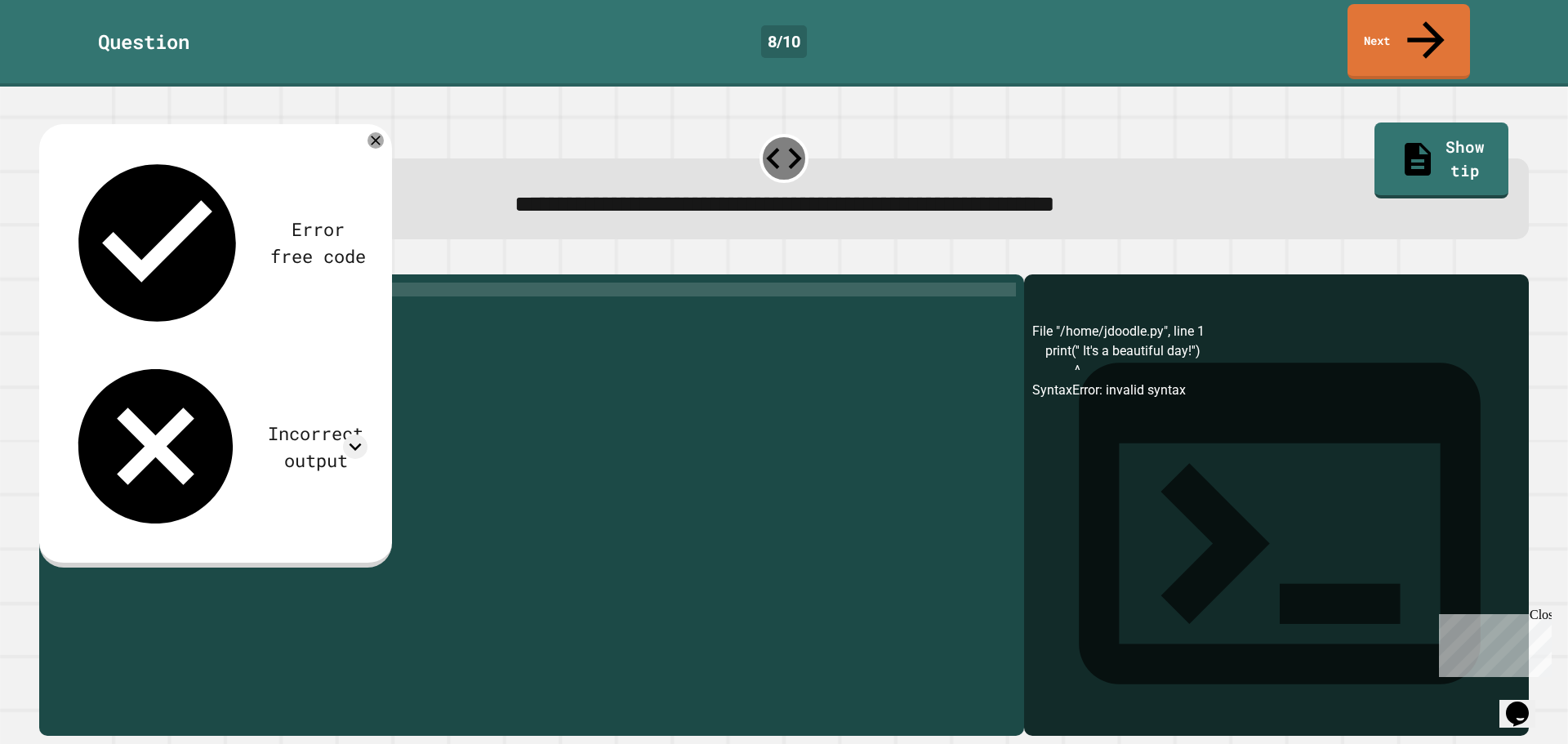
click at [125, 191] on div "Error free code File "/home/jdoodle.py", line 1 print('' It's a beautiful day!'…" at bounding box center [215, 343] width 321 height 406
click at [185, 432] on div "print ( '' It 's a beautiful day'')" at bounding box center [544, 504] width 943 height 444
click at [158, 327] on div "print ( '' It 's a beautiful day'')" at bounding box center [544, 504] width 943 height 444
click at [128, 283] on div "print ( '' It 's a beautiful day'')" at bounding box center [544, 504] width 943 height 444
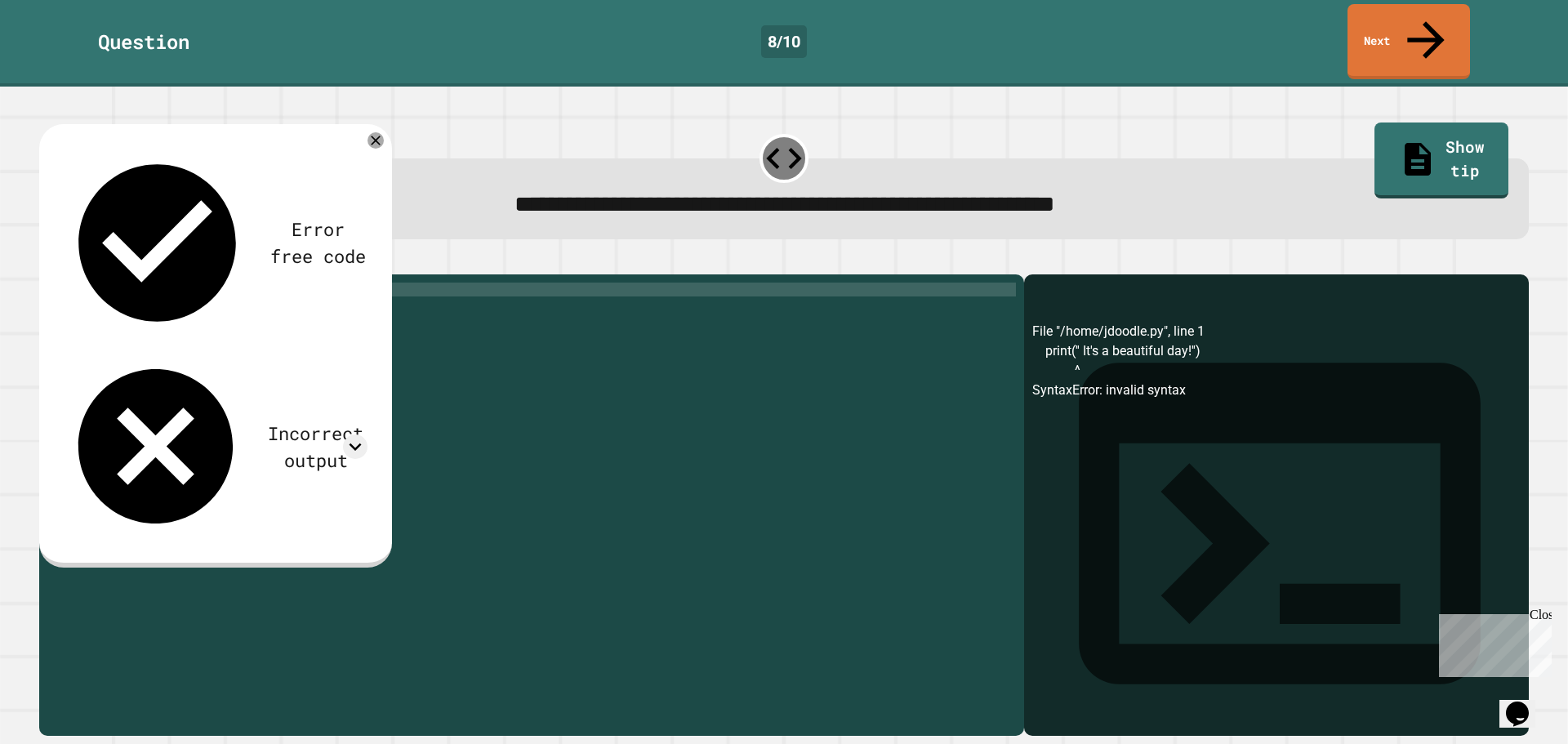
click at [128, 283] on div "print ( "" It 's a beautiful day'')" at bounding box center [544, 504] width 943 height 444
click at [264, 283] on div "print ( " It's a beautiful day'')" at bounding box center [544, 504] width 943 height 444
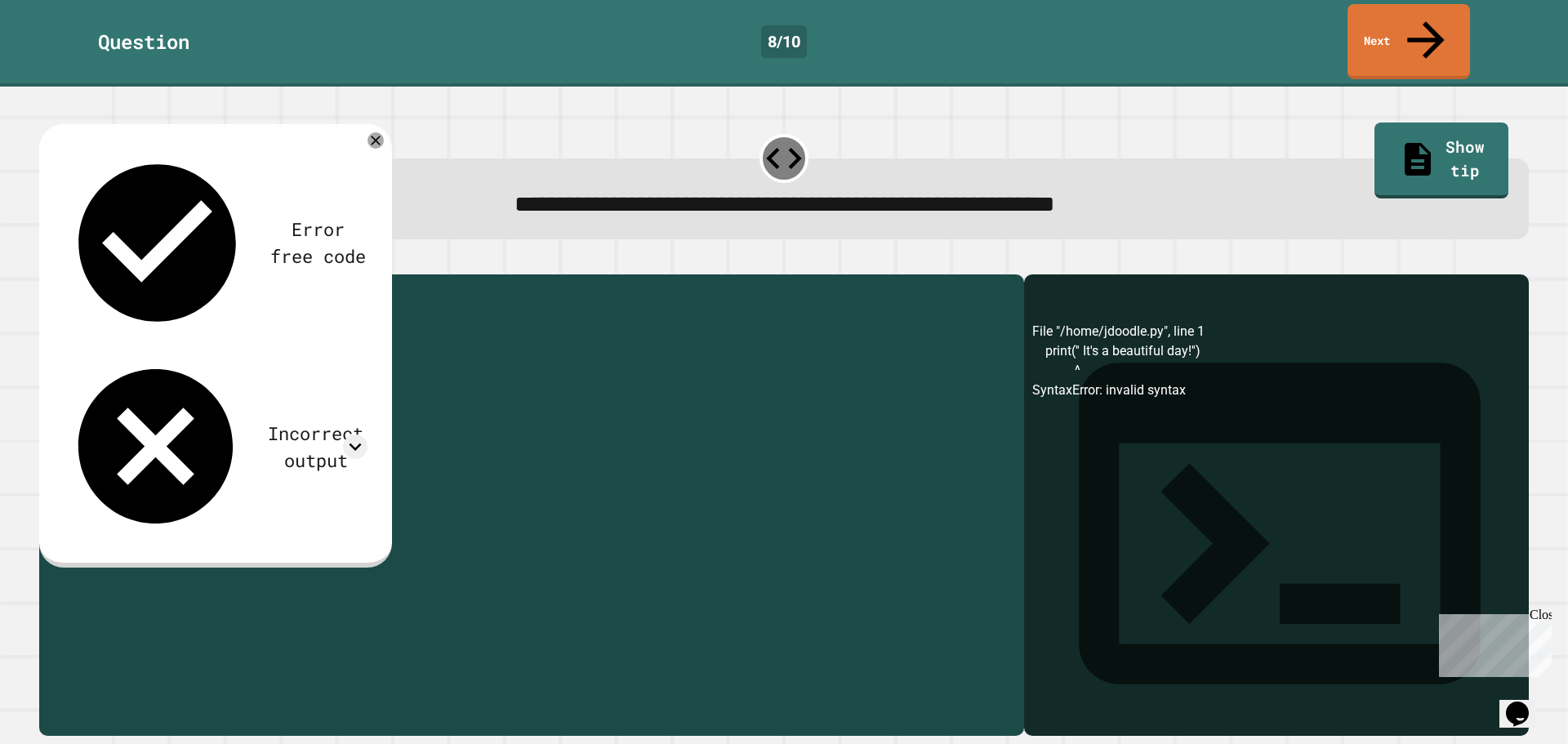
click at [130, 283] on div "print ( " It's a beautiful day" )" at bounding box center [544, 504] width 943 height 444
click at [125, 283] on div "print ( " It's a beautiful day" )" at bounding box center [544, 490] width 943 height 416
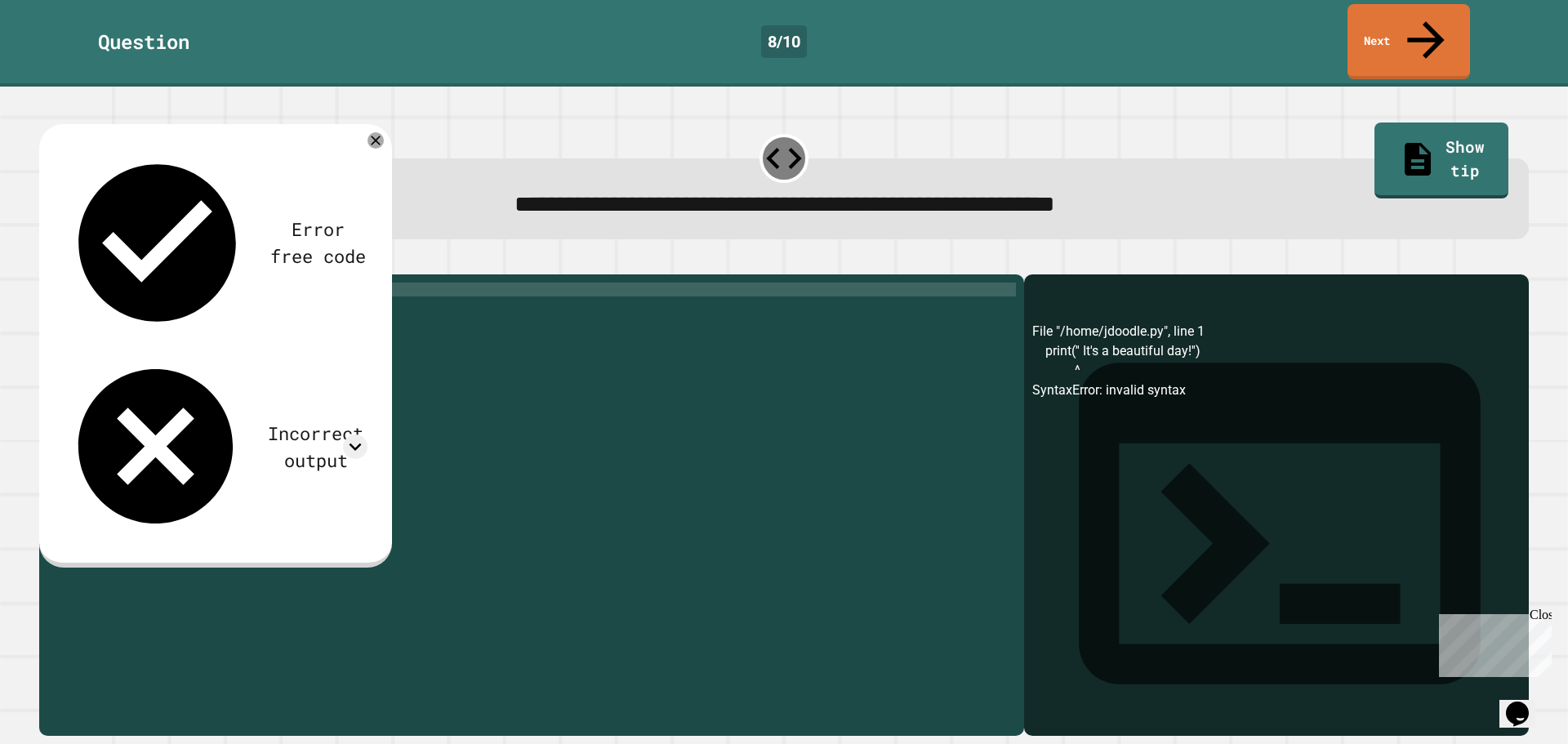
click at [121, 283] on div "print ( " It's a beautiful day" )" at bounding box center [544, 504] width 943 height 444
click at [126, 283] on div "print ( " It's a beautiful day" )" at bounding box center [544, 504] width 943 height 444
type textarea "**********"
click at [47, 261] on icon "button" at bounding box center [47, 261] width 0 height 0
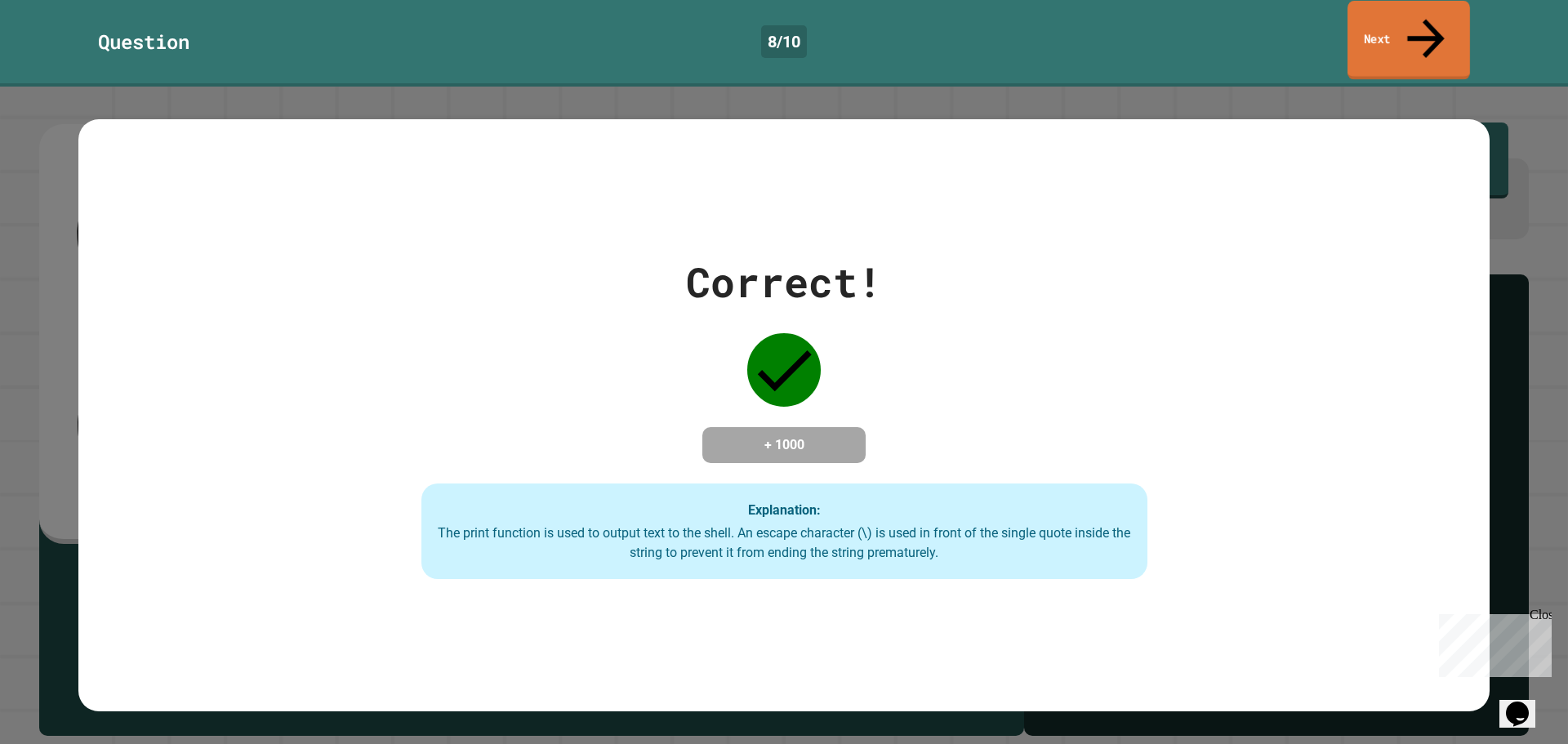
click at [1384, 27] on link "Next" at bounding box center [1409, 41] width 123 height 79
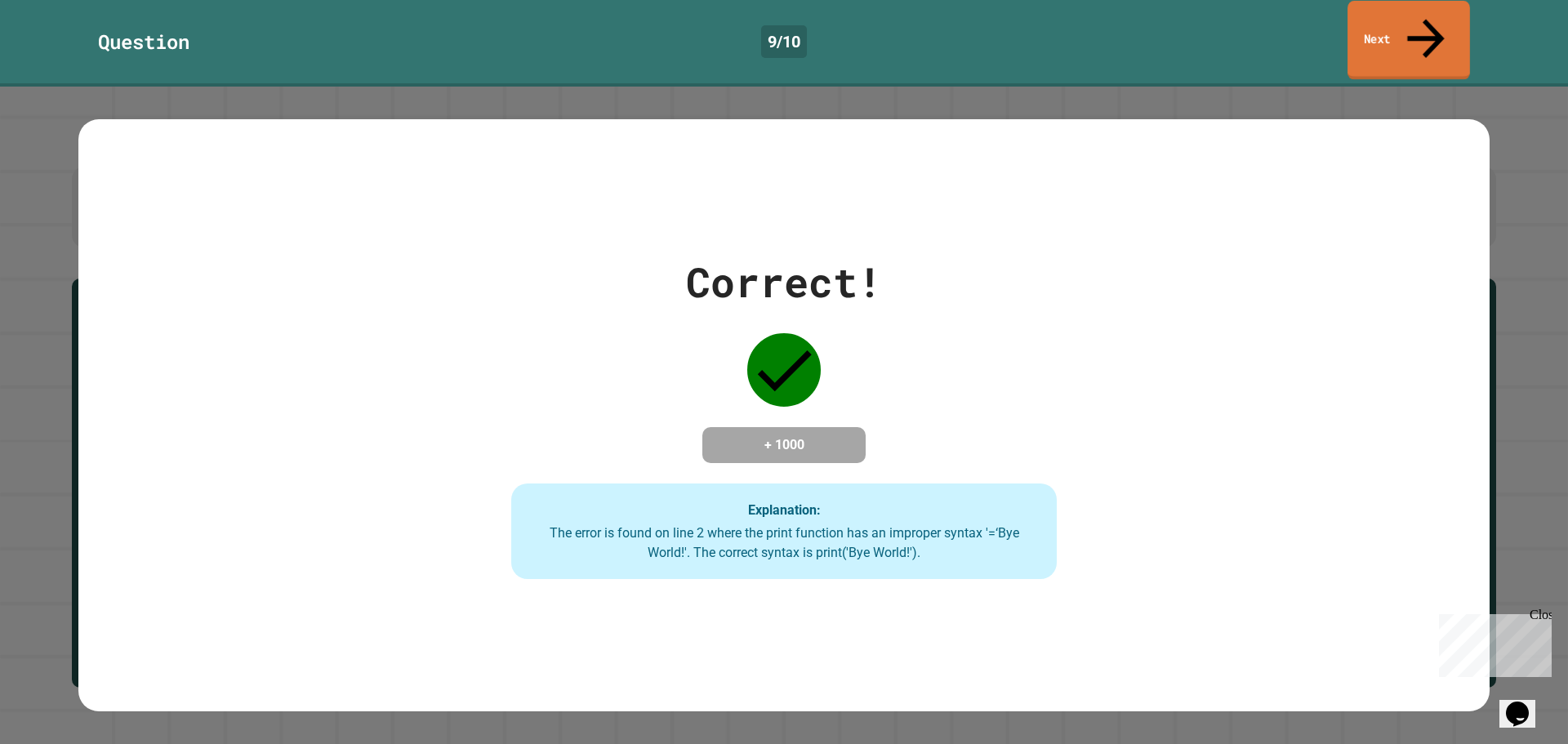
click at [1389, 35] on link "Next" at bounding box center [1409, 41] width 123 height 79
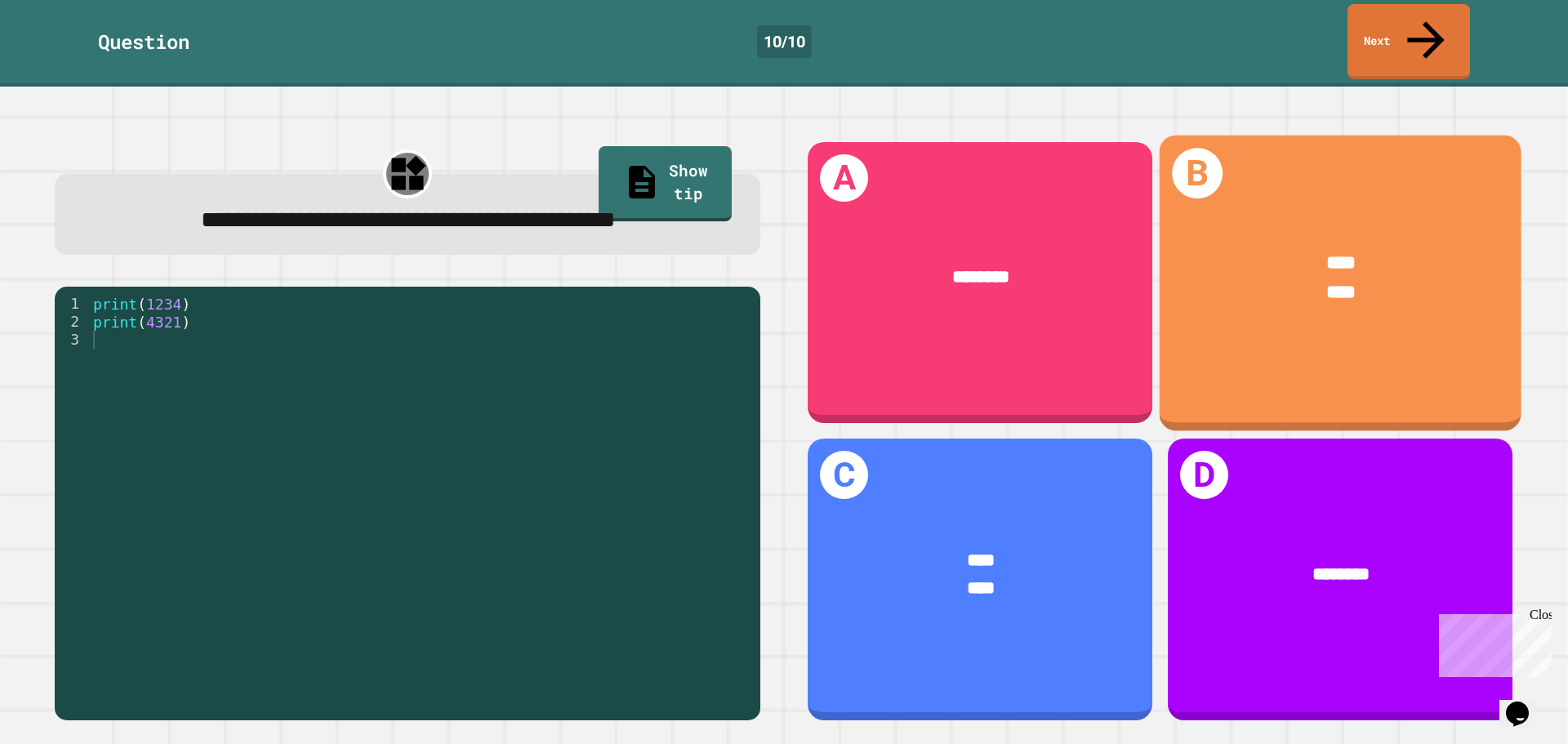
click at [1297, 283] on div "**** ****" at bounding box center [1340, 277] width 361 height 134
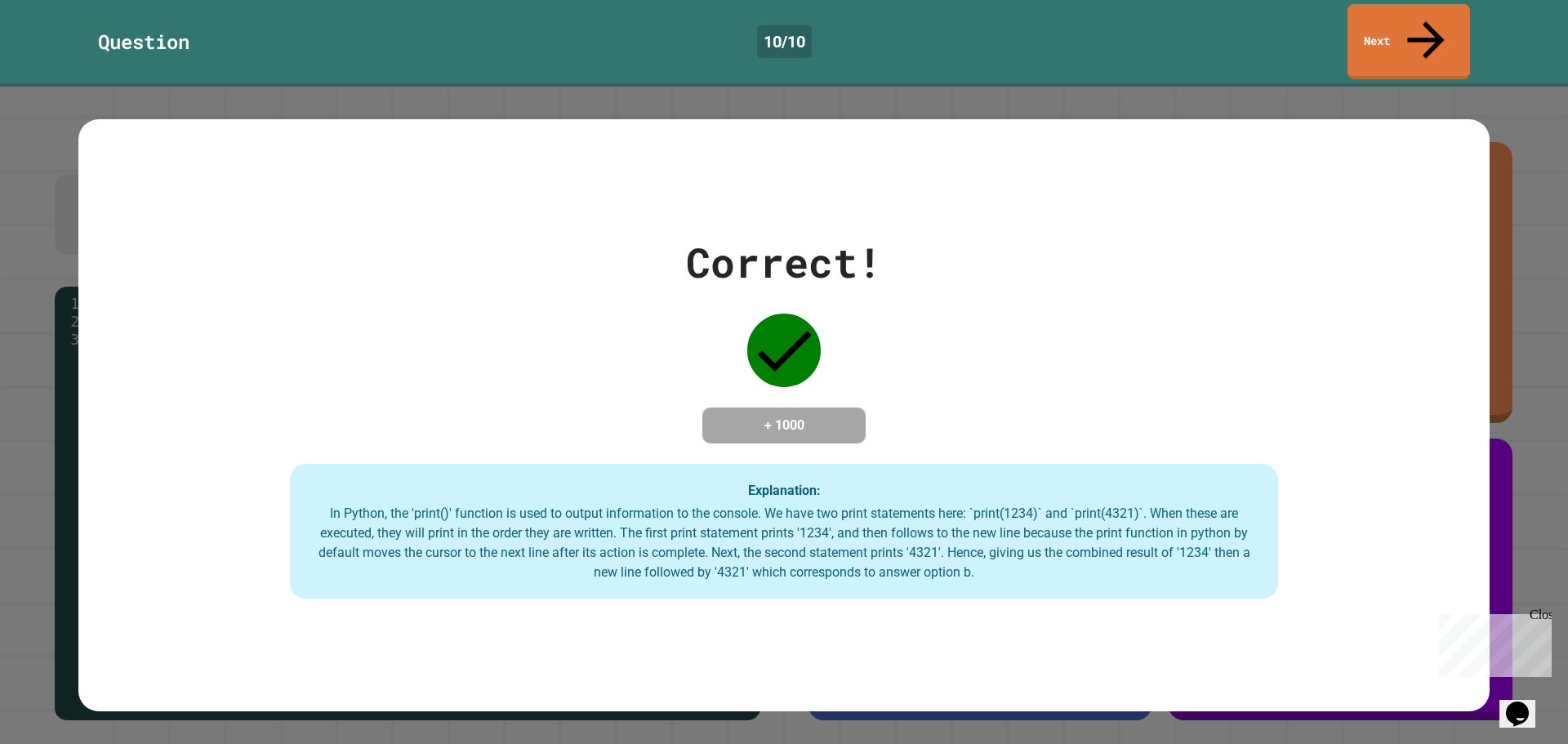
click at [1413, 27] on link "Next" at bounding box center [1409, 41] width 123 height 75
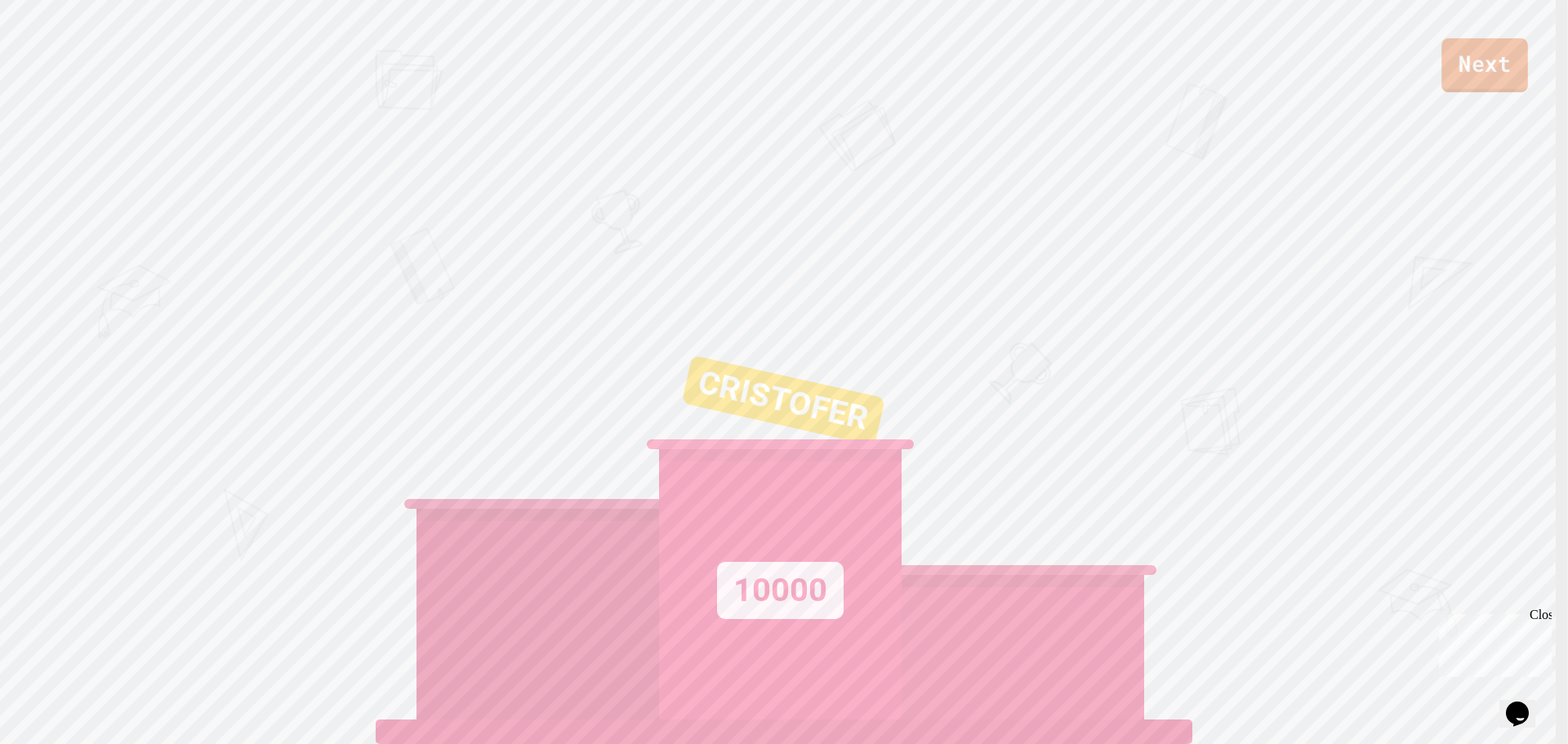
click at [1522, 59] on link "Next" at bounding box center [1485, 65] width 87 height 54
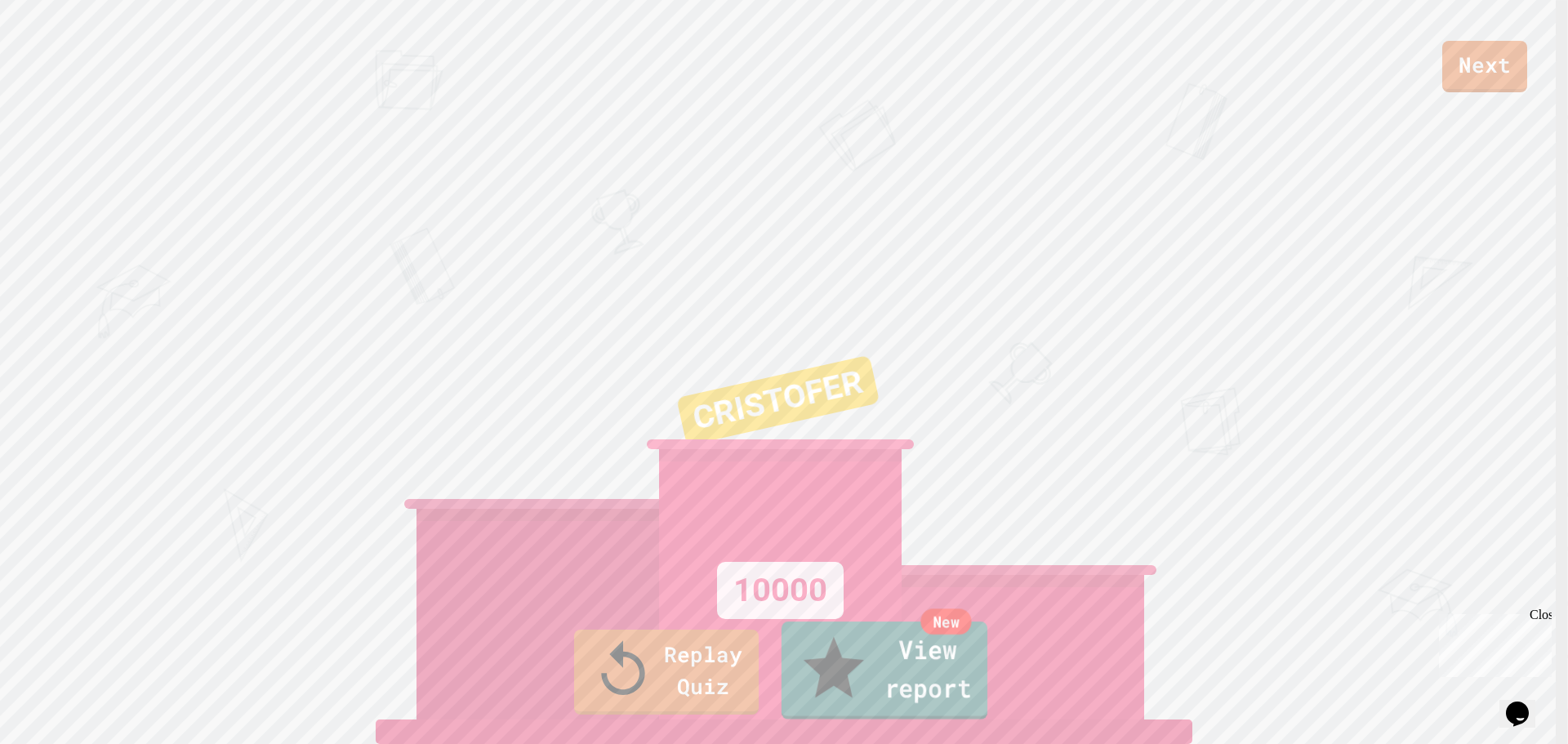
click at [858, 677] on link "New View report" at bounding box center [884, 670] width 206 height 98
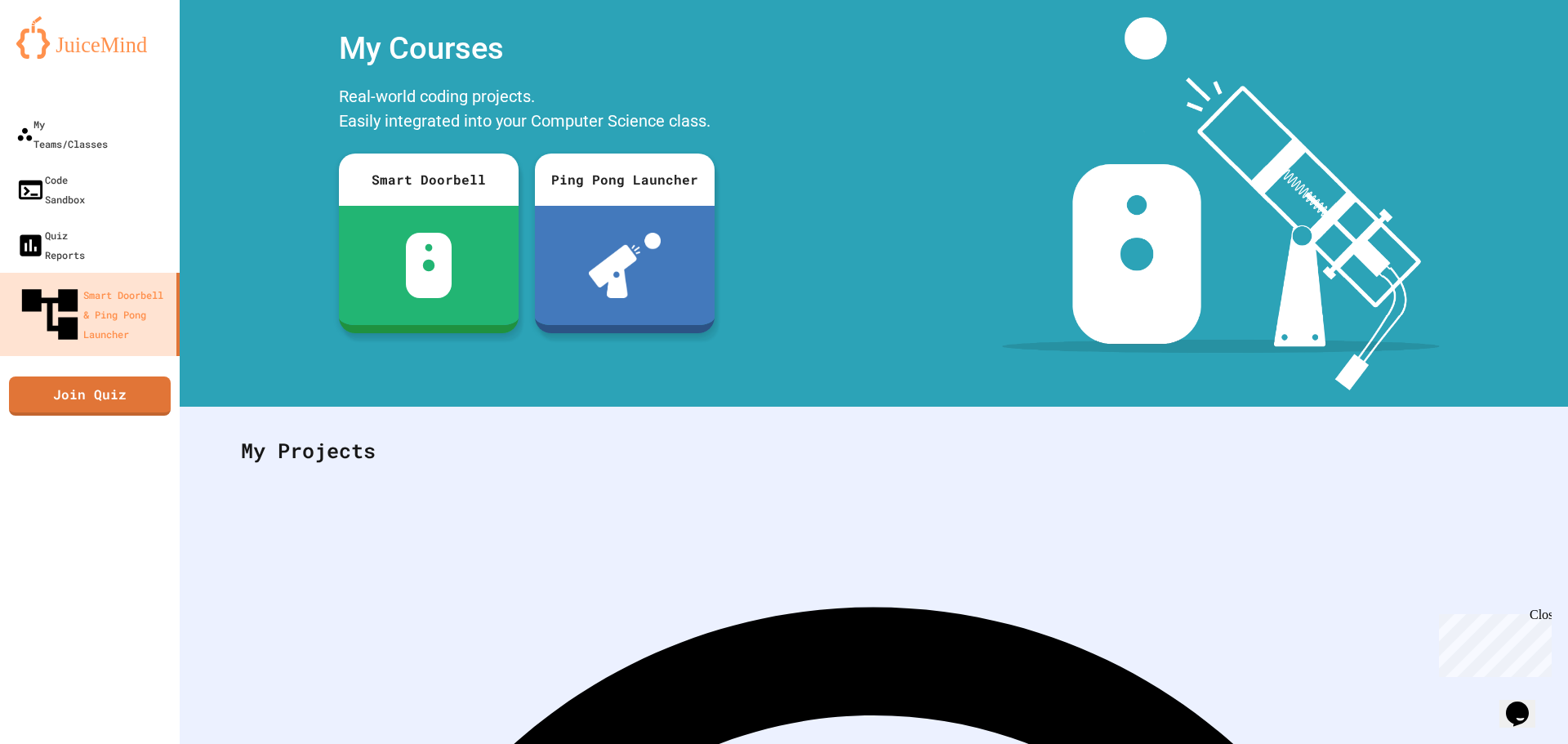
scroll to position [75, 0]
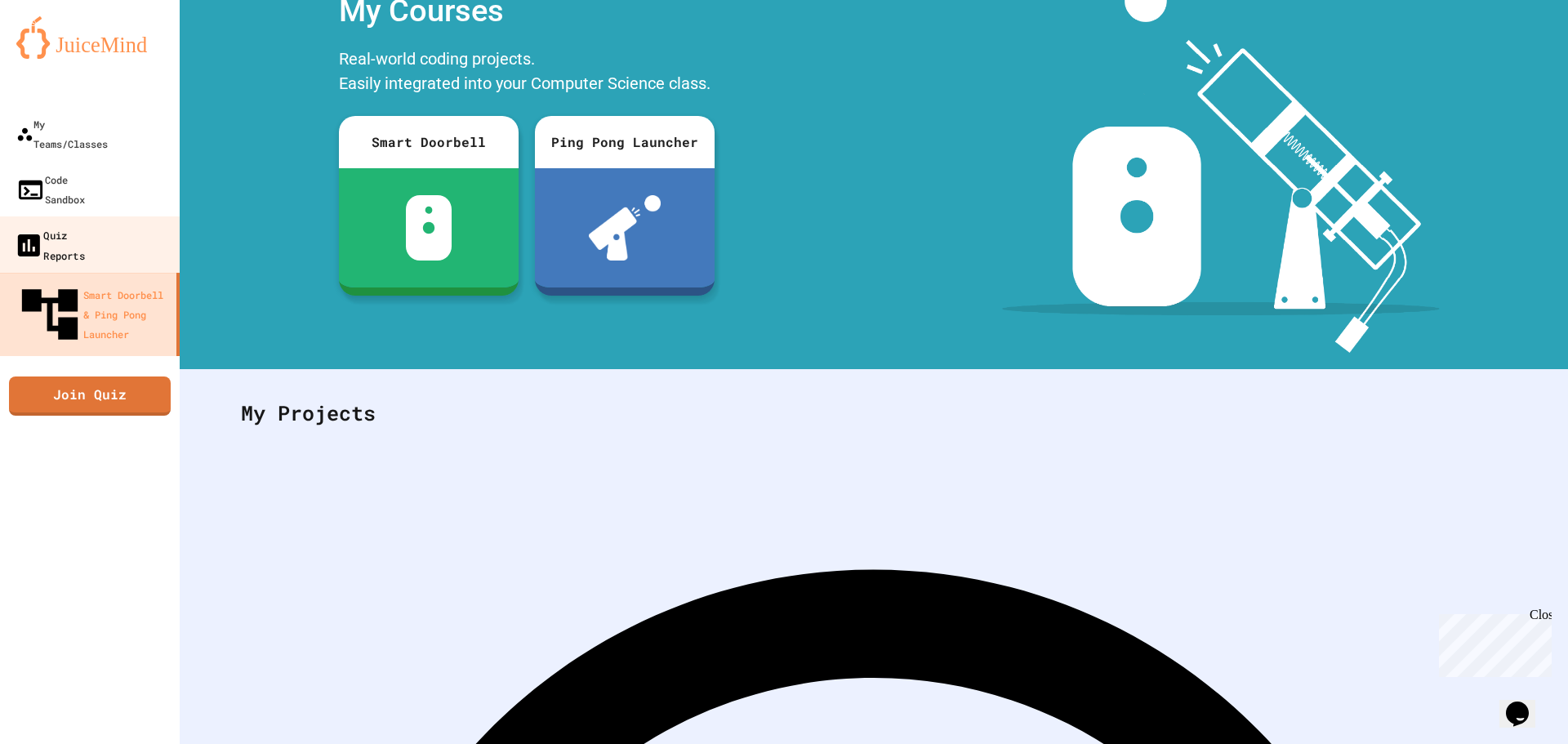
click at [85, 224] on div "Quiz Reports" at bounding box center [49, 244] width 71 height 40
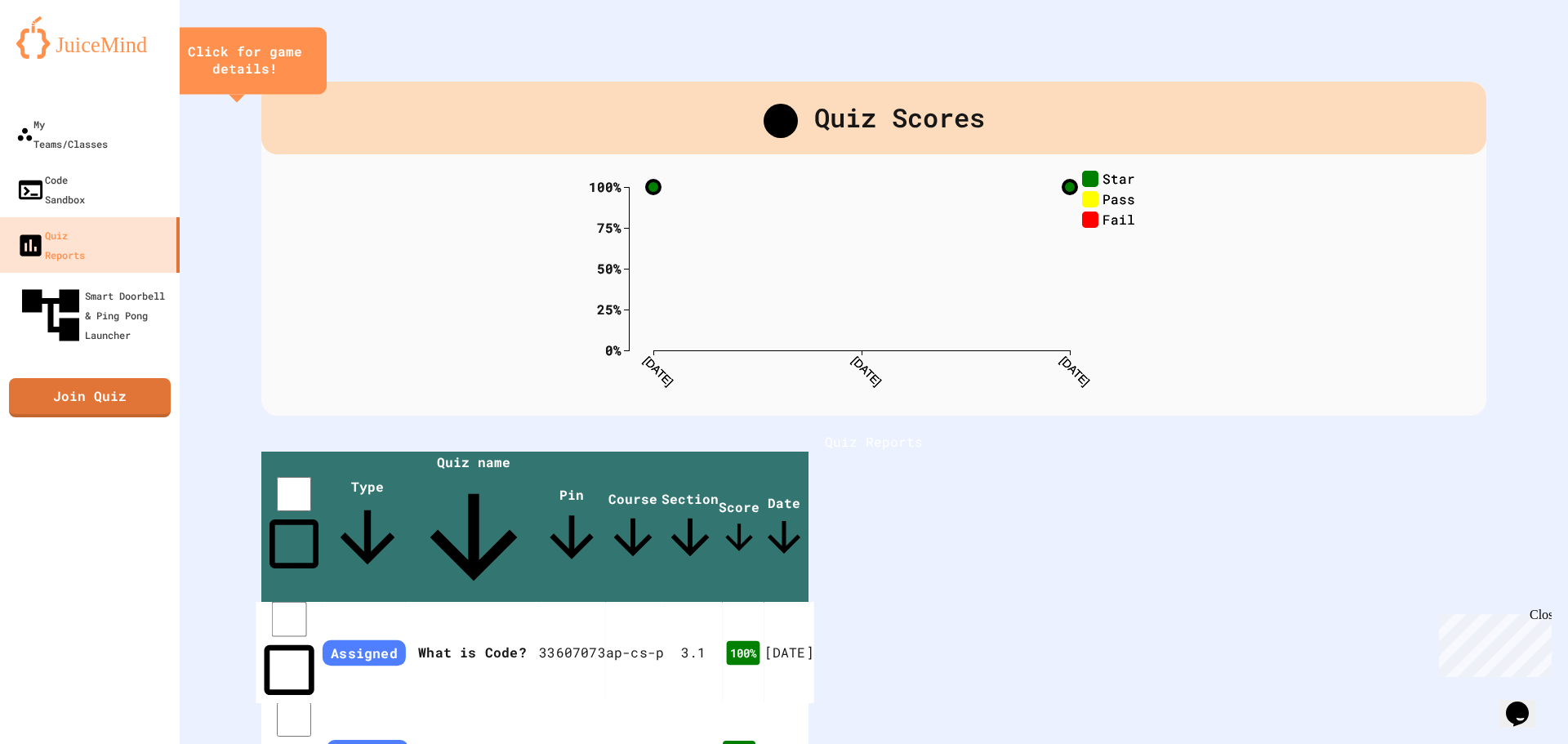
click at [324, 640] on span "Assigned" at bounding box center [364, 653] width 83 height 26
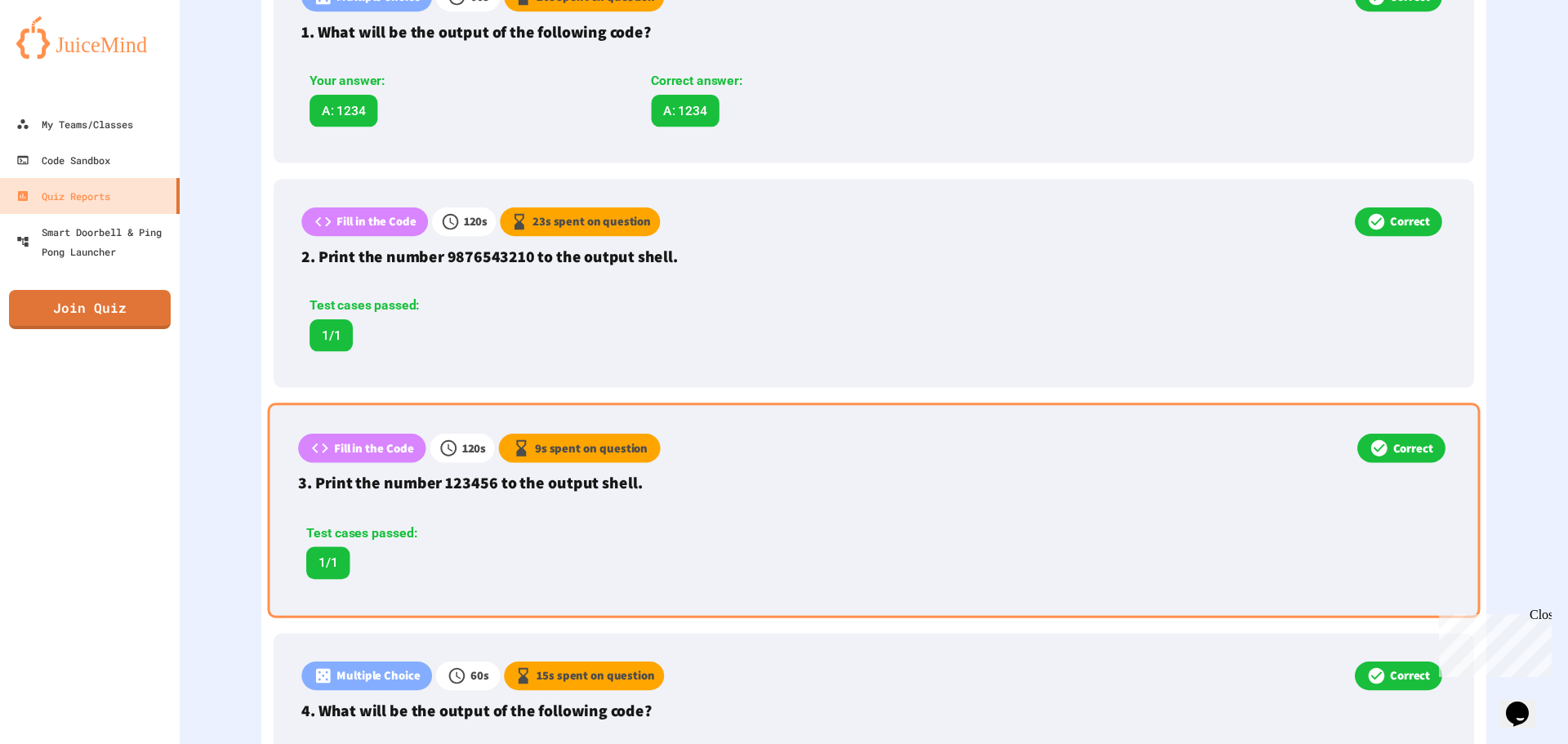
drag, startPoint x: 755, startPoint y: 572, endPoint x: 747, endPoint y: 576, distance: 8.9
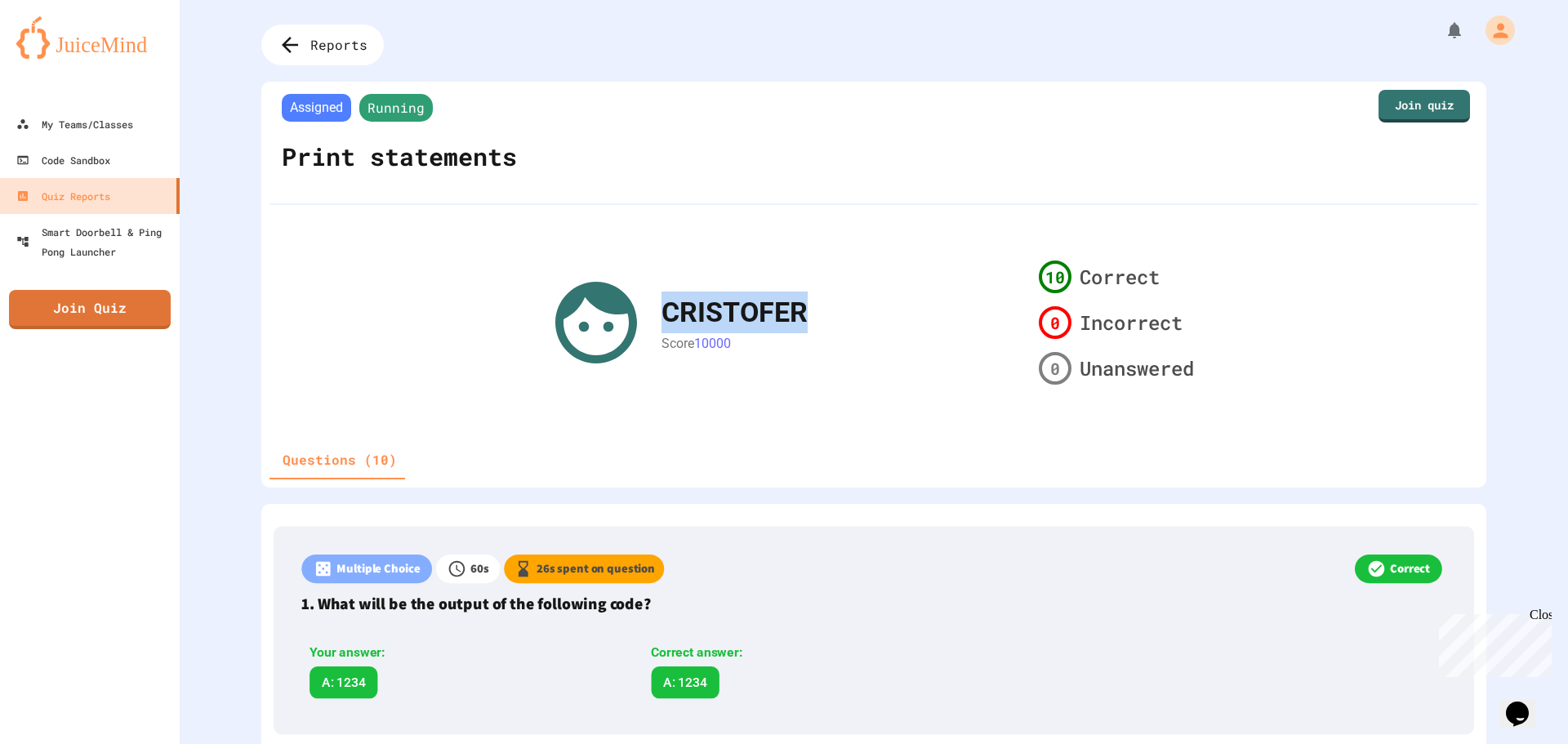
click at [501, 270] on div "Assigned Running Print statements Join quiz CRISTOFER Score 10000 10 Correct 0 …" at bounding box center [874, 285] width 1225 height 405
click at [470, 262] on div "Assigned Running Print statements Join quiz CRISTOFER Score 10000 10 Correct 0 …" at bounding box center [874, 285] width 1225 height 405
